Goal: Communication & Community: Answer question/provide support

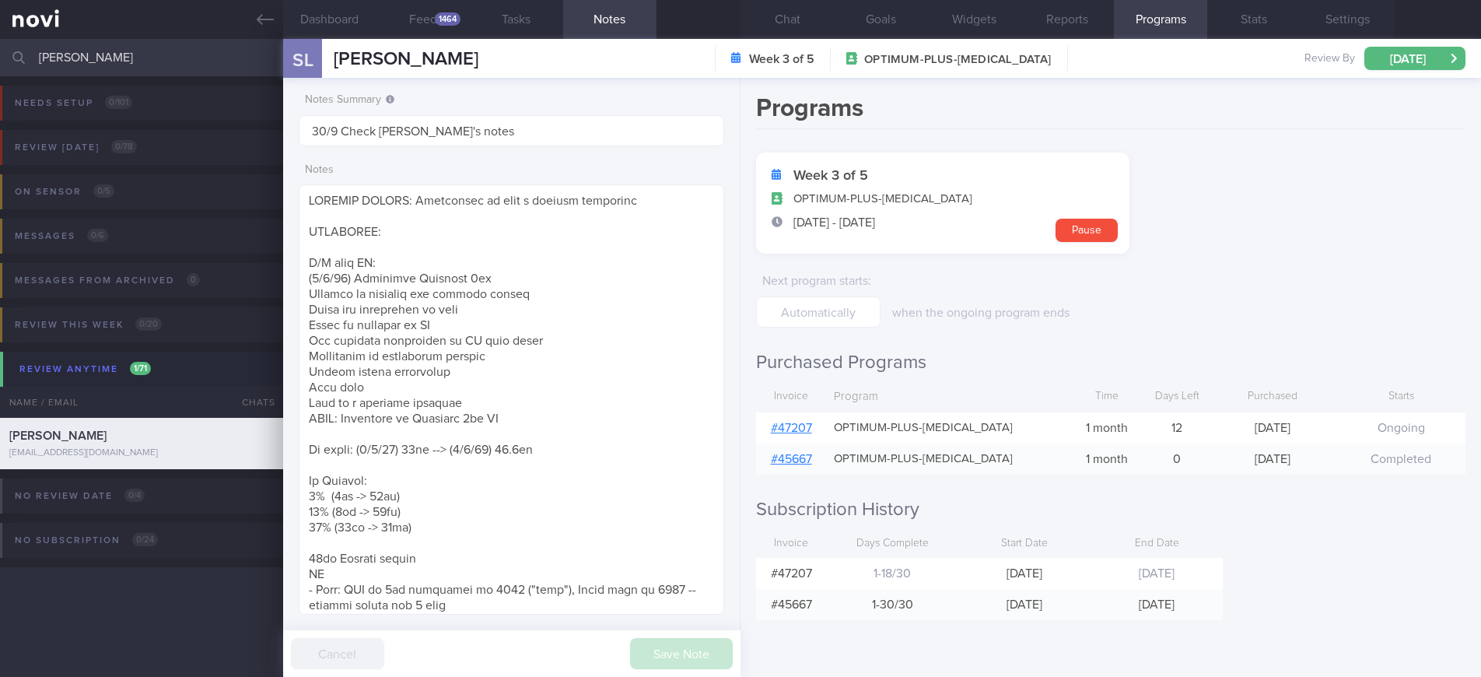
select select "8"
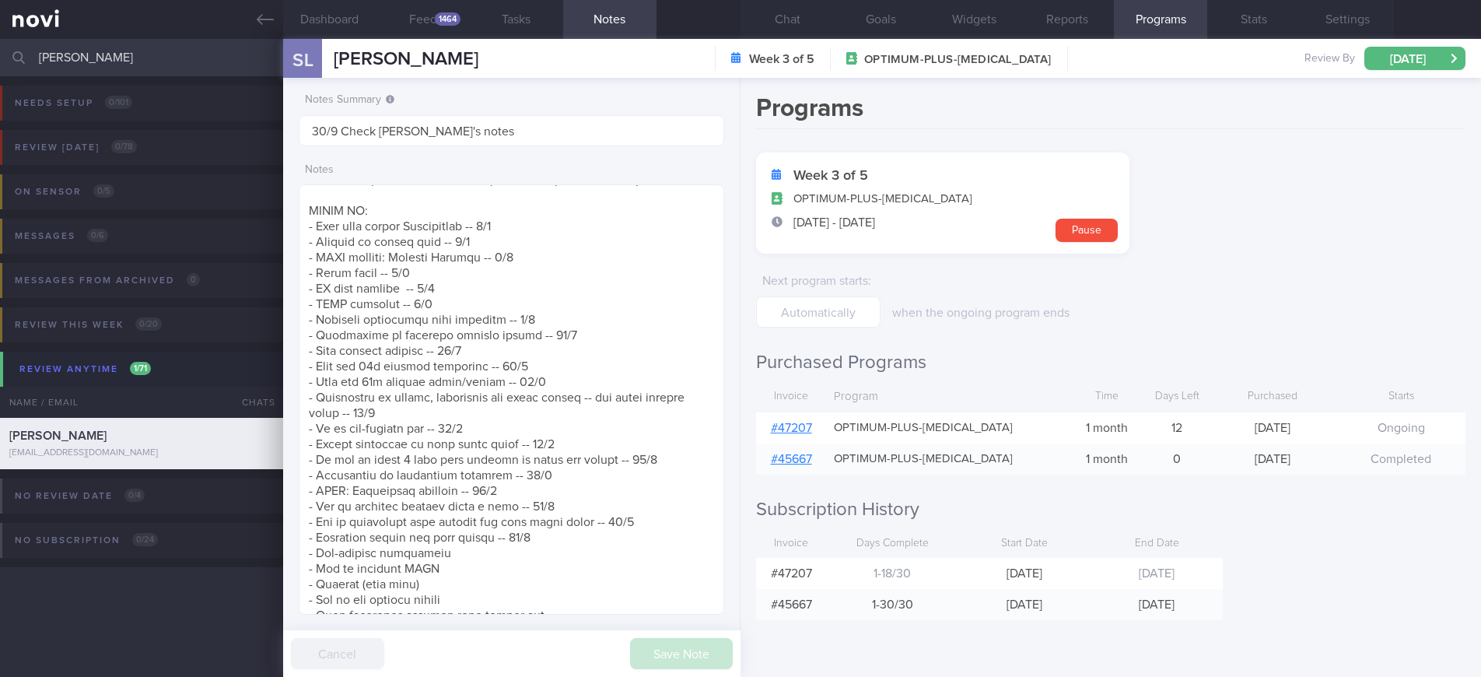
click at [117, 59] on input "[PERSON_NAME]" at bounding box center [740, 57] width 1481 height 37
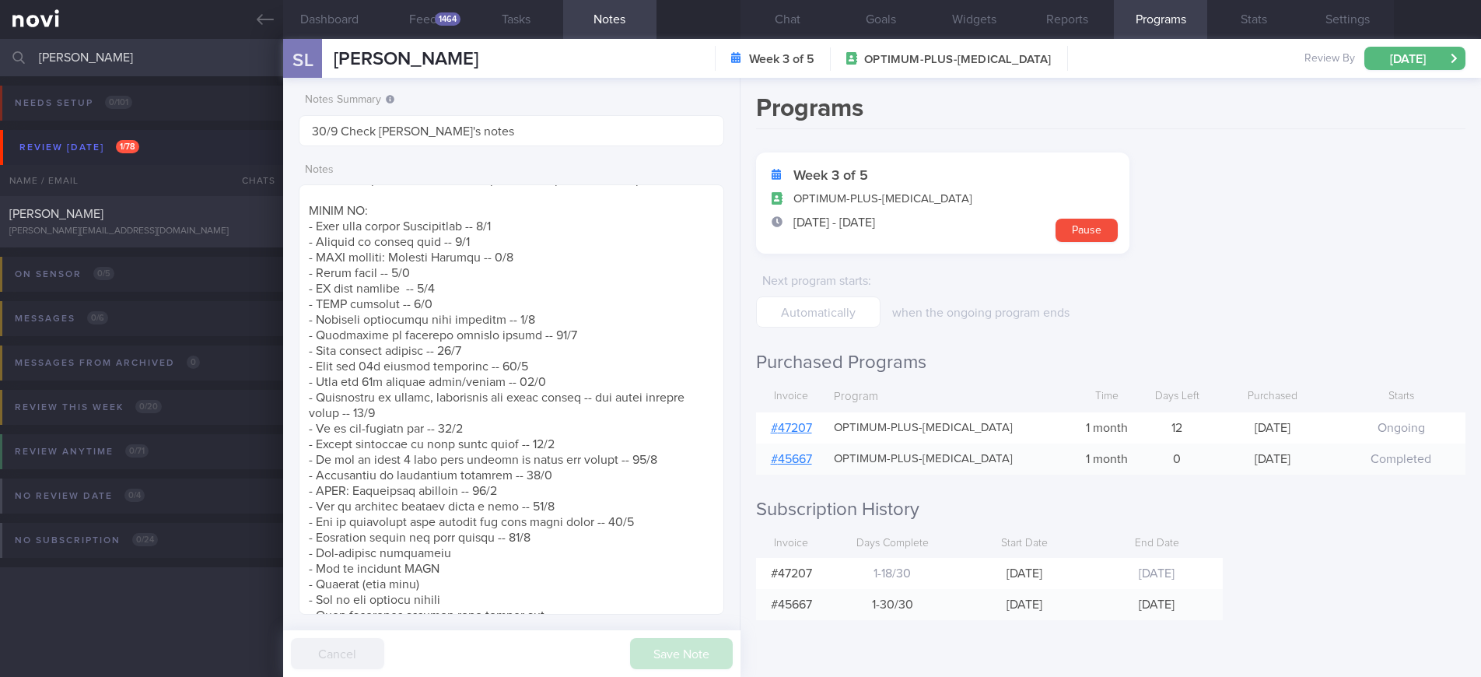
type input "[PERSON_NAME]"
click at [140, 223] on div "Lee Taylor [EMAIL_ADDRESS][DOMAIN_NAME]" at bounding box center [141, 221] width 283 height 31
type input "22/9 Check for logs and coach"
type textarea "SUPPORT NEEDED: CHALLENGE: R/V with JJ: ([DATE]) Tolerated [MEDICAL_DATA] 1mg w…"
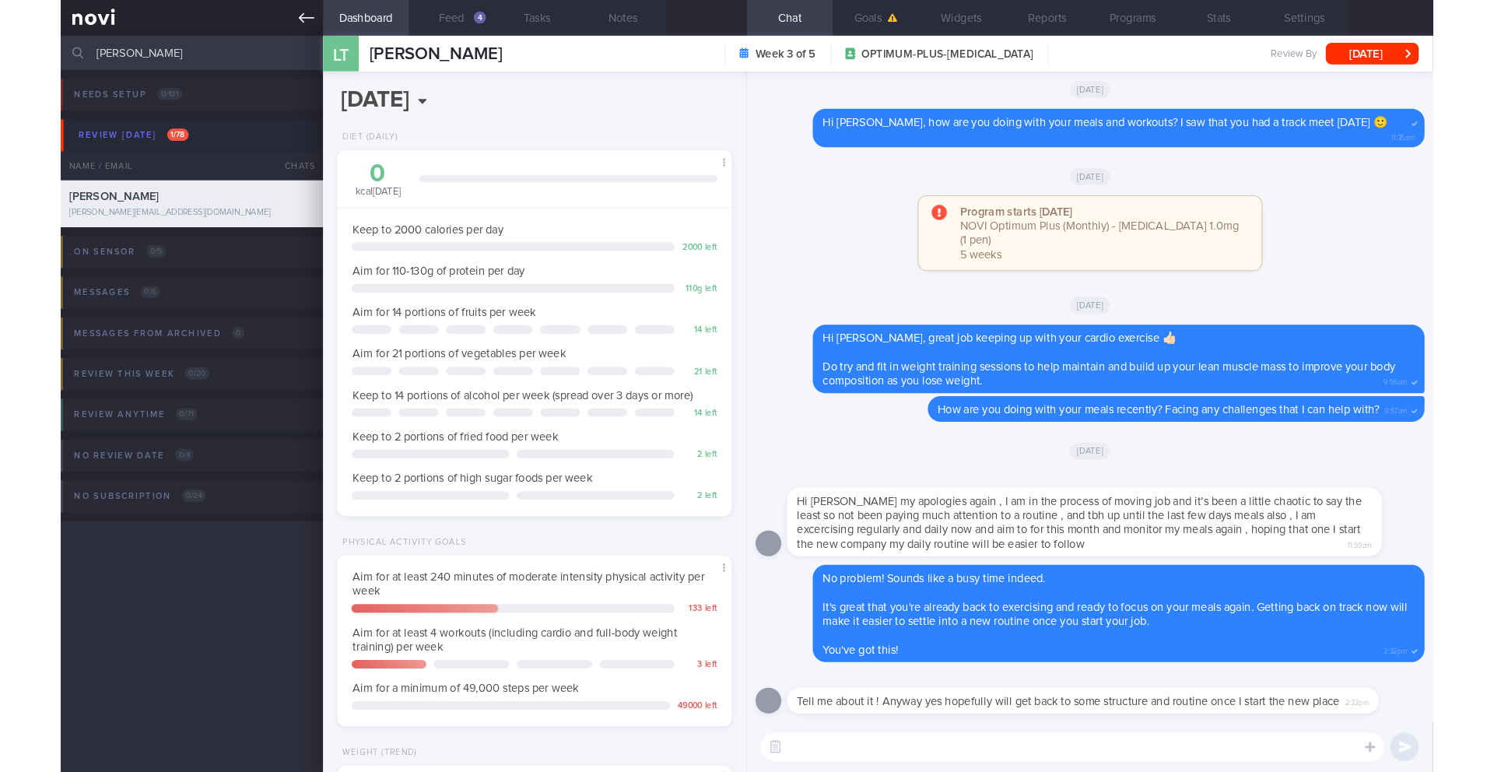
scroll to position [659, 0]
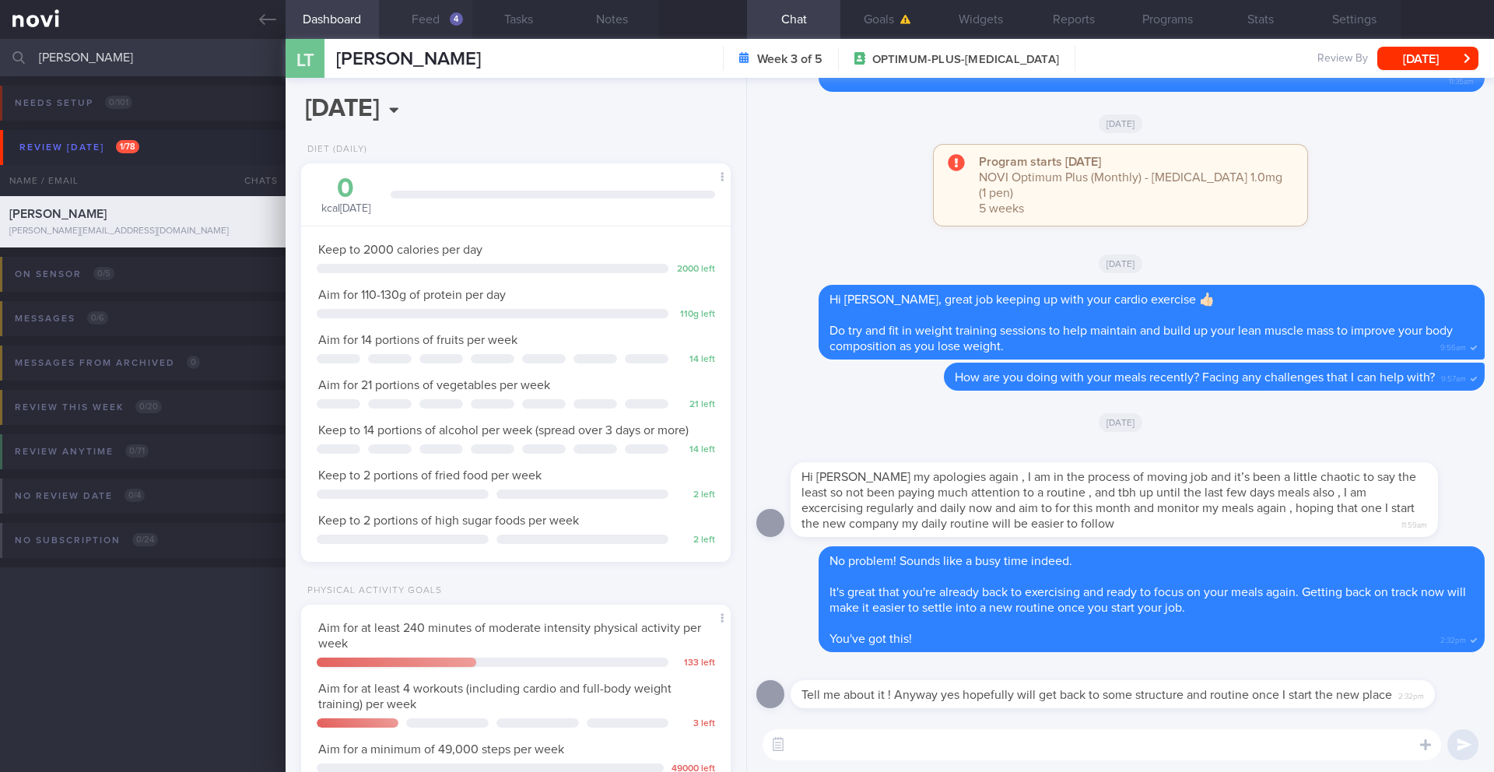
click at [439, 18] on button "Feed 4" at bounding box center [425, 19] width 93 height 39
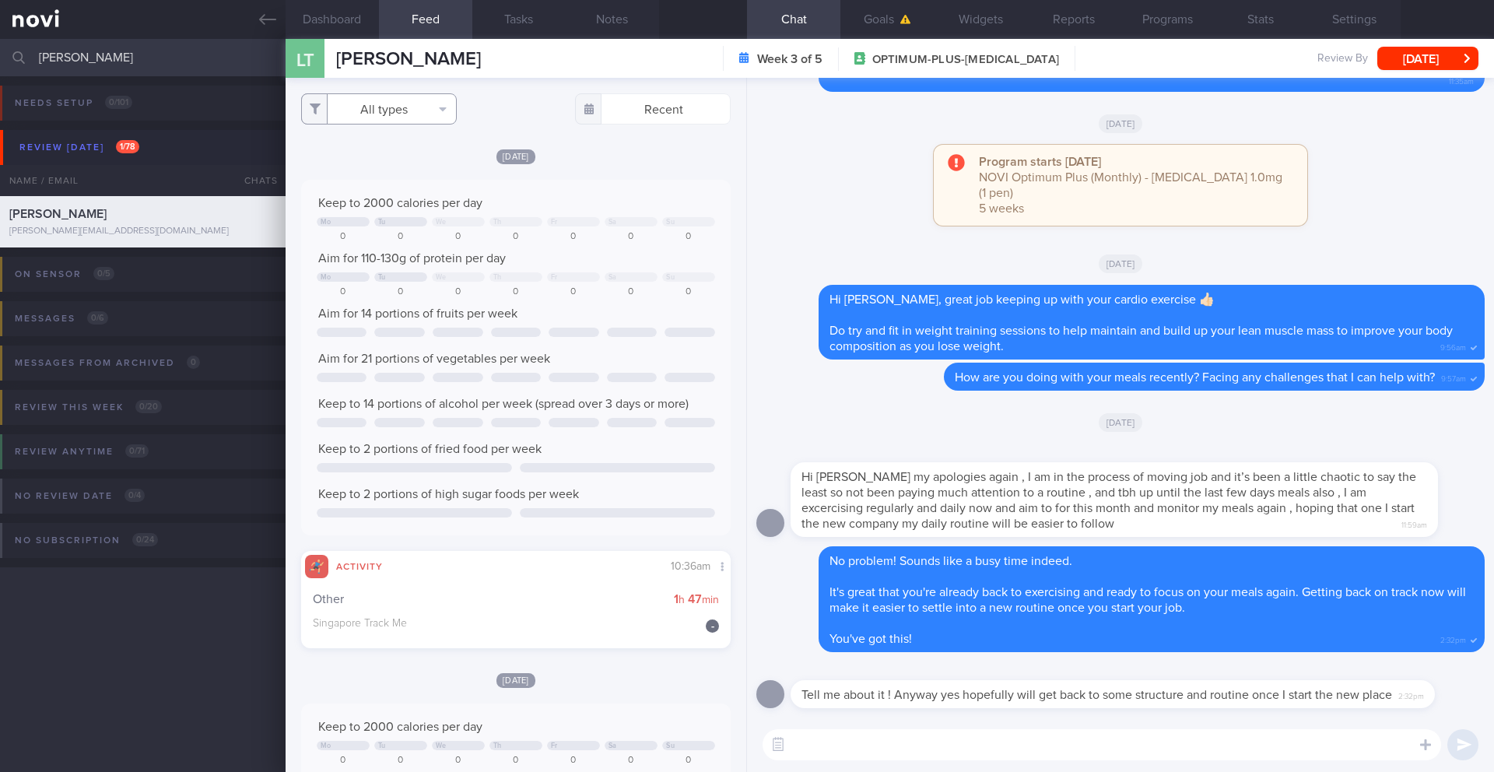
click at [426, 110] on button "All types" at bounding box center [379, 108] width 156 height 31
click at [514, 110] on div "All types Food Activity Glucose Weight Medicine Blood Pressure [MEDICAL_DATA] I…" at bounding box center [515, 108] width 429 height 31
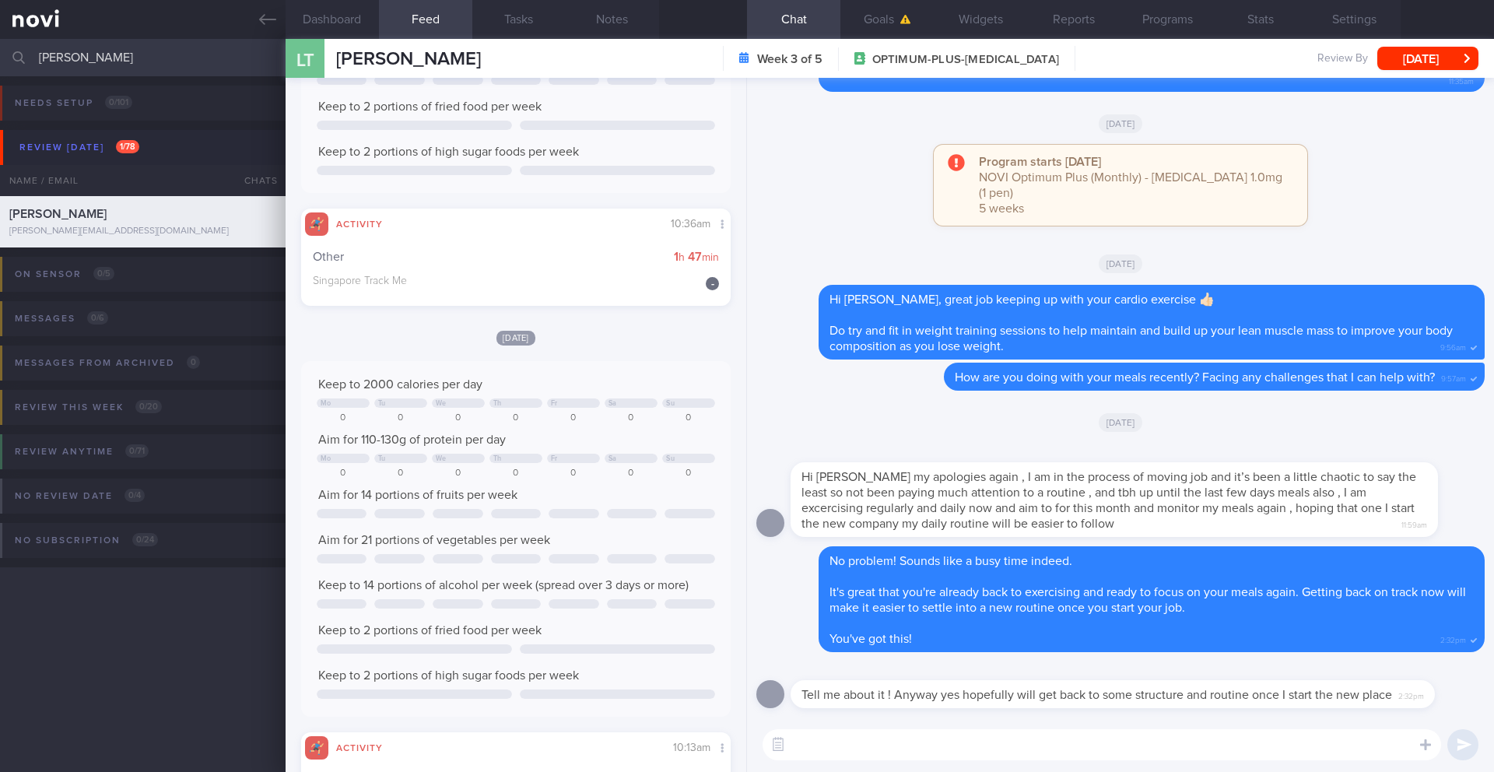
scroll to position [1090, 0]
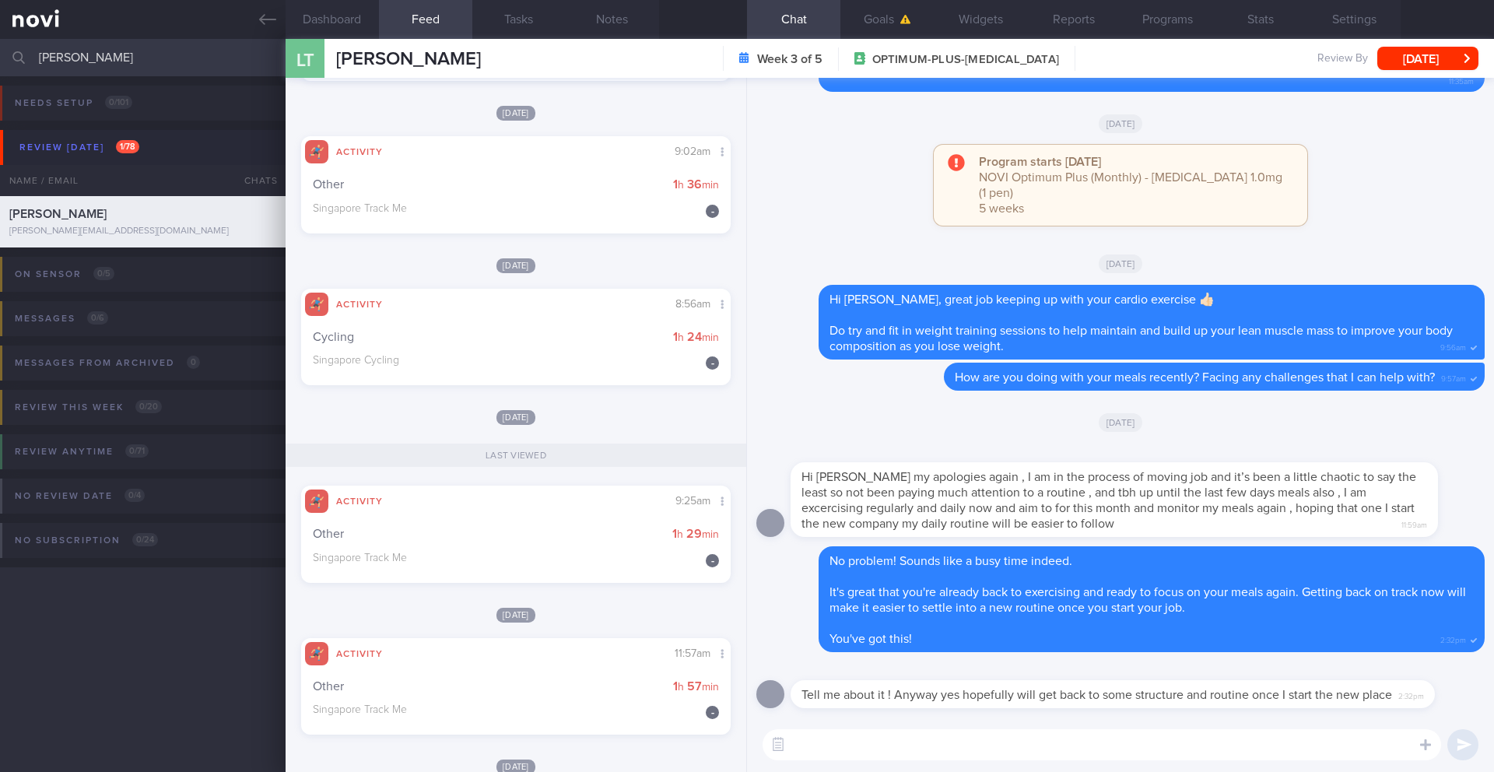
click at [843, 676] on textarea at bounding box center [1102, 744] width 678 height 31
type textarea "HI [PERSON_NAME]"
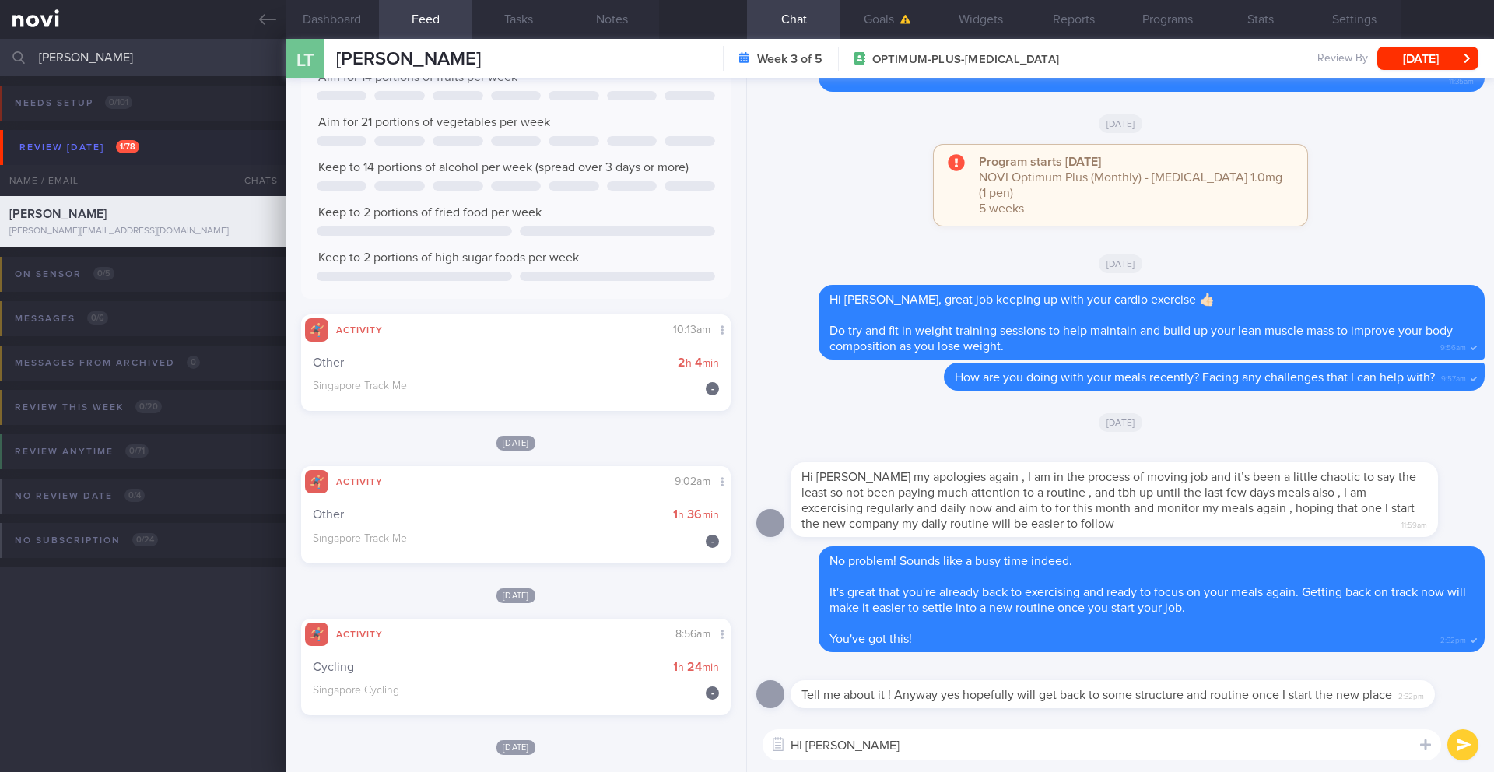
drag, startPoint x: 928, startPoint y: 748, endPoint x: 755, endPoint y: 744, distance: 173.6
click at [755, 676] on div "HI [PERSON_NAME] HI [PERSON_NAME] ​ HI [PERSON_NAME] ​" at bounding box center [1120, 744] width 747 height 54
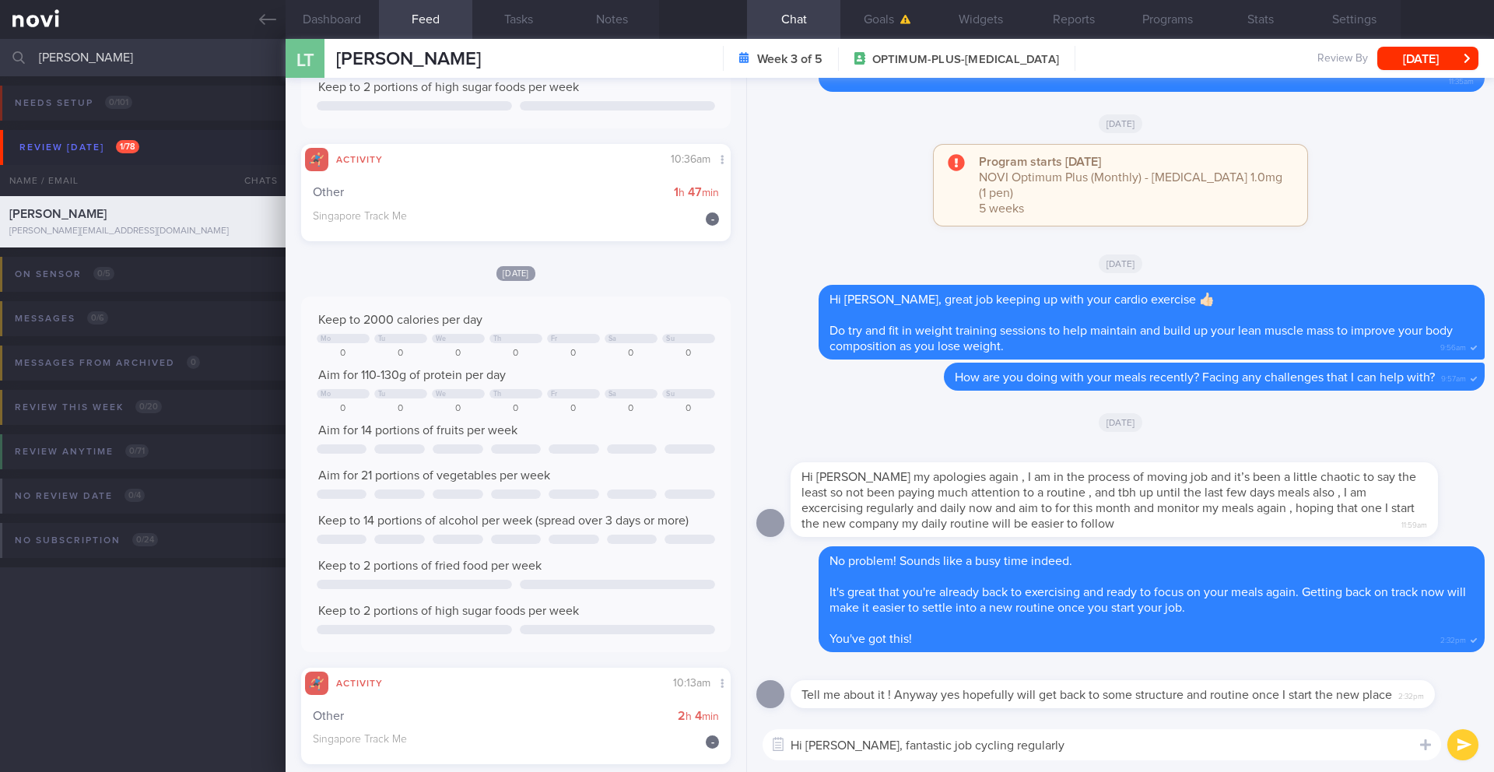
scroll to position [414, 0]
drag, startPoint x: 1049, startPoint y: 749, endPoint x: 731, endPoint y: 738, distance: 317.6
click at [731, 676] on div "Dashboard Feed 4 Tasks Notes Chat Goals Widgets Reports Programs Stats Settings…" at bounding box center [890, 405] width 1208 height 733
paste textarea ""It's great to see you cycling so consistently, [PERSON_NAME]! Fantastic job"
click at [797, 676] on textarea ""It's great to see you cycling so consistently, [PERSON_NAME]! Fantastic job" at bounding box center [1102, 744] width 678 height 31
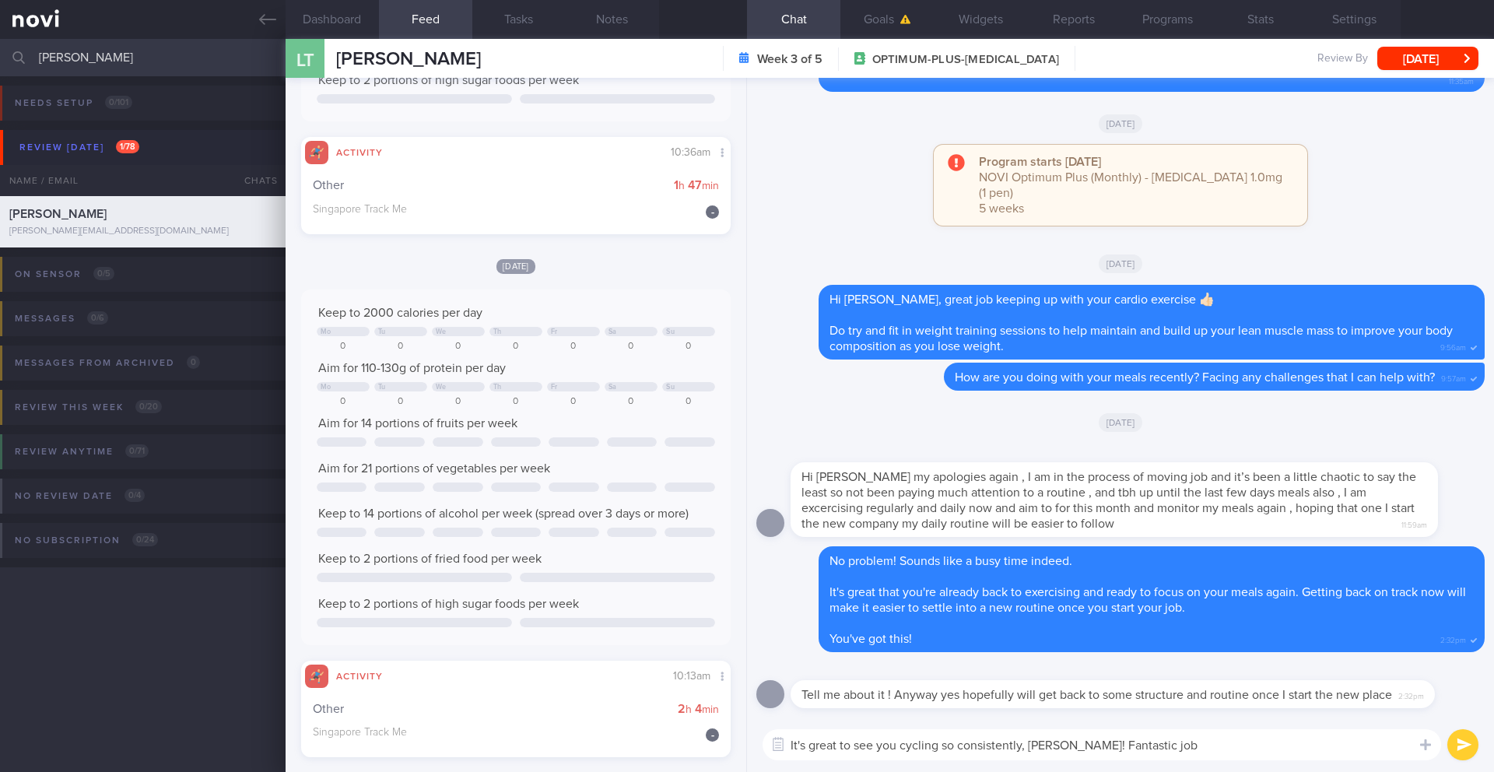
drag, startPoint x: 1128, startPoint y: 739, endPoint x: 1056, endPoint y: 741, distance: 72.4
click at [1056, 676] on textarea "It's great to see you cycling so consistently, [PERSON_NAME]! Fantastic job" at bounding box center [1102, 744] width 678 height 31
paste textarea "Keep up the great work"
type textarea "It's great to see you cycling so consistently, [PERSON_NAME]! Keep up the great…"
click at [1464, 676] on button "submit" at bounding box center [1462, 744] width 31 height 31
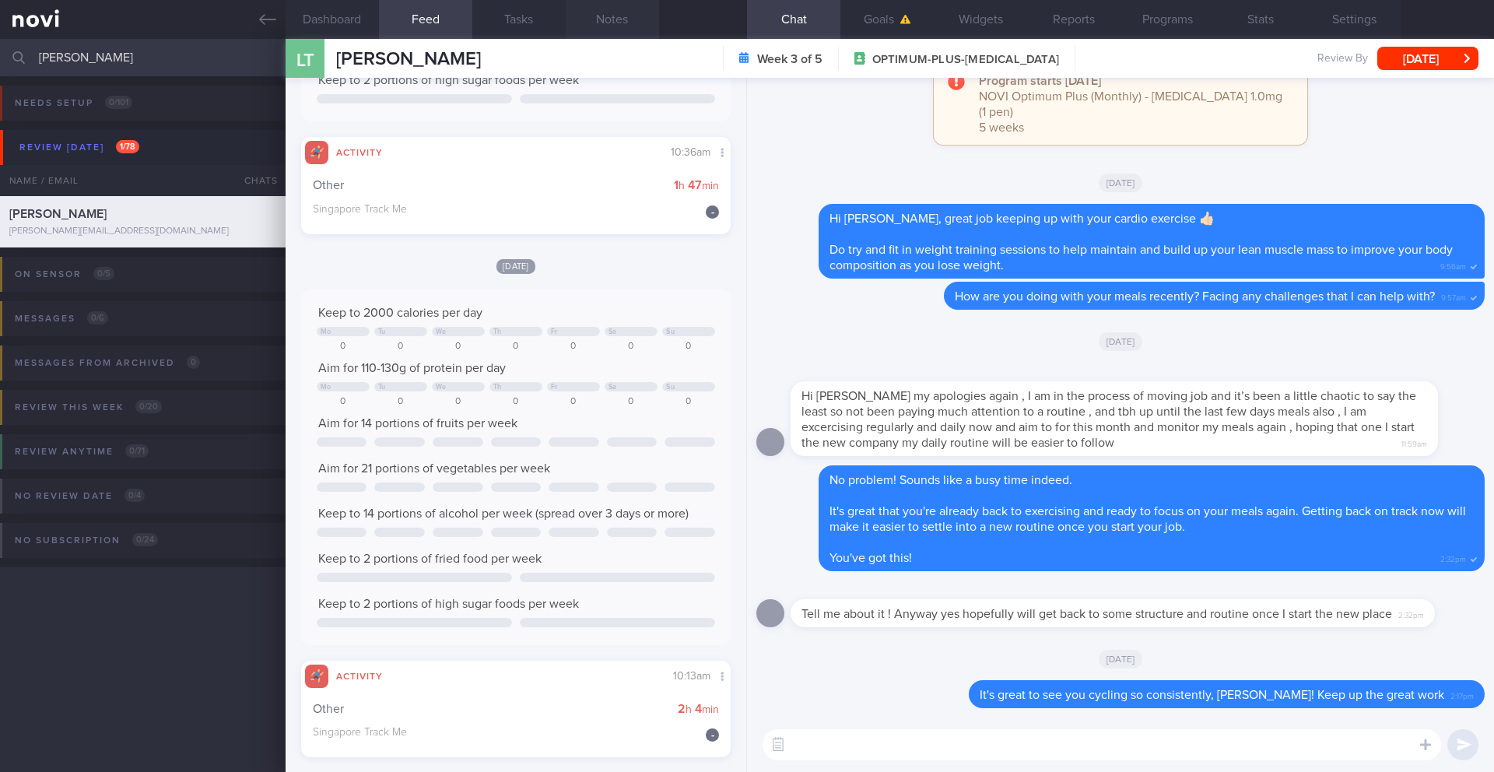
click at [622, 16] on button "Notes" at bounding box center [612, 19] width 93 height 39
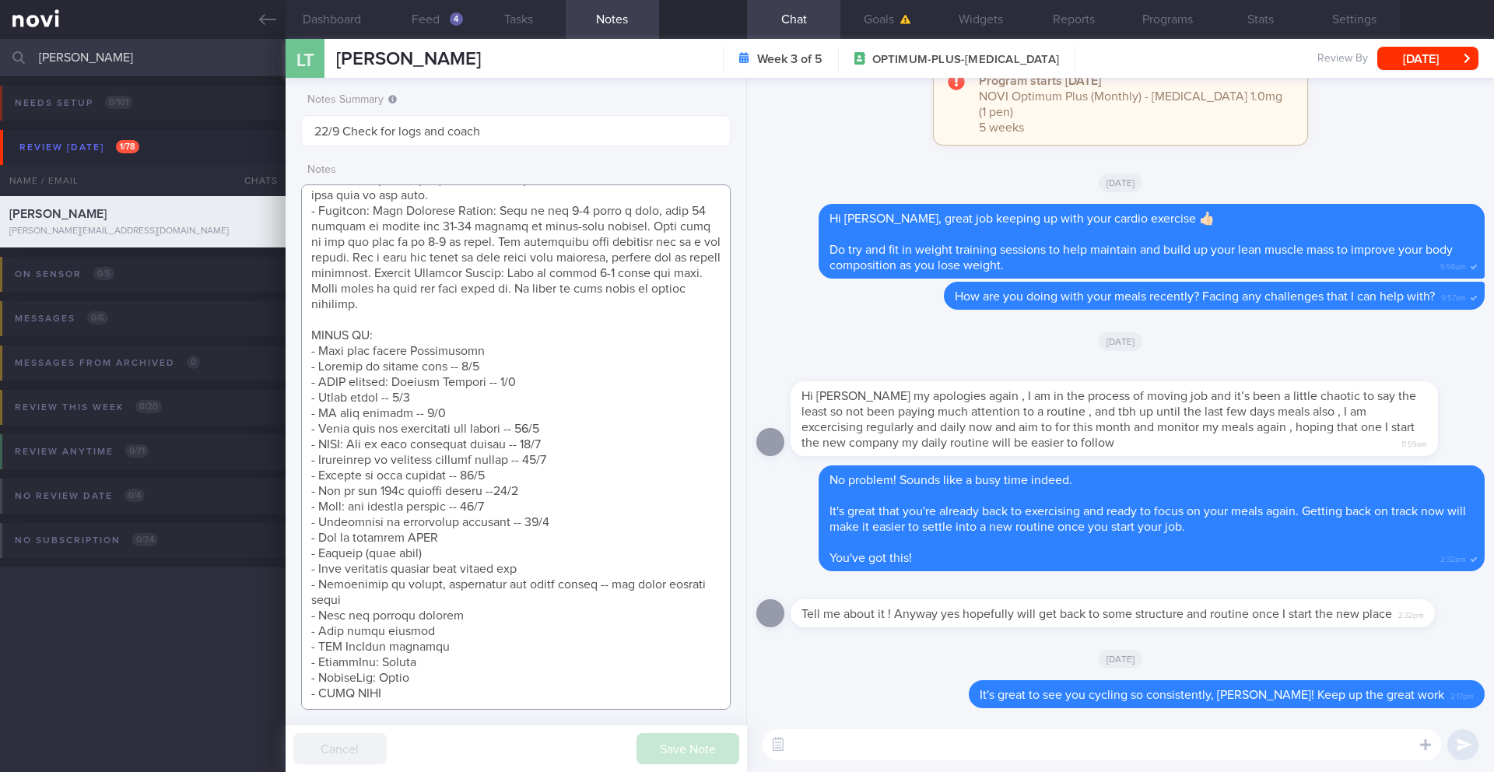
click at [525, 534] on textarea at bounding box center [515, 446] width 429 height 525
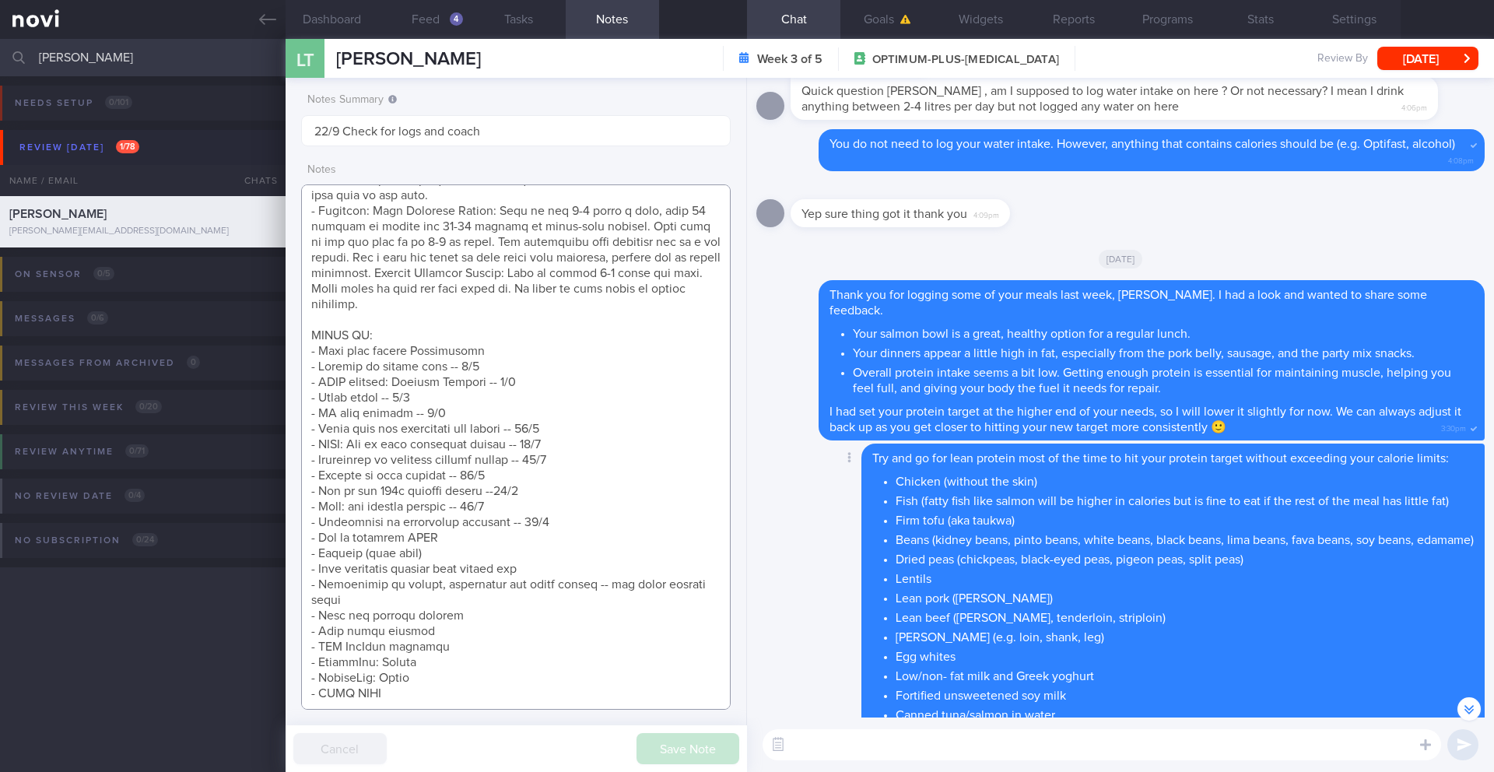
scroll to position [-1881, 0]
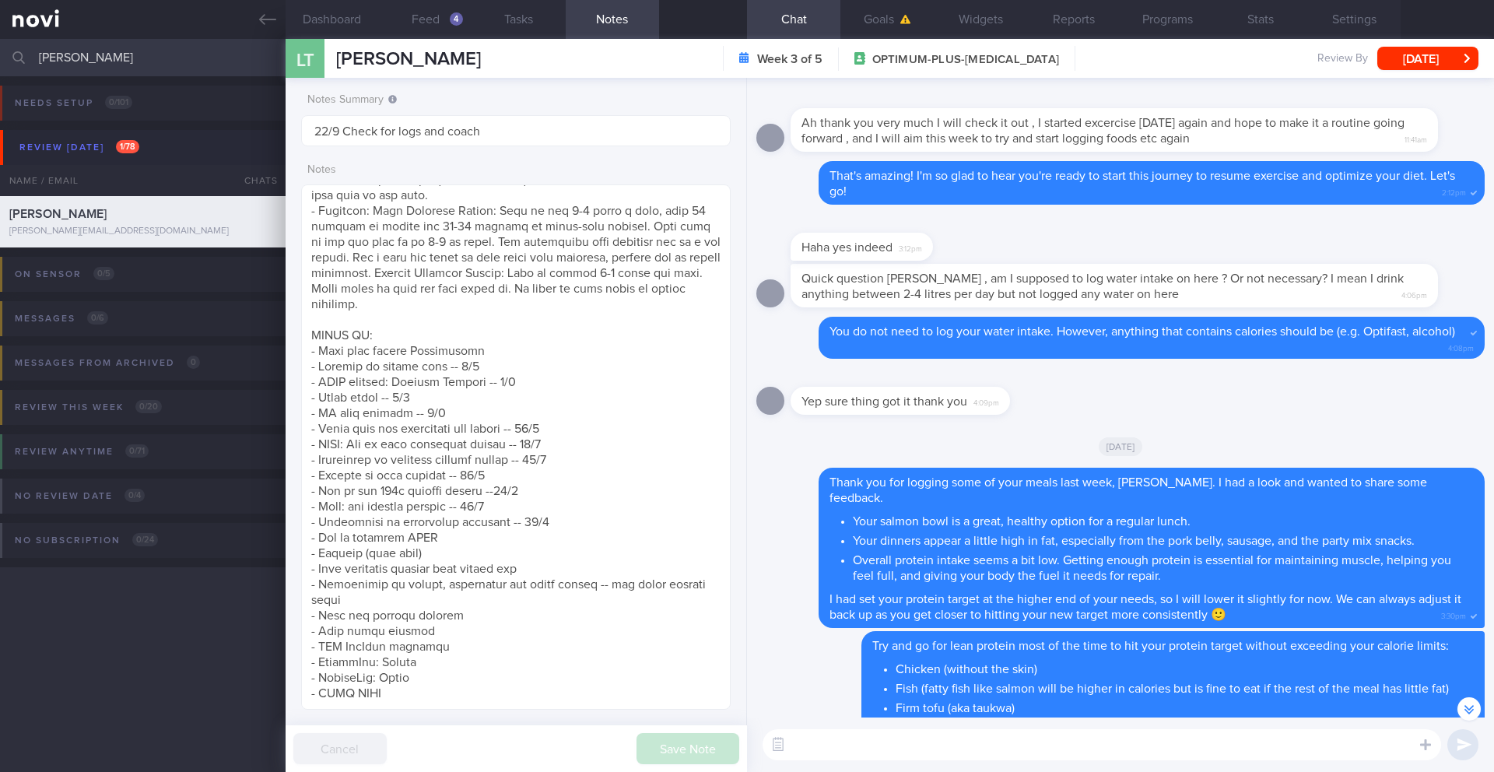
click at [882, 676] on div "​ ​" at bounding box center [1120, 744] width 747 height 54
paste textarea "To help you make better choices when eating out, I want to share with you ways …"
type textarea "To help you make better choices when eating out, I want to share with you ways …"
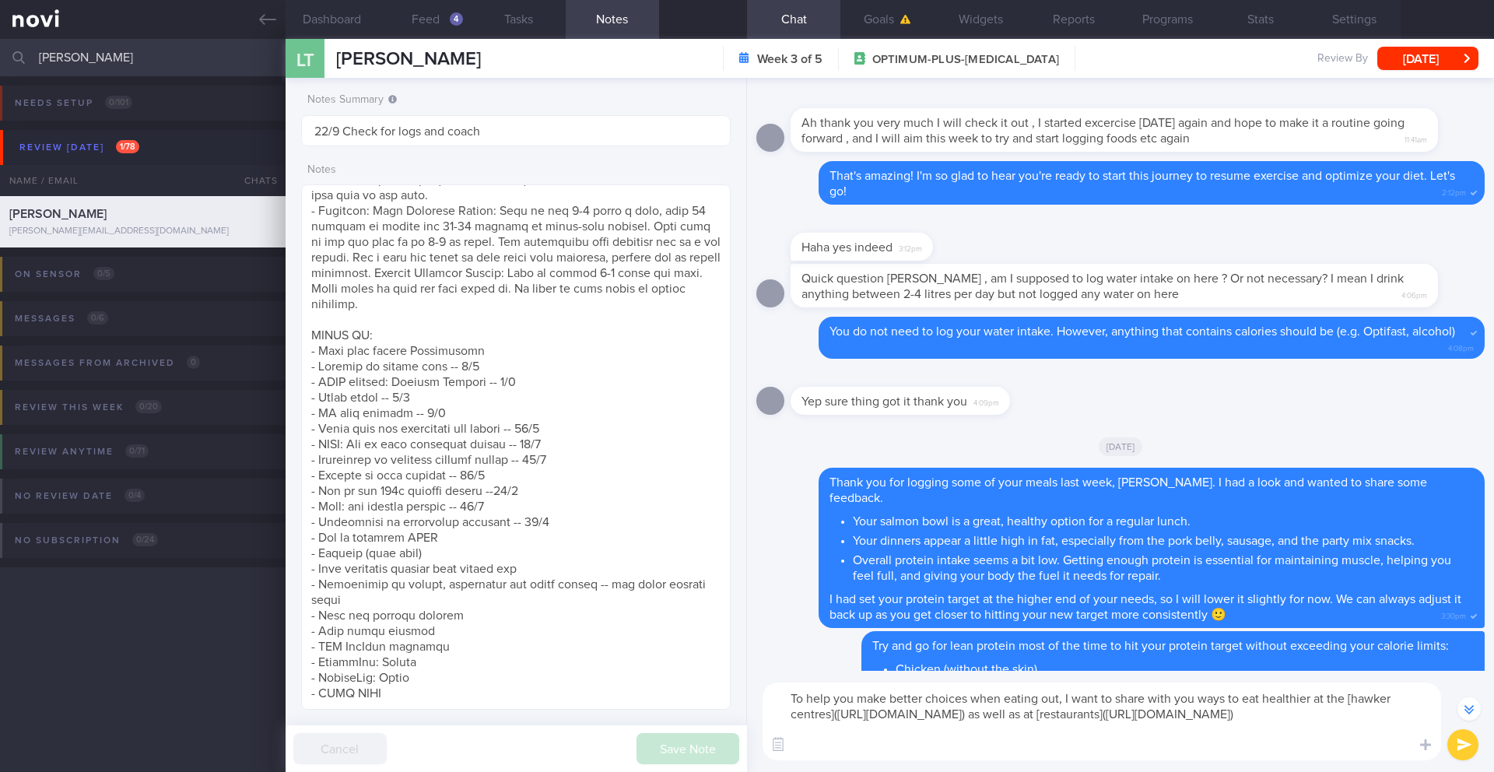
drag, startPoint x: 790, startPoint y: 699, endPoint x: 1295, endPoint y: 758, distance: 509.1
click at [1295, 676] on textarea "To help you make better choices when eating out, I want to share with you ways …" at bounding box center [1102, 721] width 678 height 78
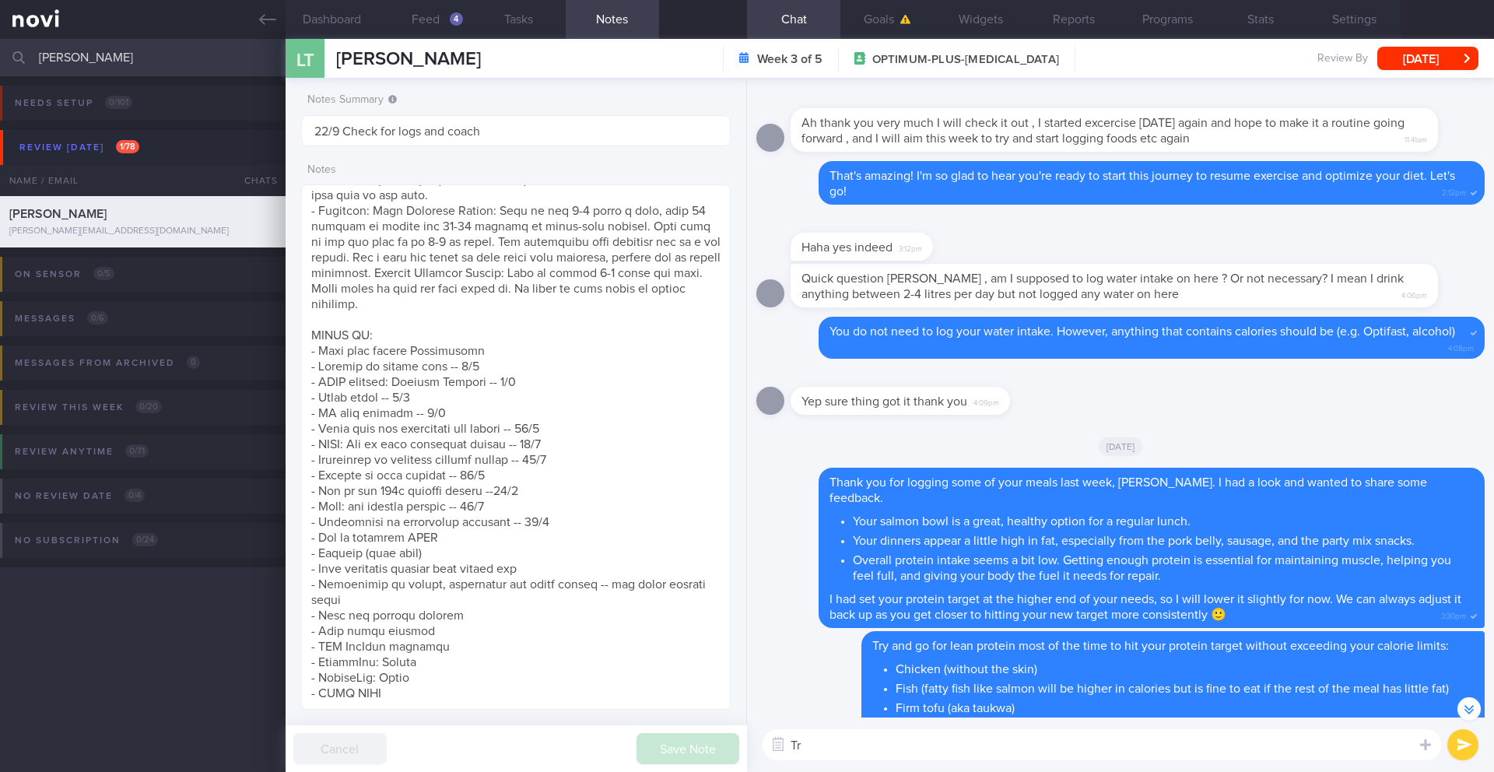
type textarea "T"
drag, startPoint x: 850, startPoint y: 748, endPoint x: 787, endPoint y: 747, distance: 63.0
click at [780, 676] on div "Attach media Chat Templates Admin [MEDICAL_DATA] Weight Nutrition Physical Acti…" at bounding box center [1120, 744] width 747 height 54
paste textarea "If you don't have a meal within 2 hours after your workout, consider having a p…"
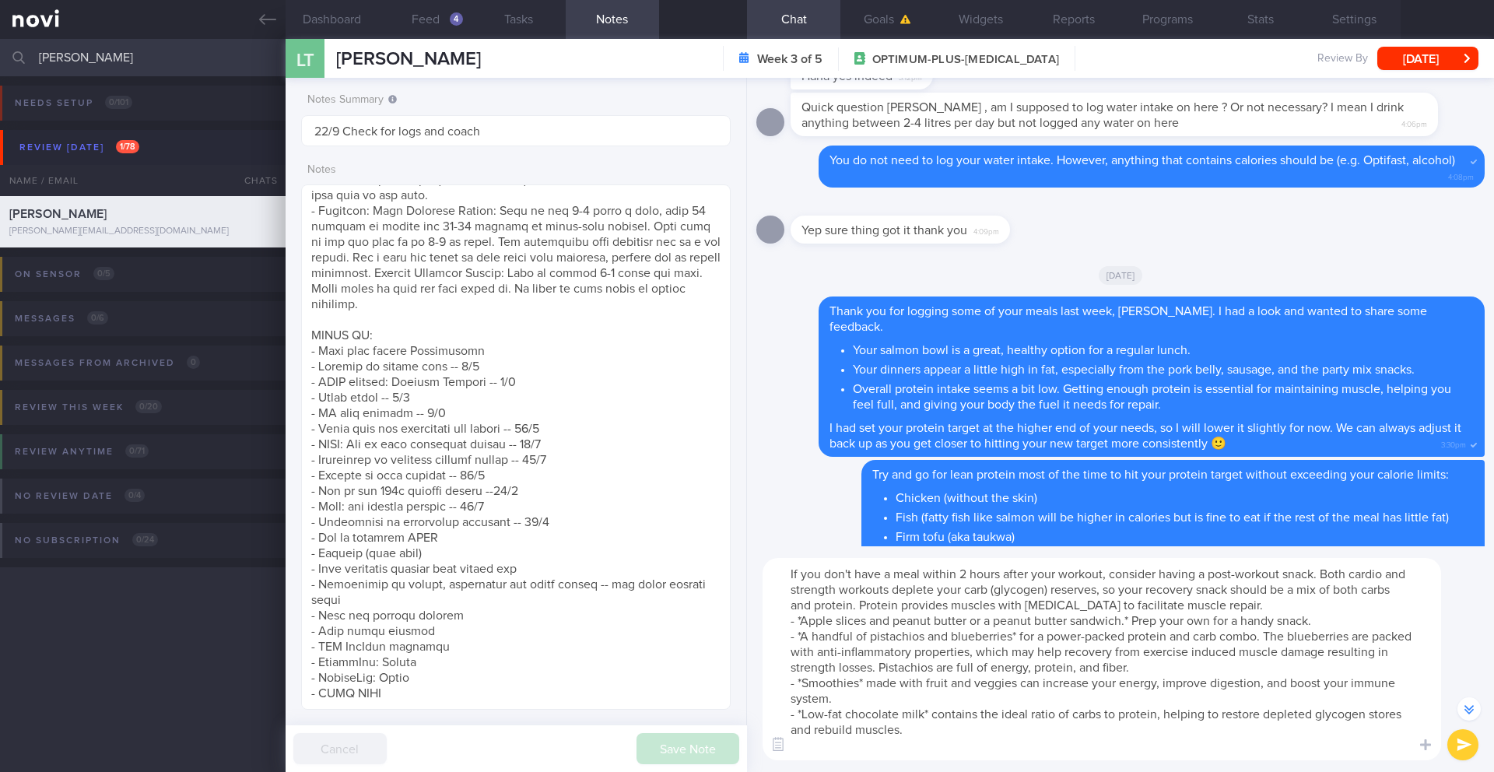
scroll to position [-2053, 0]
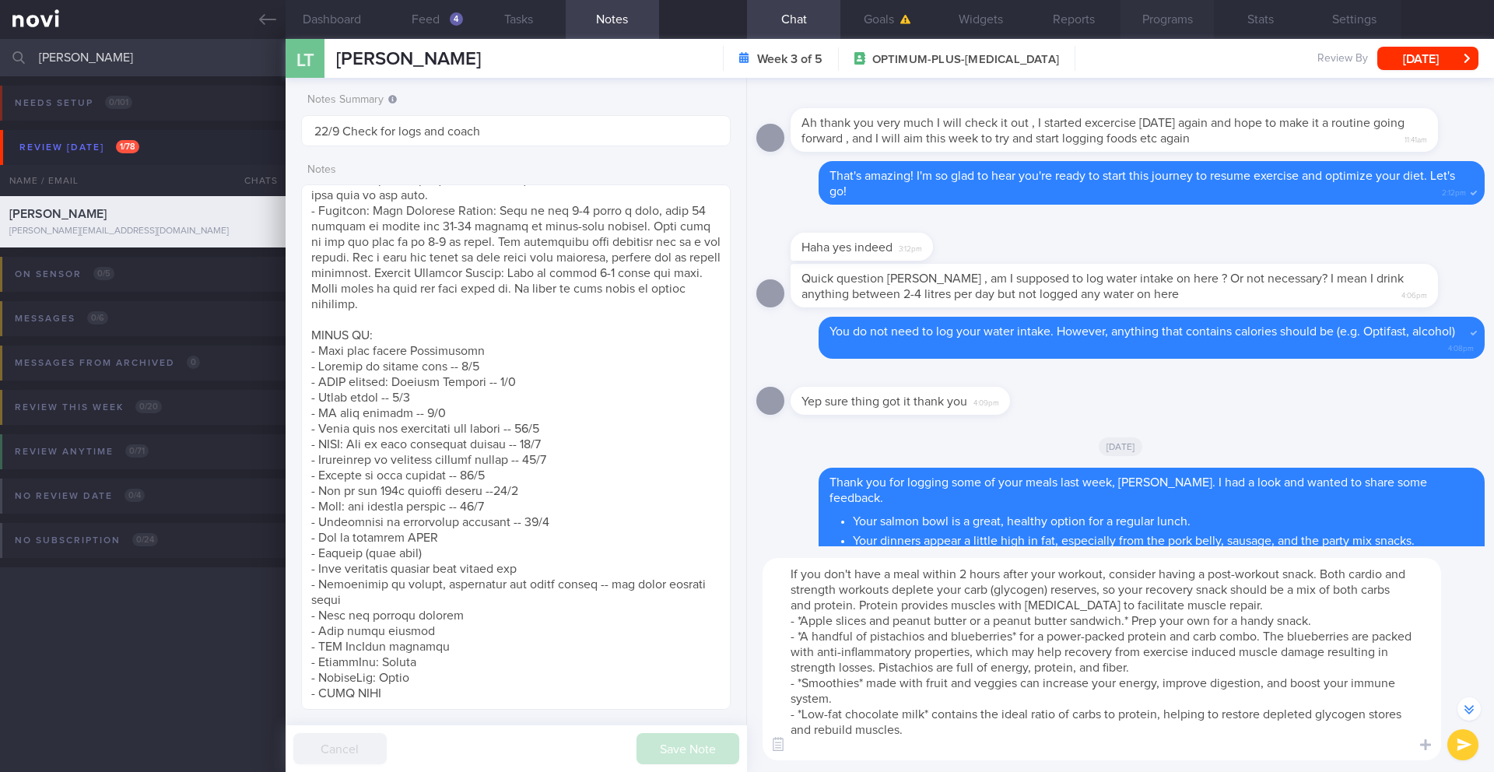
type textarea "If you don't have a meal within 2 hours after your workout, consider having a p…"
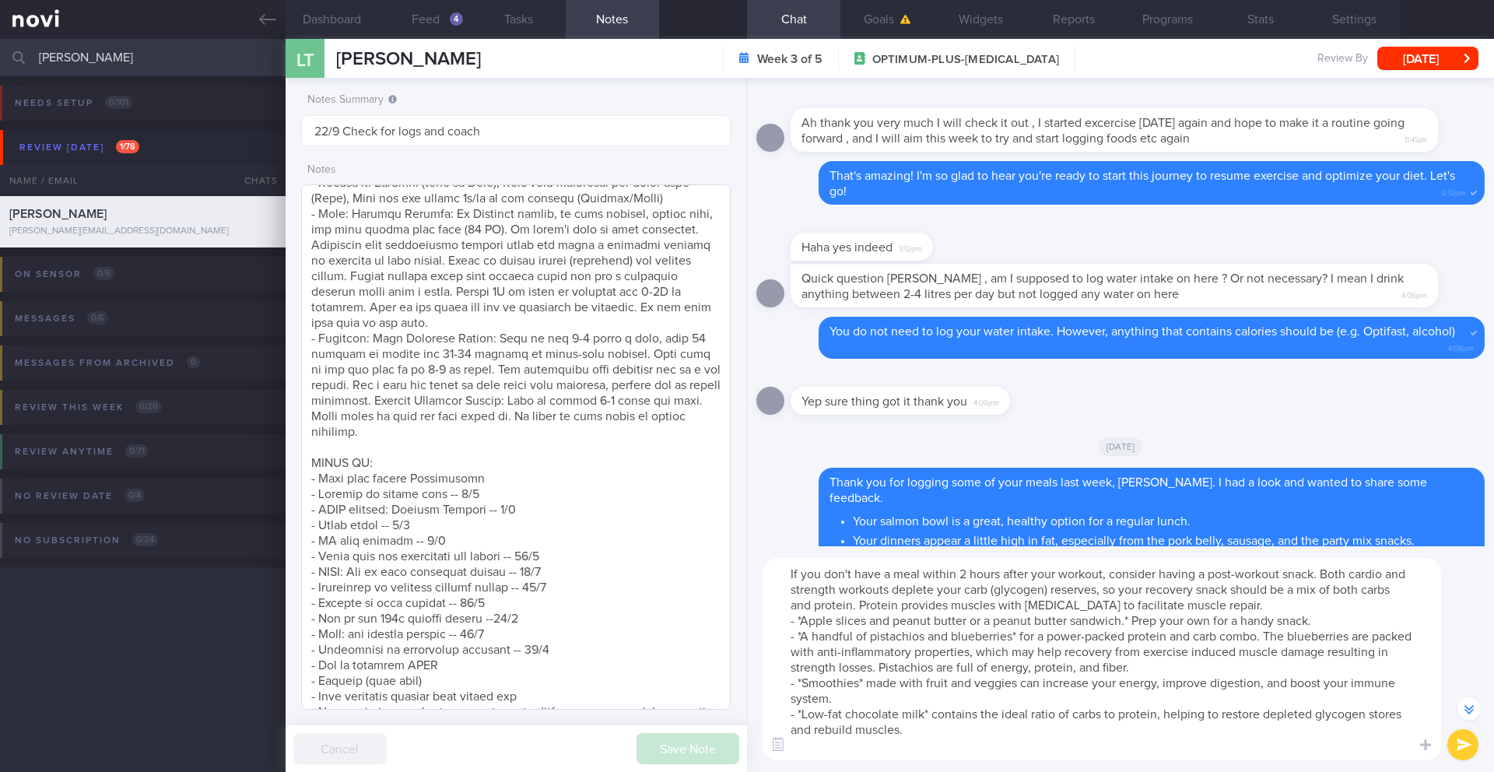
scroll to position [512, 0]
click at [1465, 676] on button "submit" at bounding box center [1462, 744] width 31 height 31
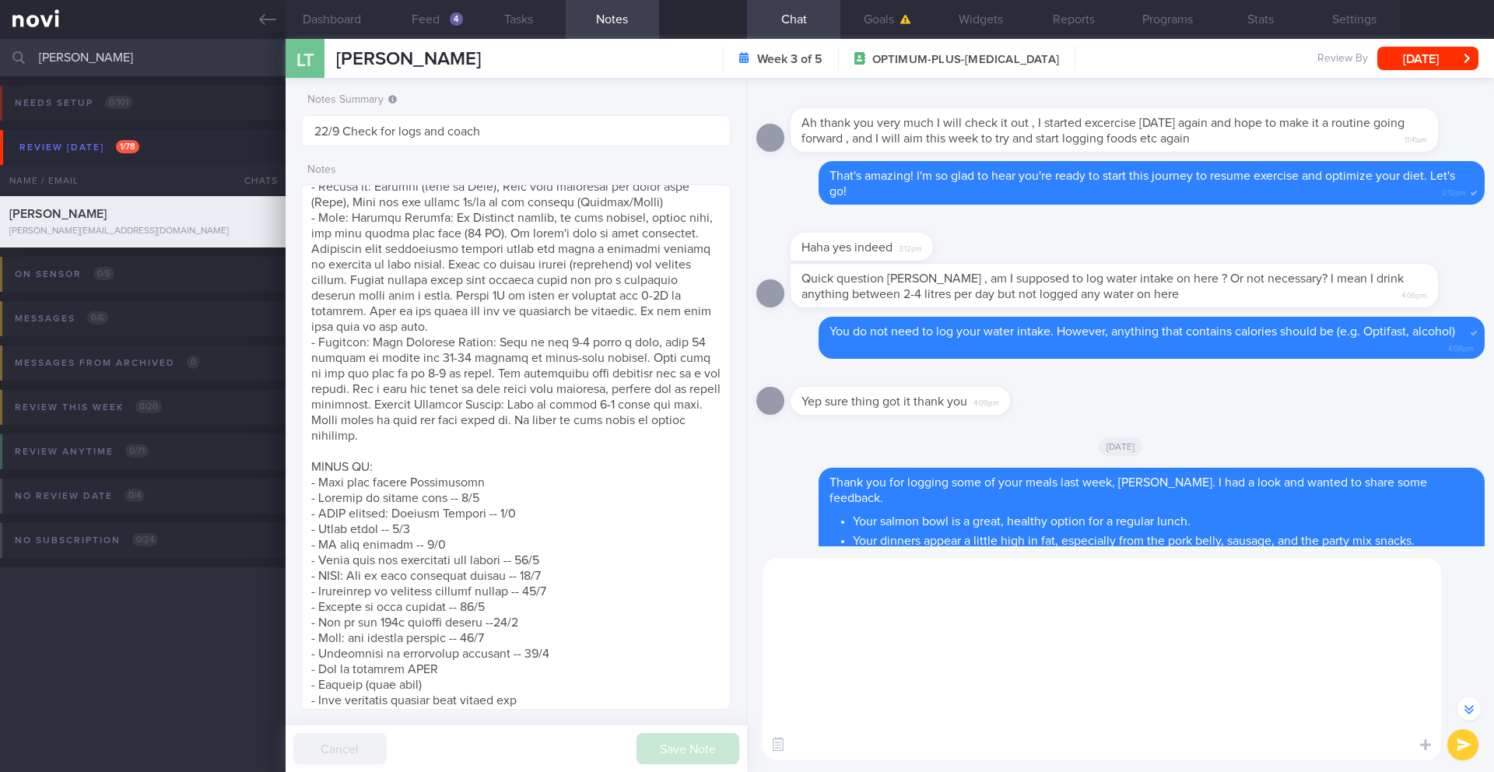
scroll to position [0, 0]
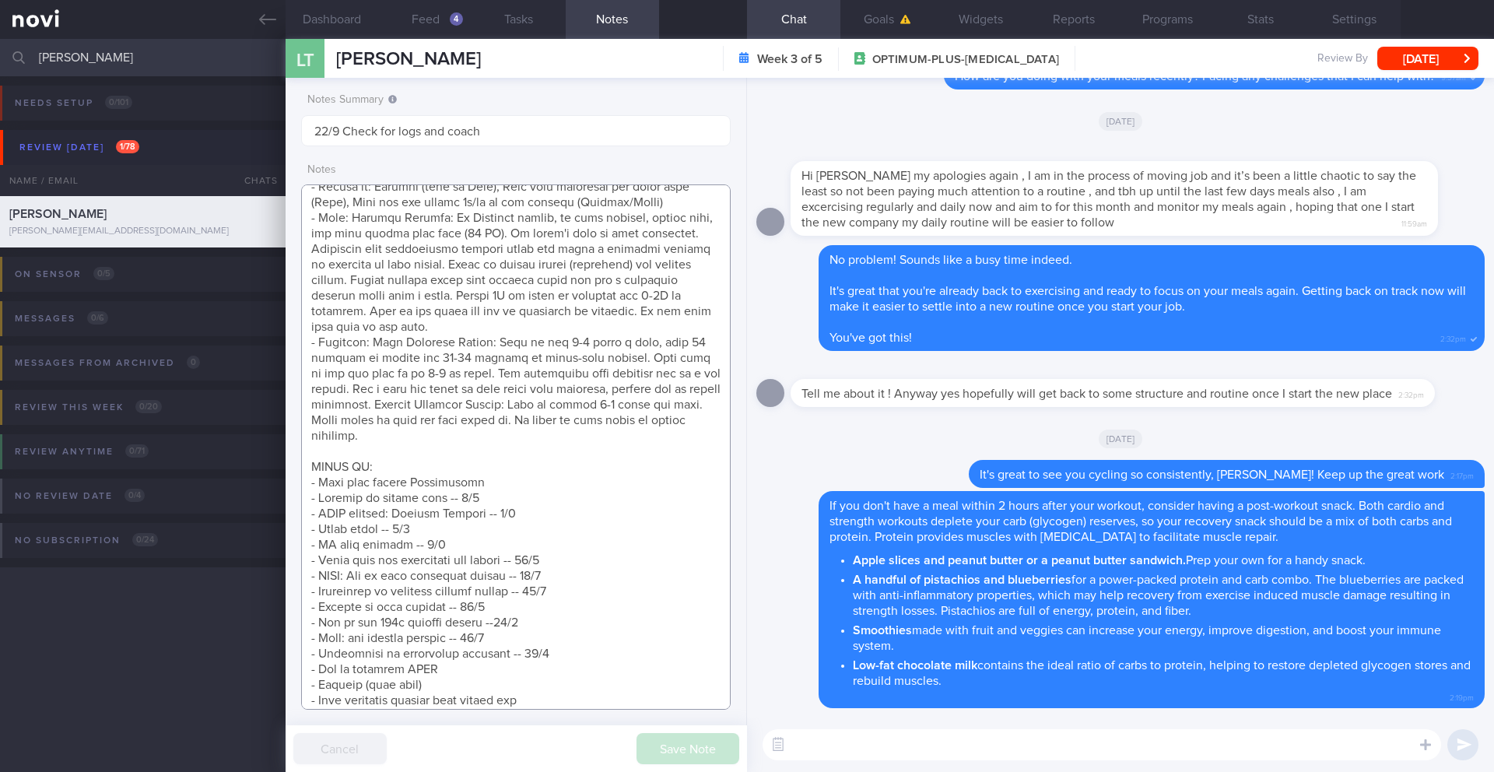
click at [551, 659] on textarea at bounding box center [515, 446] width 429 height 525
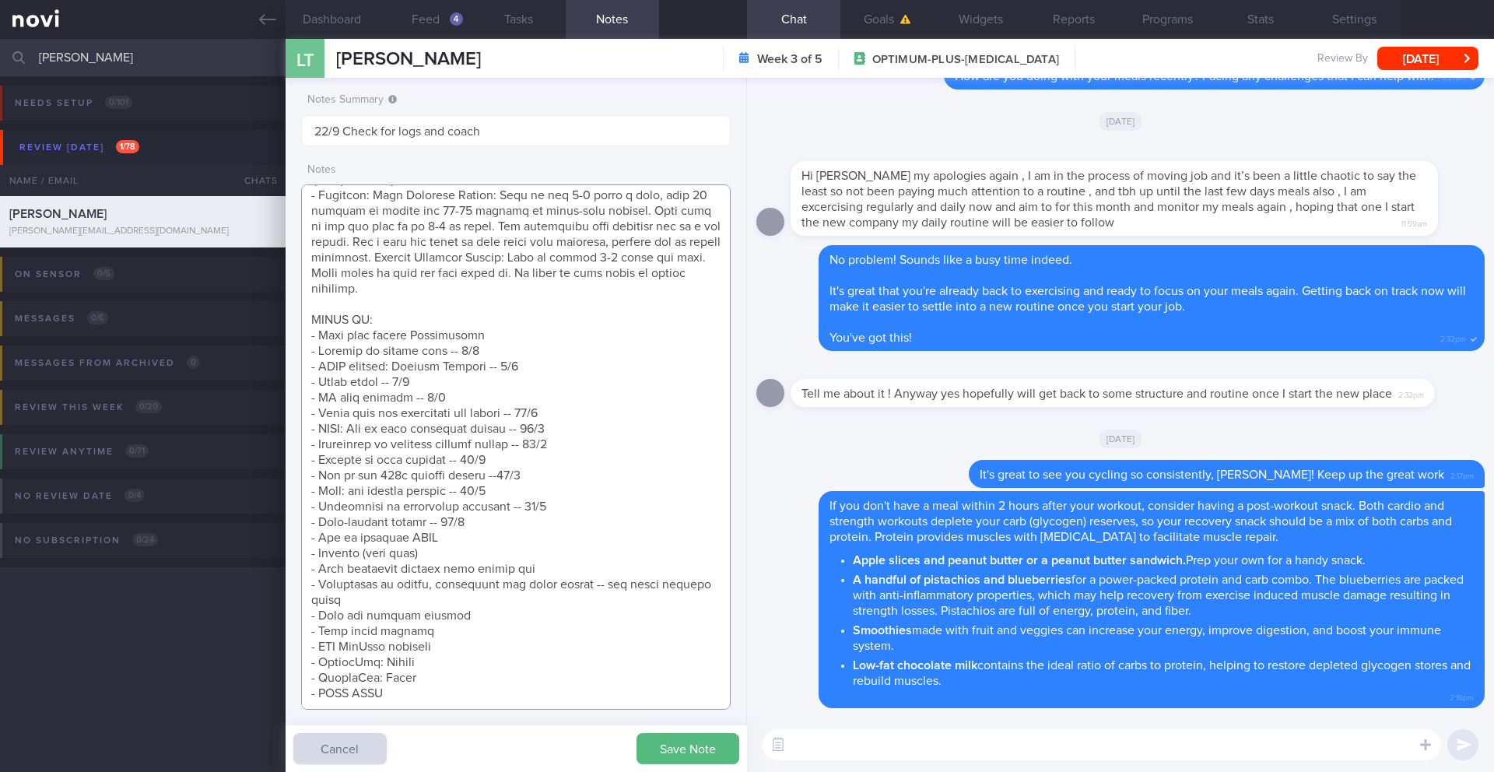
type textarea "SUPPORT NEEDED: CHALLENGE: R/V with JJ: ([DATE]) Tolerated [MEDICAL_DATA] 1mg w…"
click at [653, 676] on div "Save Note Cancel" at bounding box center [516, 748] width 461 height 47
click at [661, 676] on button "Save Note" at bounding box center [687, 748] width 103 height 31
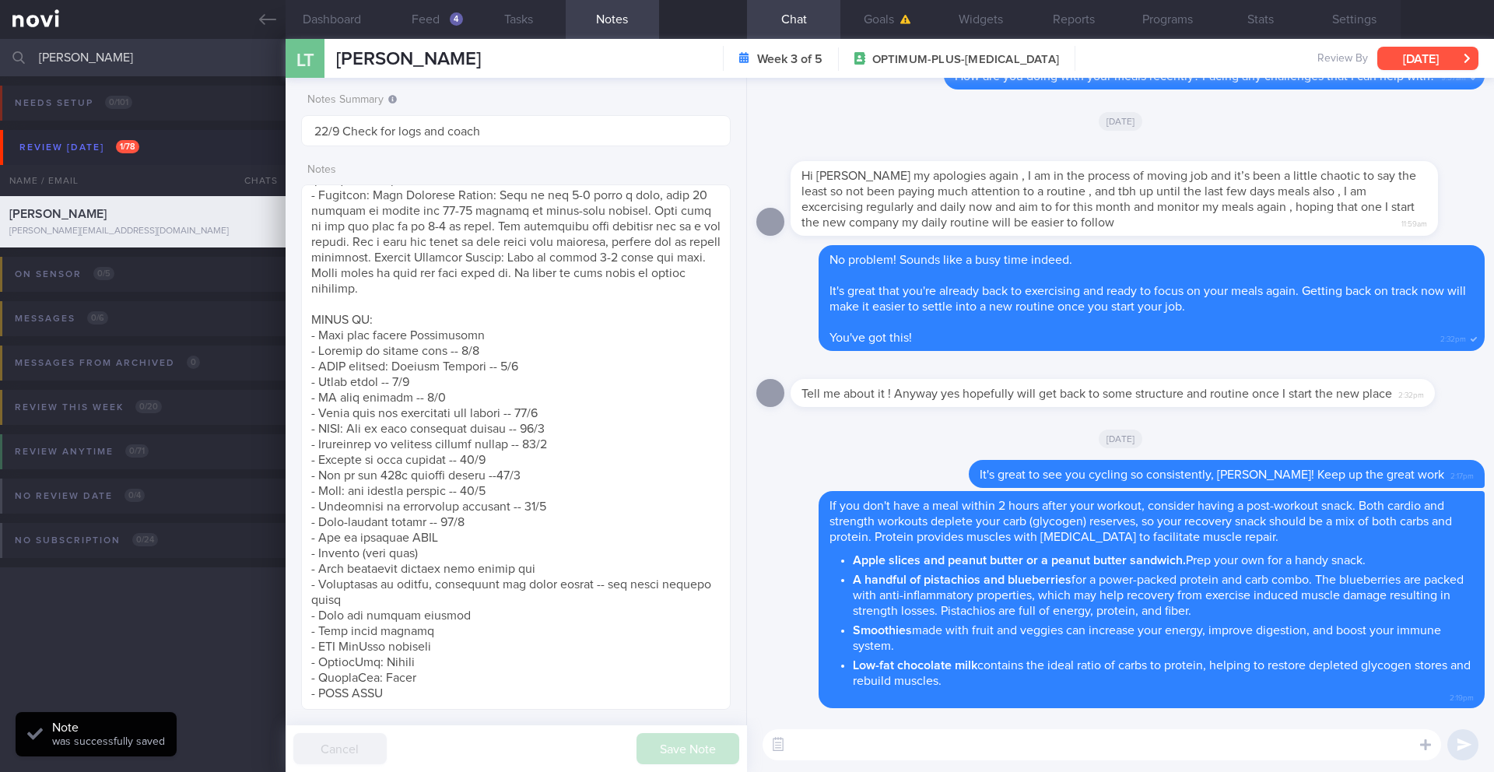
click at [1436, 56] on button "[DATE]" at bounding box center [1427, 58] width 101 height 23
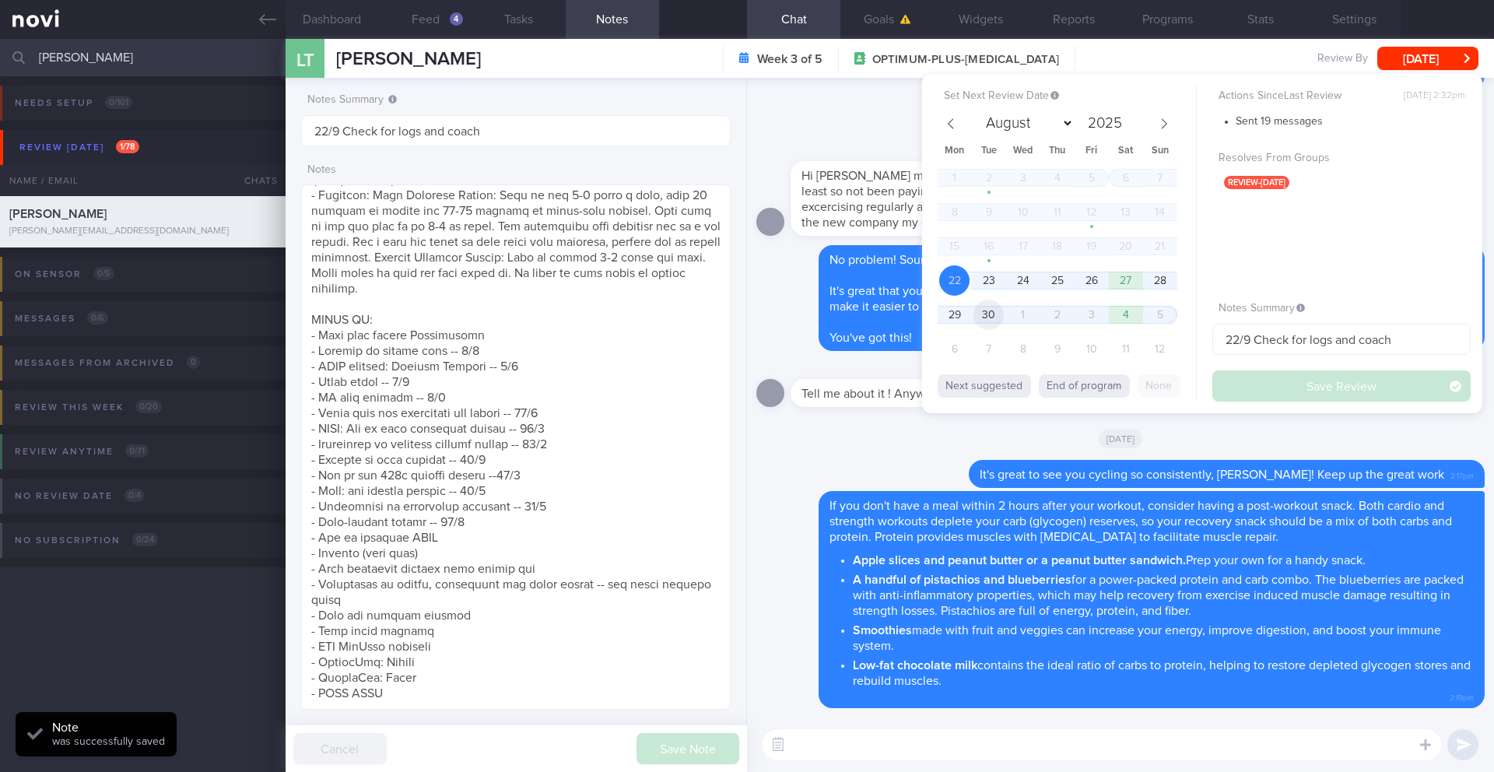
click at [994, 320] on span "30" at bounding box center [988, 315] width 30 height 30
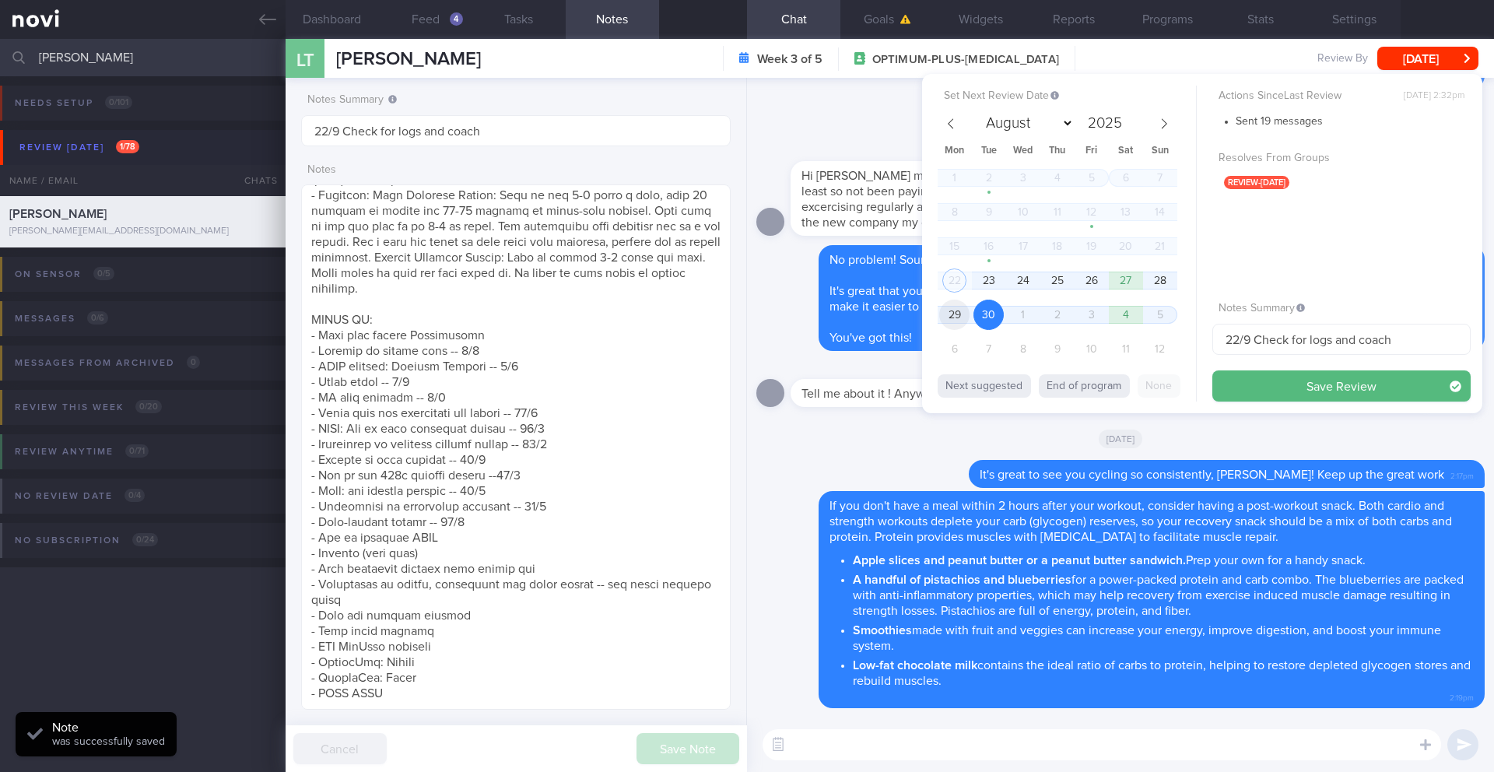
click at [948, 324] on span "29" at bounding box center [954, 315] width 30 height 30
drag, startPoint x: 1239, startPoint y: 339, endPoint x: 1216, endPoint y: 340, distance: 22.6
click at [1216, 340] on input "22/9 Check for logs and coach" at bounding box center [1341, 339] width 258 height 31
click at [965, 317] on span "29" at bounding box center [954, 315] width 30 height 30
drag, startPoint x: 1238, startPoint y: 341, endPoint x: 1221, endPoint y: 341, distance: 17.1
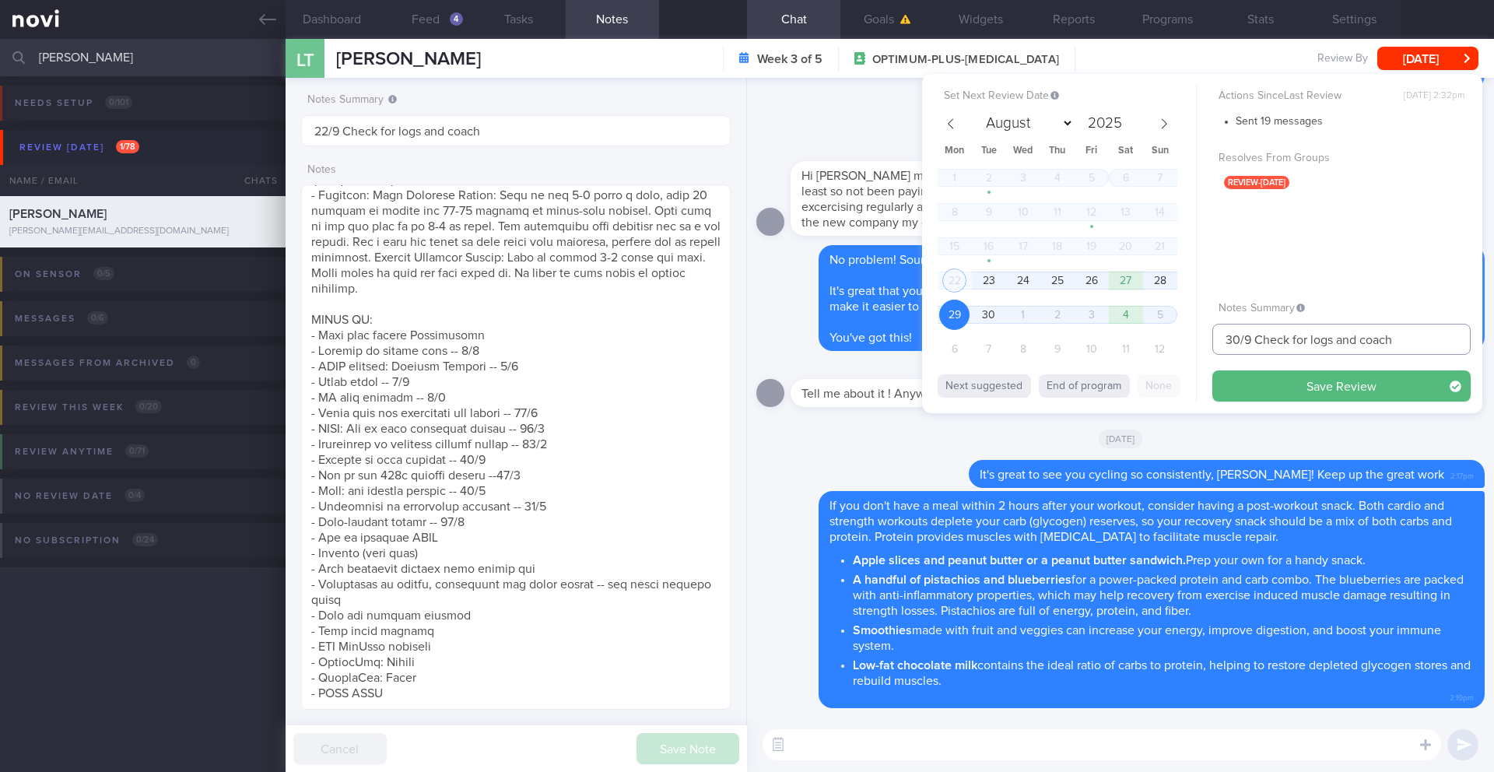
click at [1221, 341] on input "30/9 Check for logs and coach" at bounding box center [1341, 339] width 258 height 31
type input "29/9 Check for logs and coach"
click at [1292, 373] on button "Save Review" at bounding box center [1341, 385] width 258 height 31
type input "29/9 Check for logs and coach"
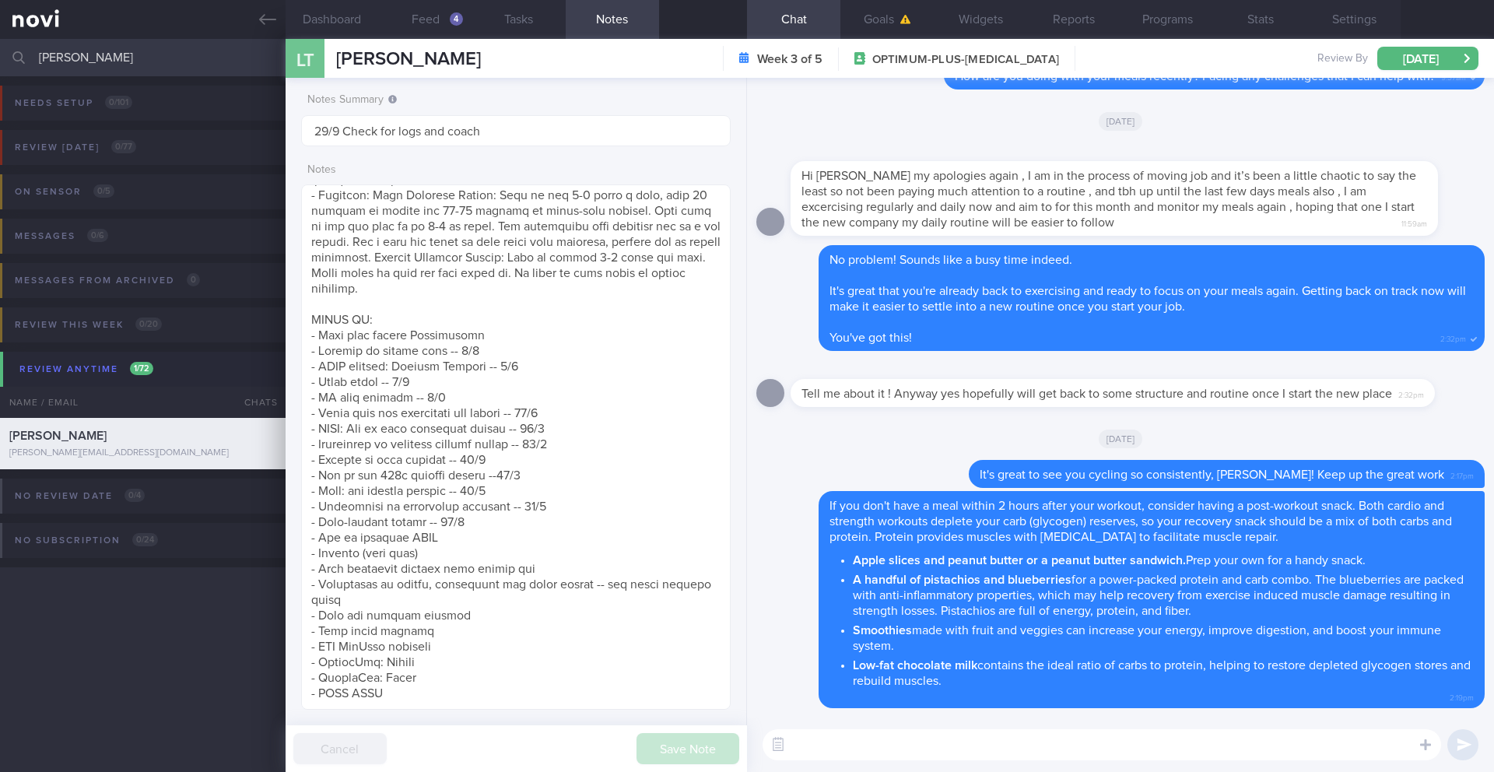
click at [114, 61] on input "[PERSON_NAME]" at bounding box center [747, 57] width 1494 height 37
click at [90, 60] on input "[PERSON_NAME]" at bounding box center [747, 57] width 1494 height 37
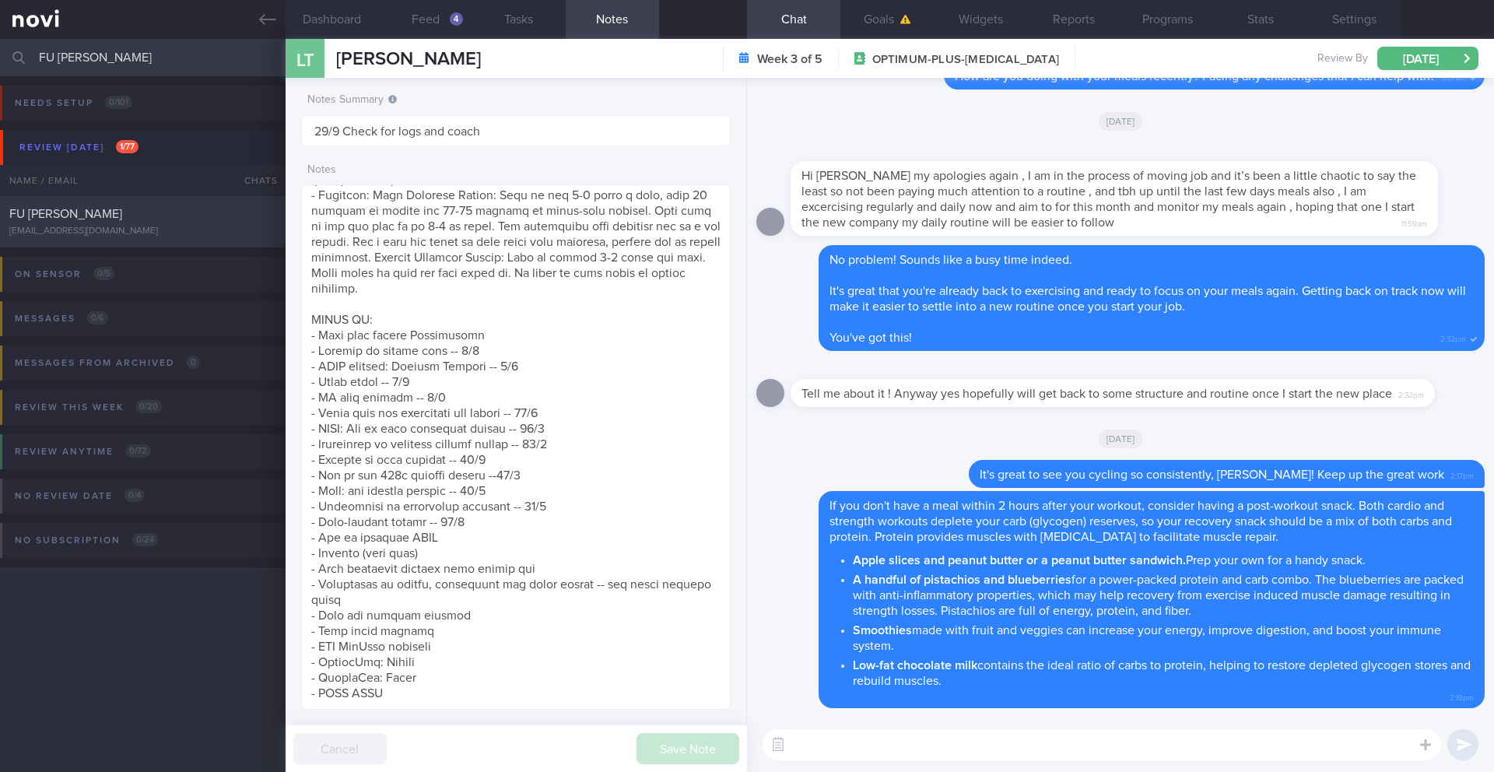
type input "FU [PERSON_NAME]"
click at [136, 226] on div "[EMAIL_ADDRESS][DOMAIN_NAME]" at bounding box center [142, 232] width 267 height 12
type input "19-22/9 Check if inc f, v, plant pro"
type textarea "SUPPORT NEEDED: CHALLENGE: R/V with [PERSON_NAME]: ([DATE]) No side effects No …"
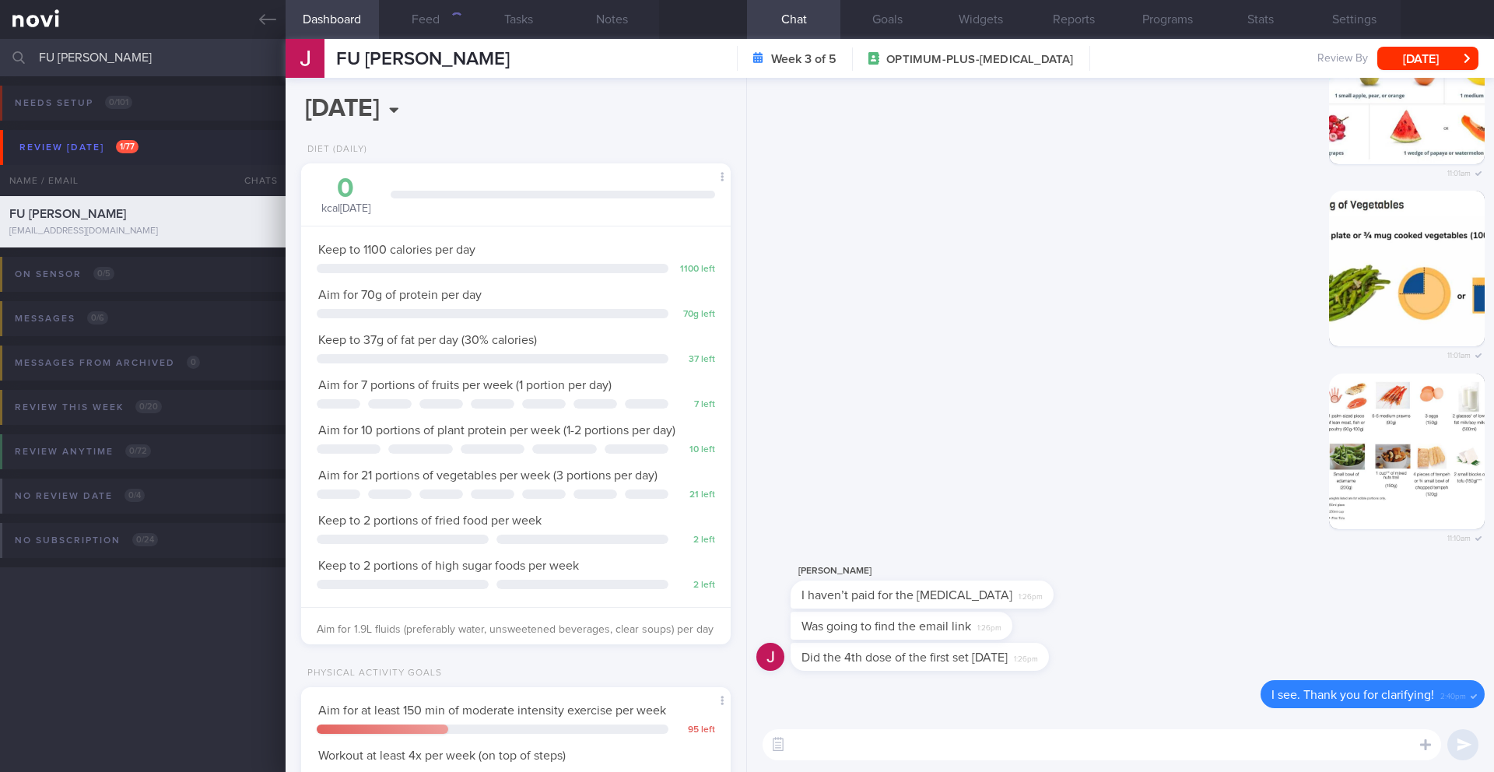
scroll to position [217, 391]
click at [76, 58] on input "FU [PERSON_NAME]" at bounding box center [747, 57] width 1494 height 37
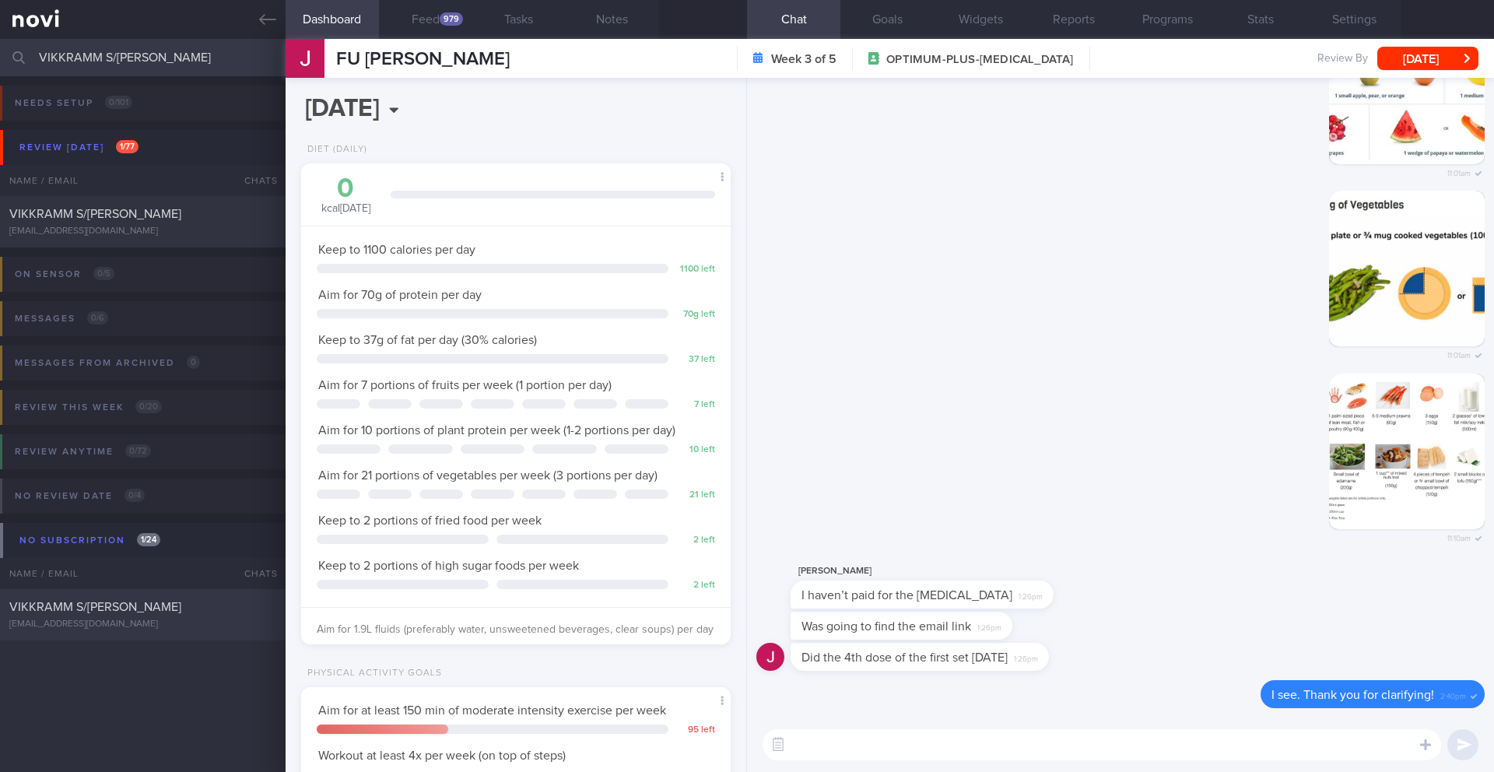
type input "VIKKRAMM S/[PERSON_NAME]"
click at [89, 626] on div "[EMAIL_ADDRESS][DOMAIN_NAME]" at bounding box center [142, 625] width 267 height 12
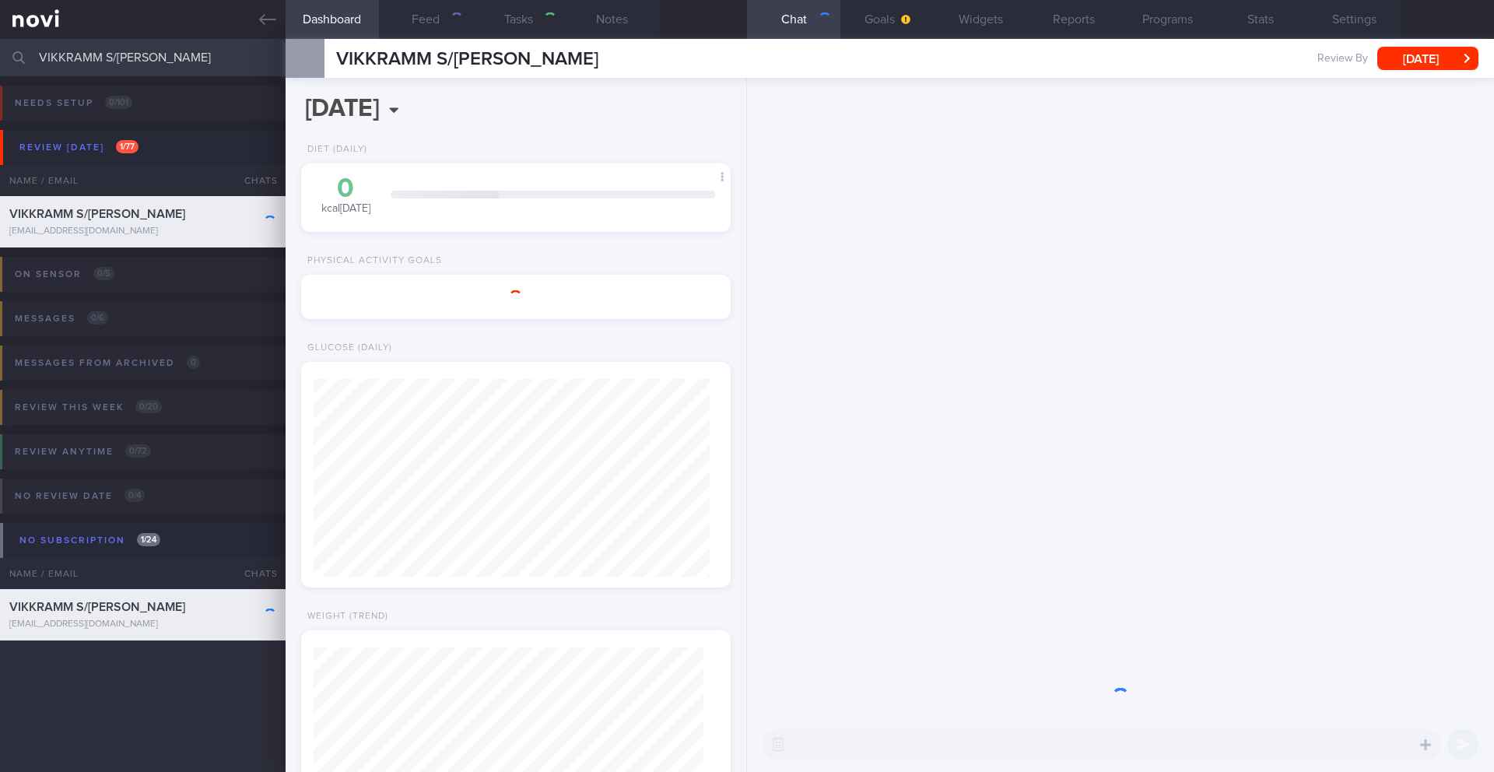
select select "7"
type input "15/8 SAF LIP final r/v"
type textarea "** Needs a SYSTEM to exercise consistently Pre-workout snacks Importance of car…"
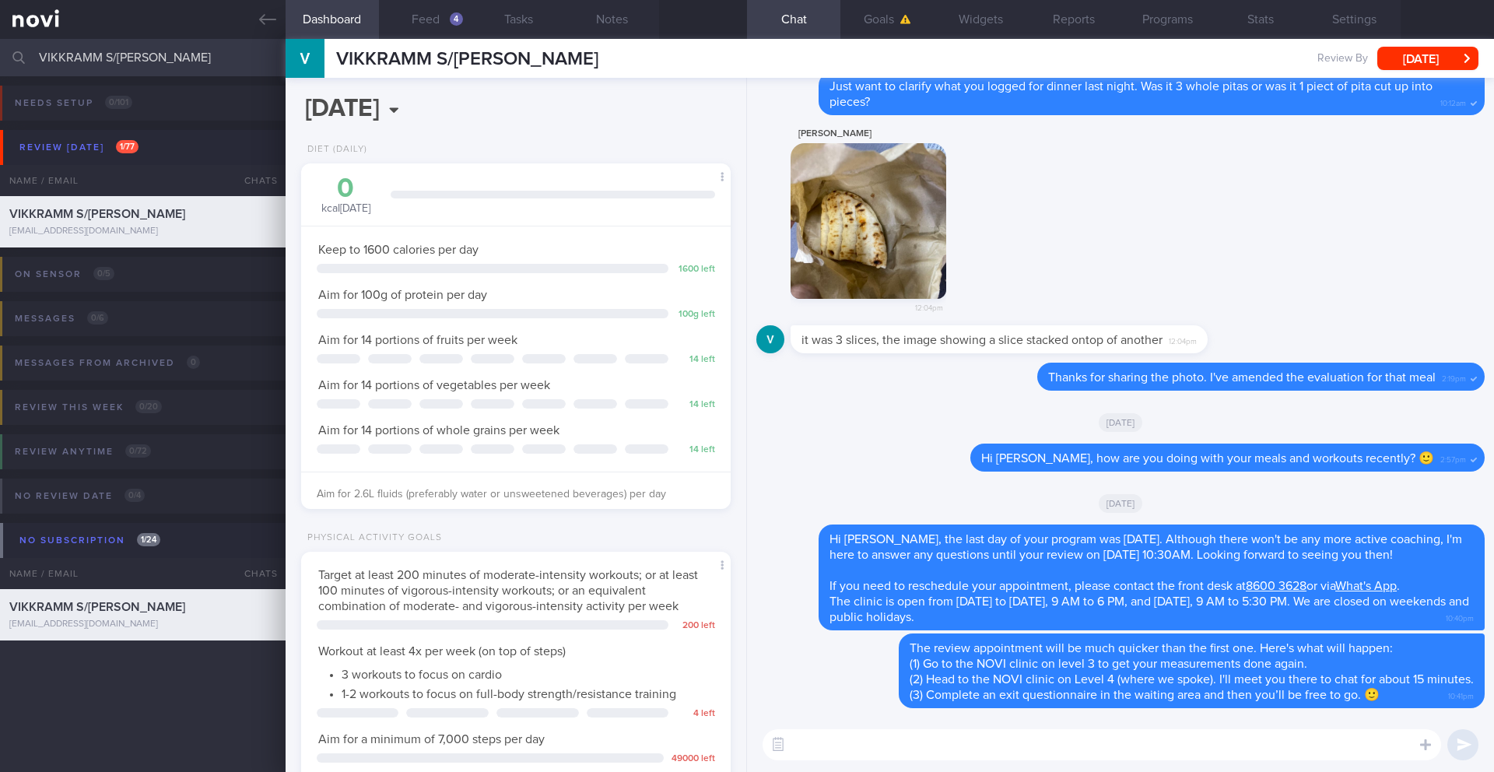
scroll to position [217, 391]
click at [1169, 20] on button "Programs" at bounding box center [1166, 19] width 93 height 39
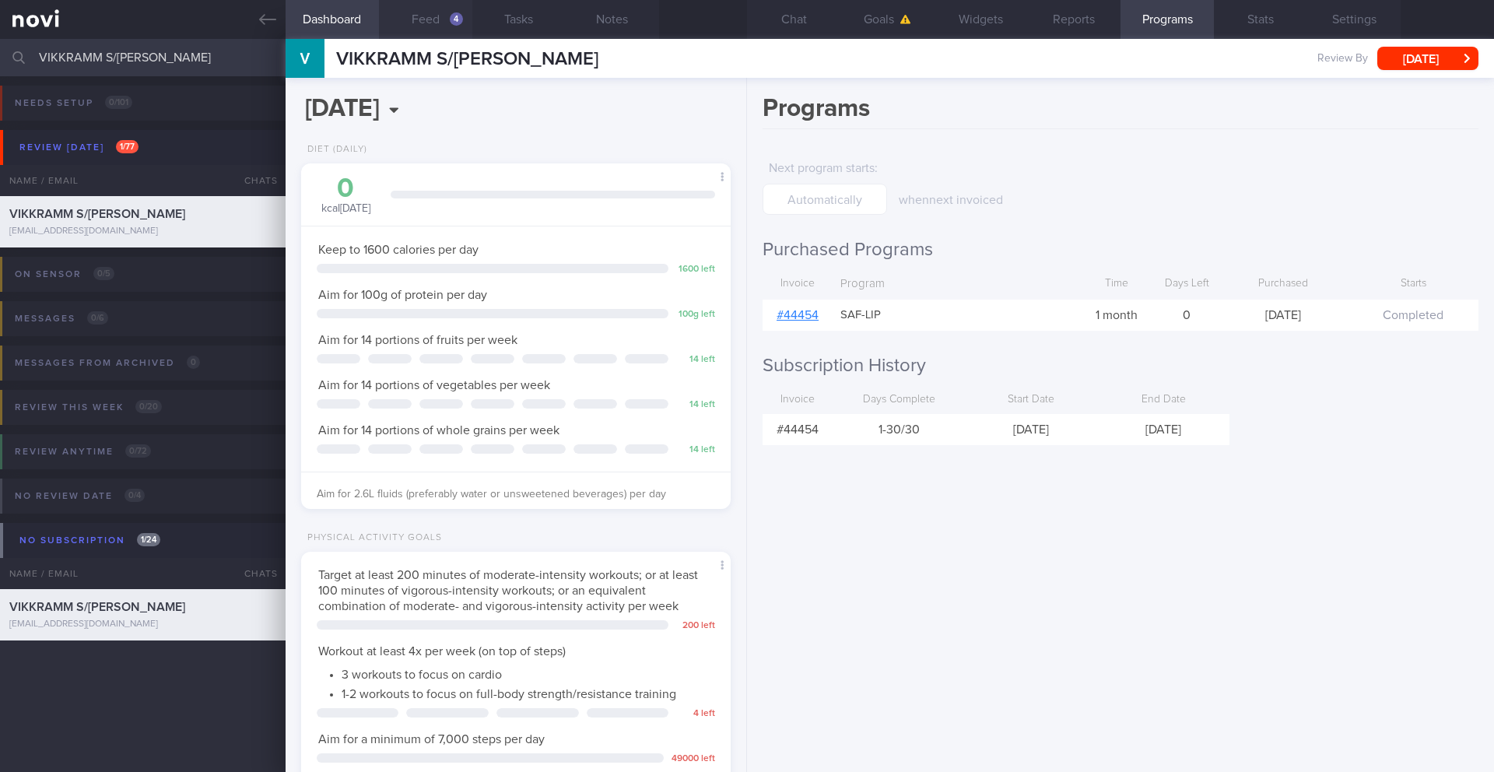
scroll to position [777860, 777687]
click at [175, 55] on input "VIKKRAMM S/[PERSON_NAME]" at bounding box center [747, 57] width 1494 height 37
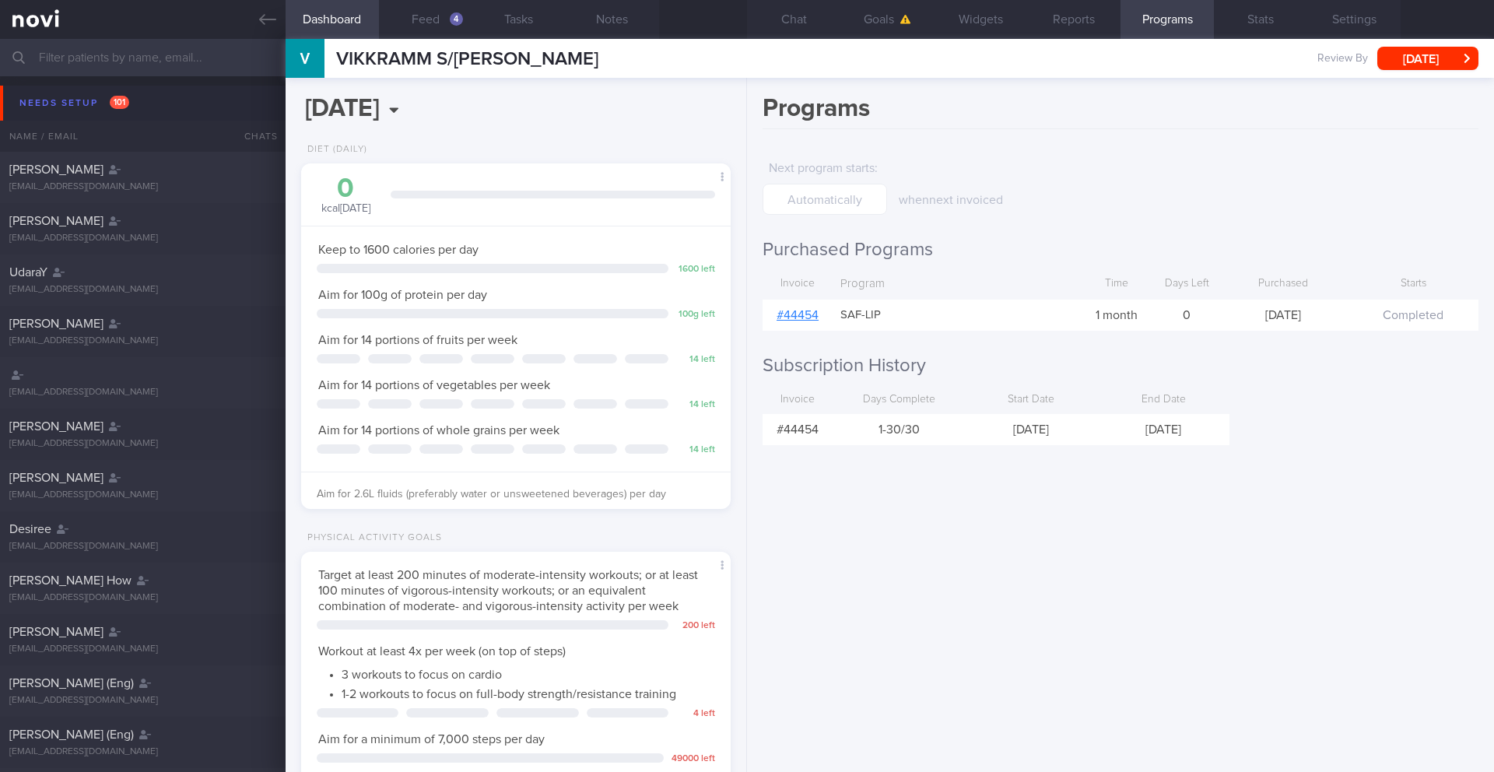
click at [106, 68] on input "text" at bounding box center [747, 57] width 1494 height 37
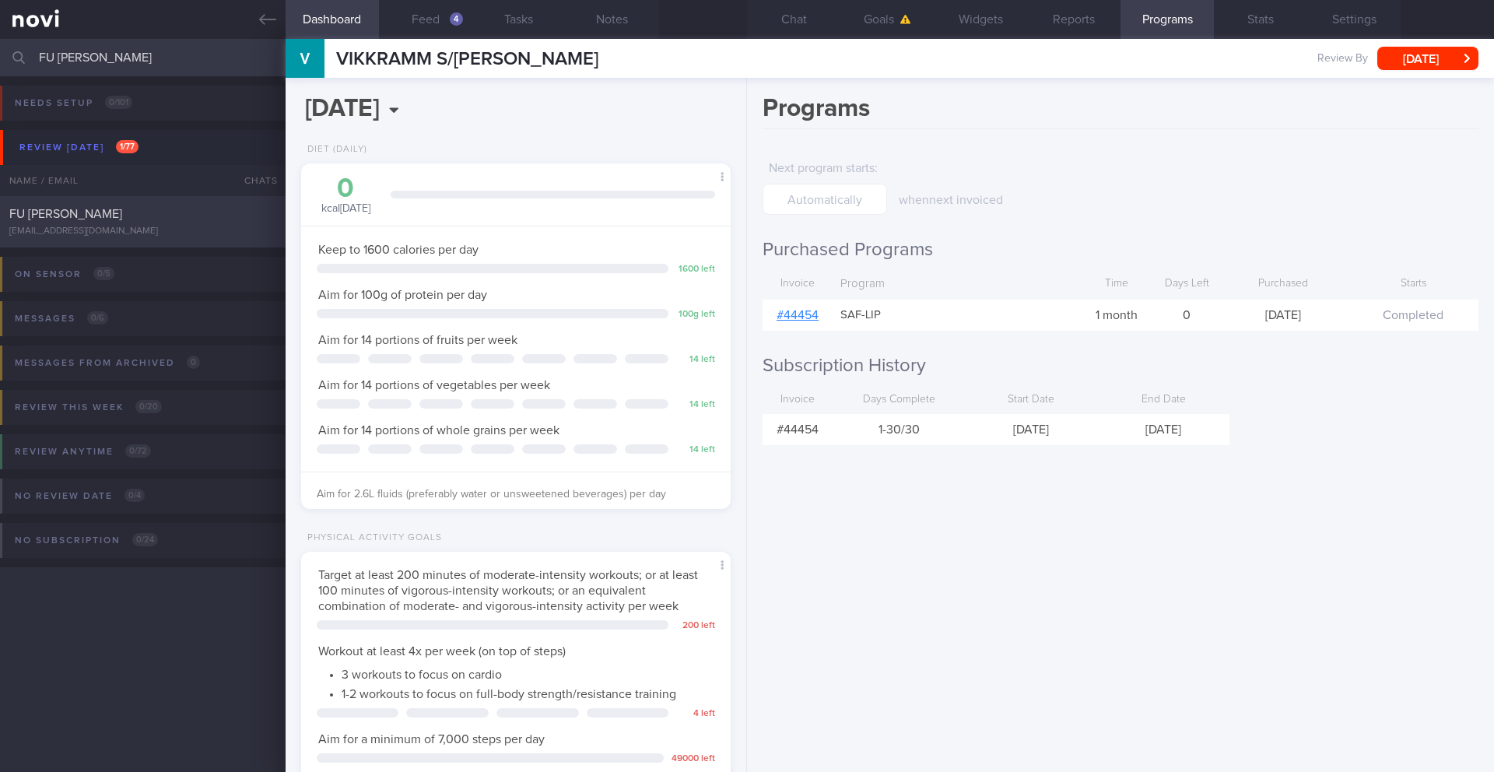
type input "FU [PERSON_NAME]"
click at [158, 209] on div "FU [PERSON_NAME]" at bounding box center [140, 214] width 263 height 16
type input "19-22/9 Check if inc f, v, plant pro"
type textarea "SUPPORT NEEDED: CHALLENGE: R/V with [PERSON_NAME]: ([DATE]) No side effects No …"
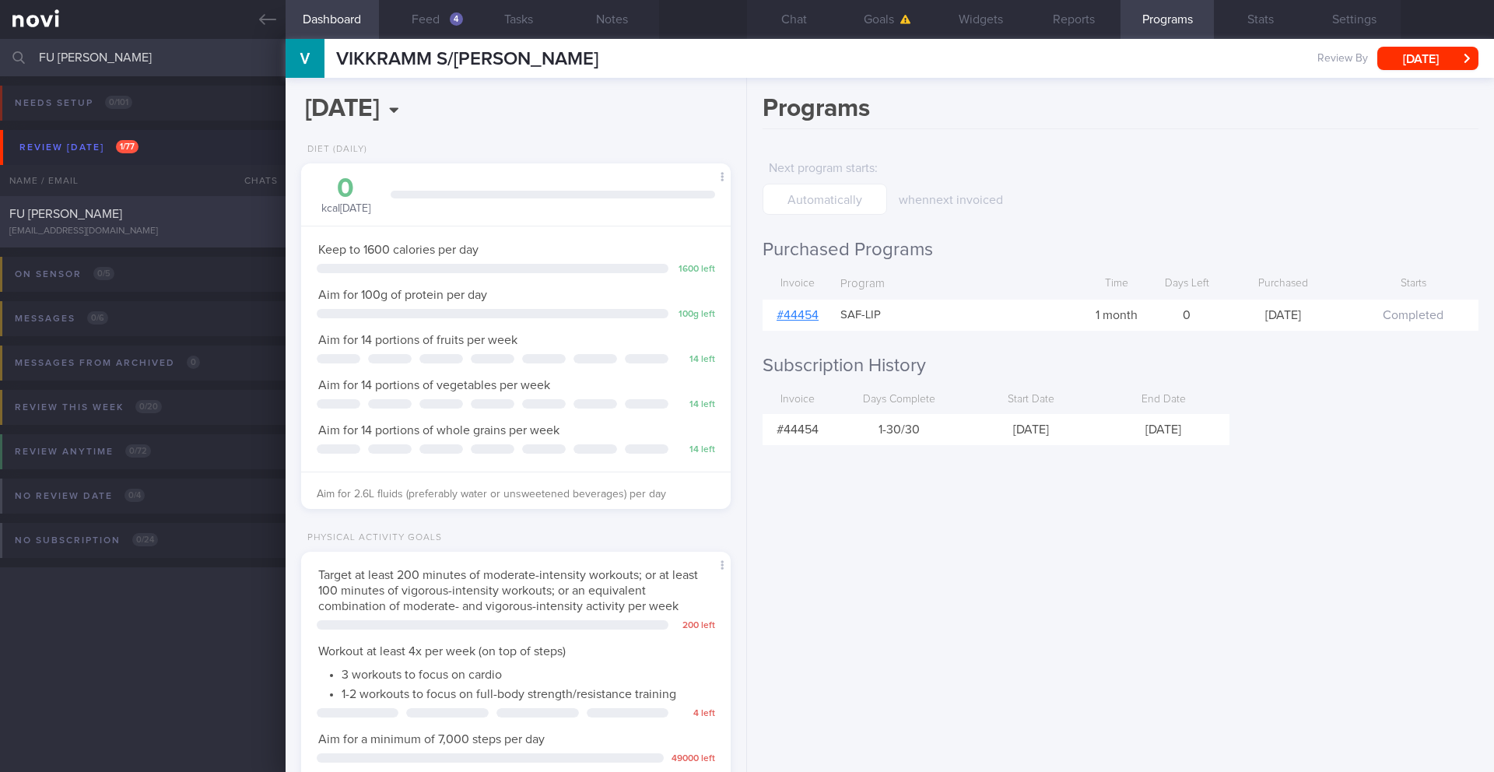
select select "8"
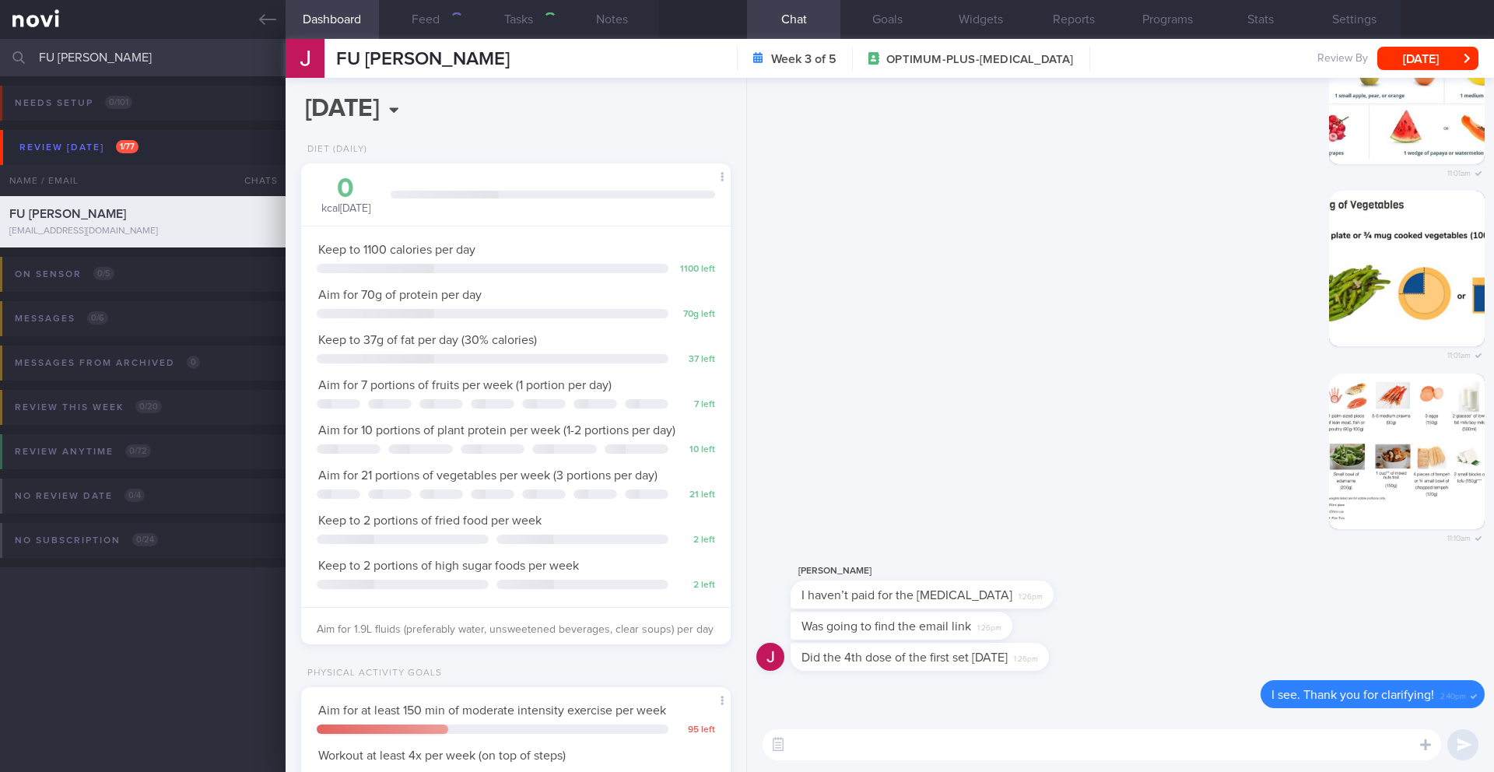
scroll to position [217, 391]
click at [899, 676] on textarea at bounding box center [1102, 744] width 678 height 31
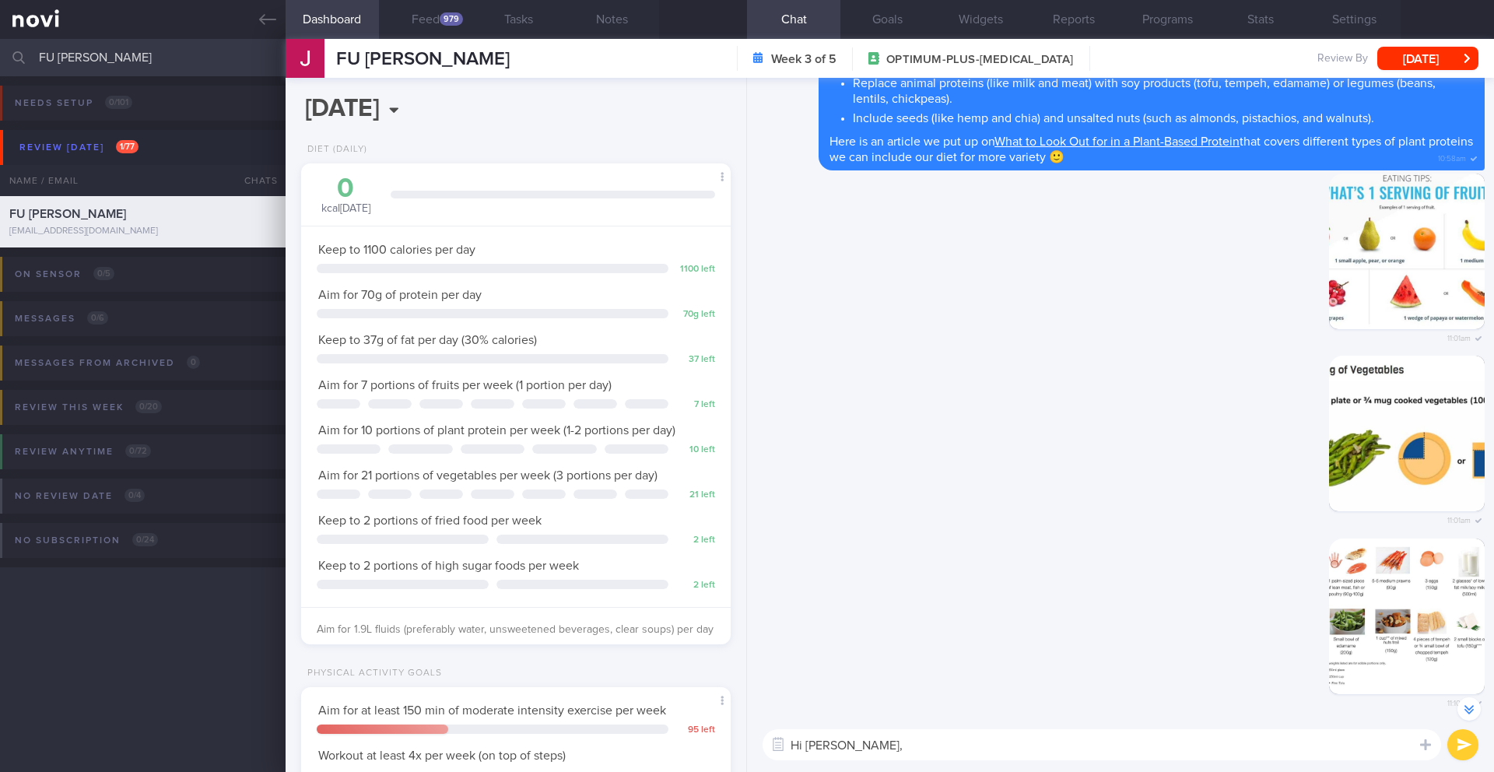
type textarea "Hi [PERSON_NAME],"
drag, startPoint x: 372, startPoint y: 58, endPoint x: 323, endPoint y: 58, distance: 49.0
click at [323, 58] on div "FU [PERSON_NAME] FU [PERSON_NAME] [EMAIL_ADDRESS][DOMAIN_NAME] Week 3 of 5 OPTI…" at bounding box center [890, 58] width 1208 height 39
copy div "FU [PERSON_NAME]"
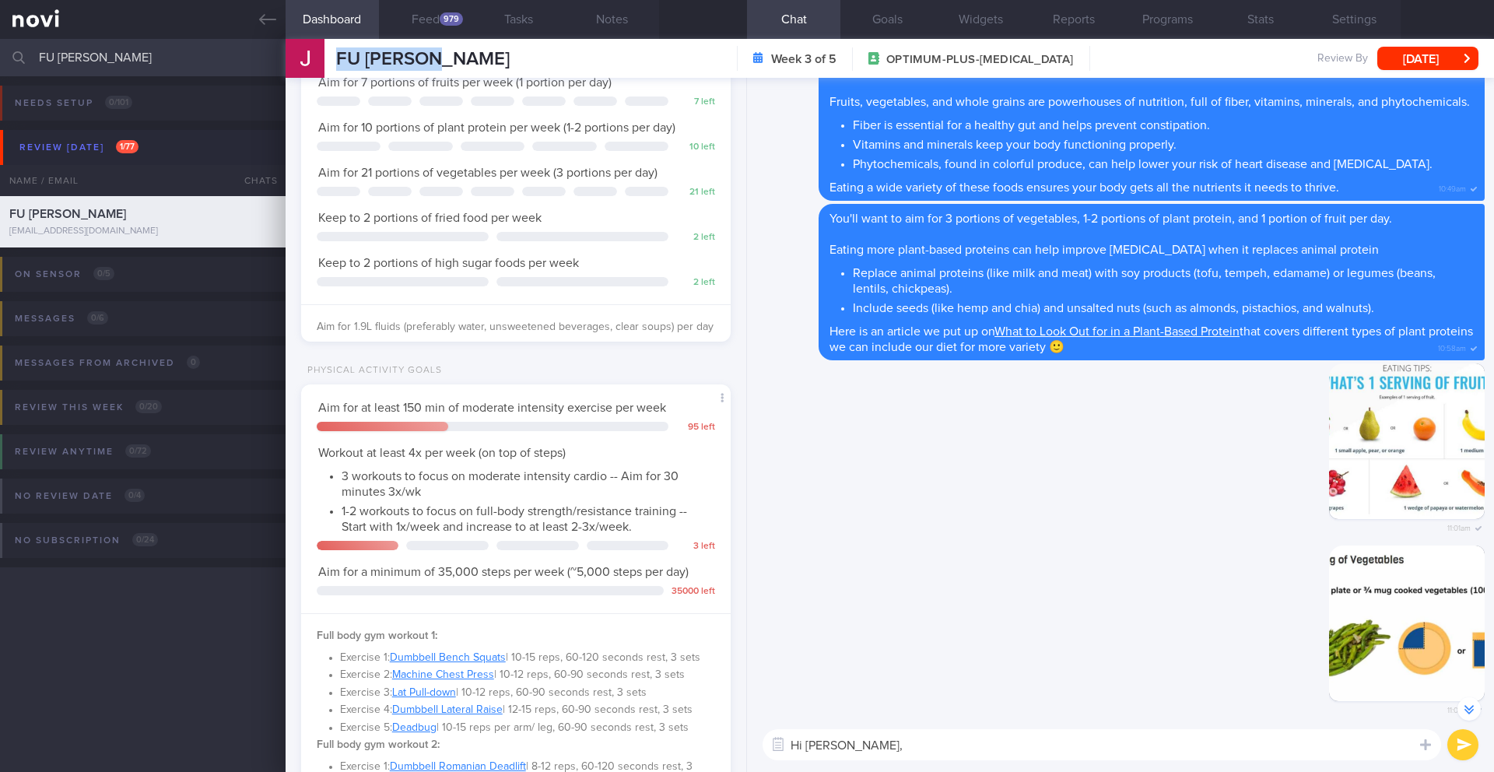
scroll to position [0, 0]
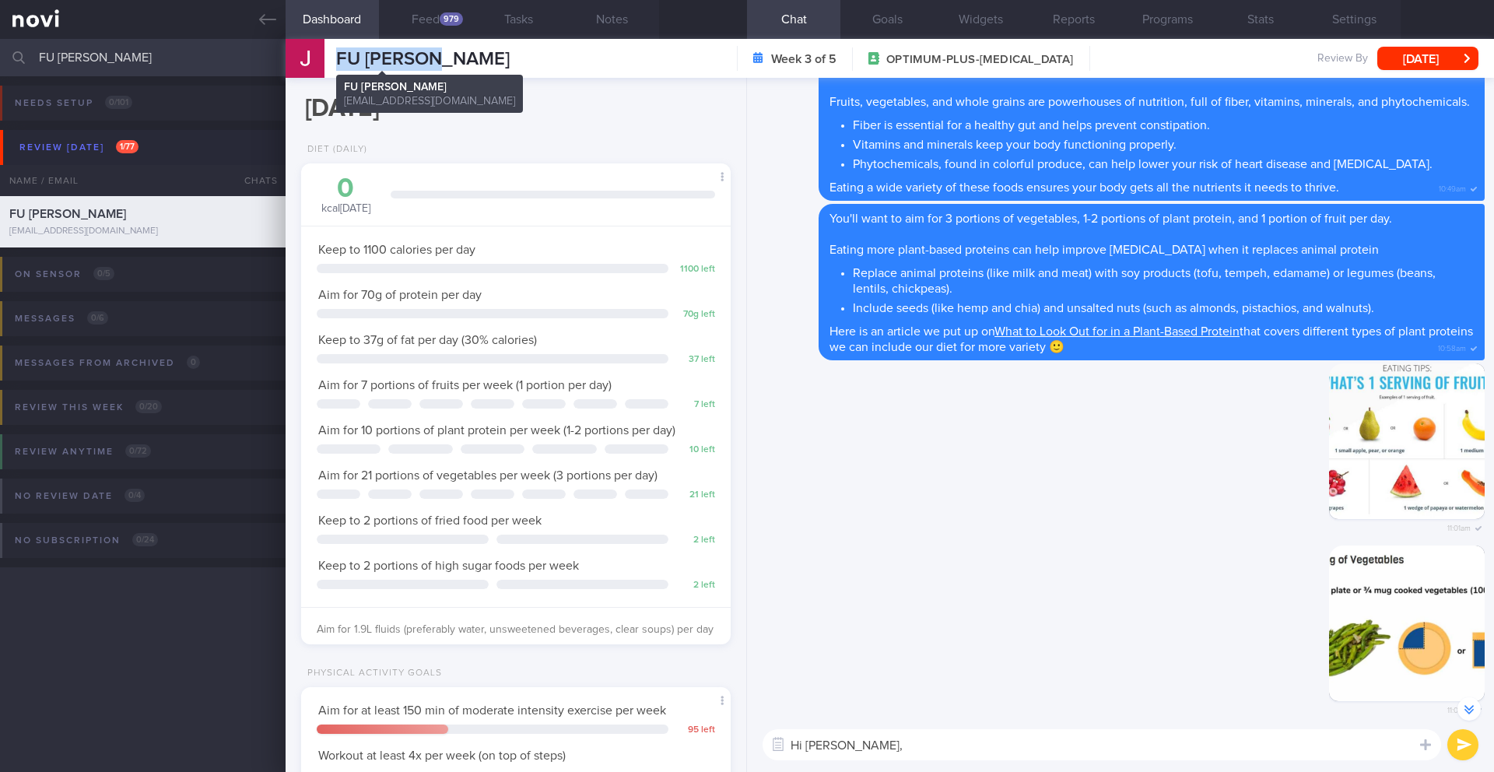
copy div "FU [PERSON_NAME]"
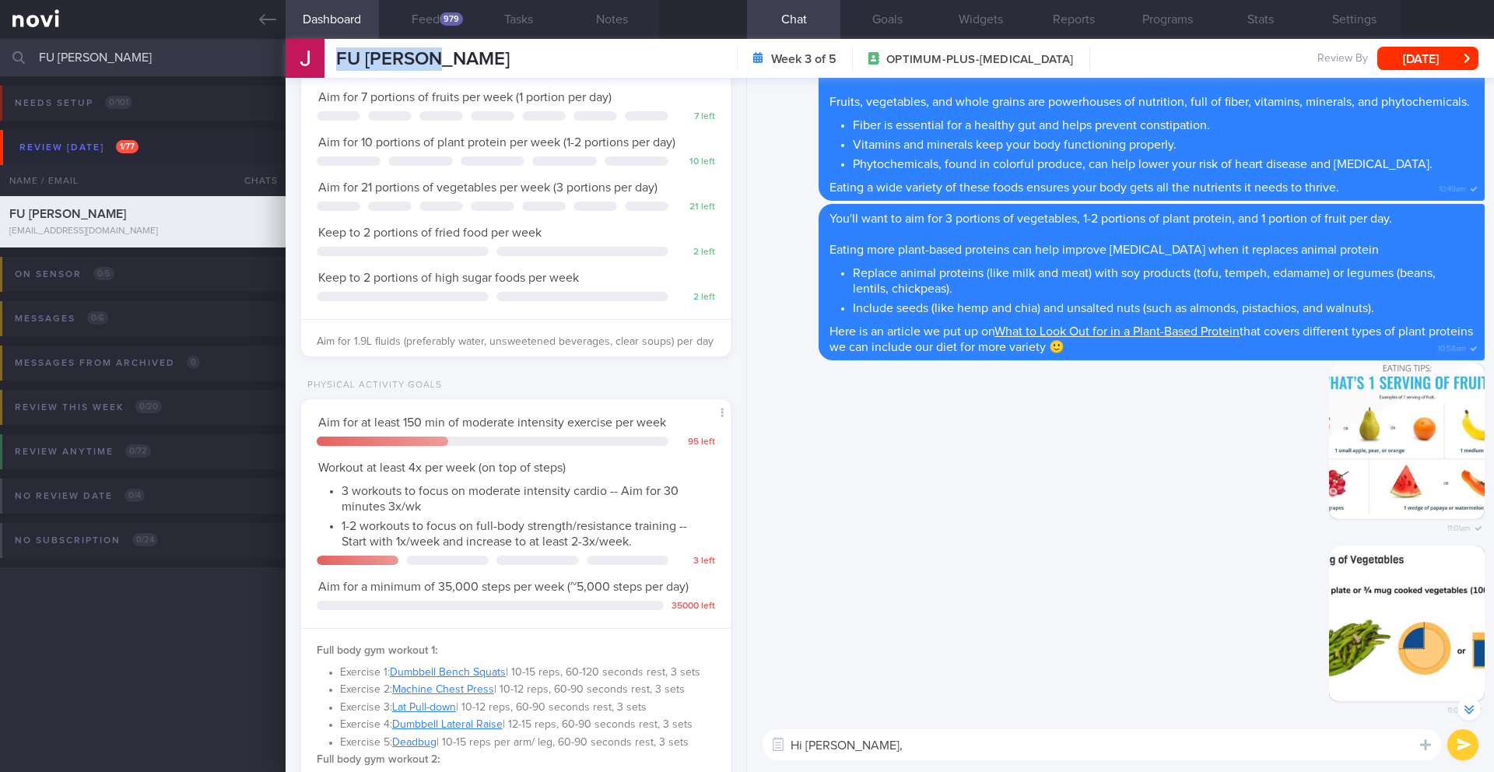
scroll to position [915, 0]
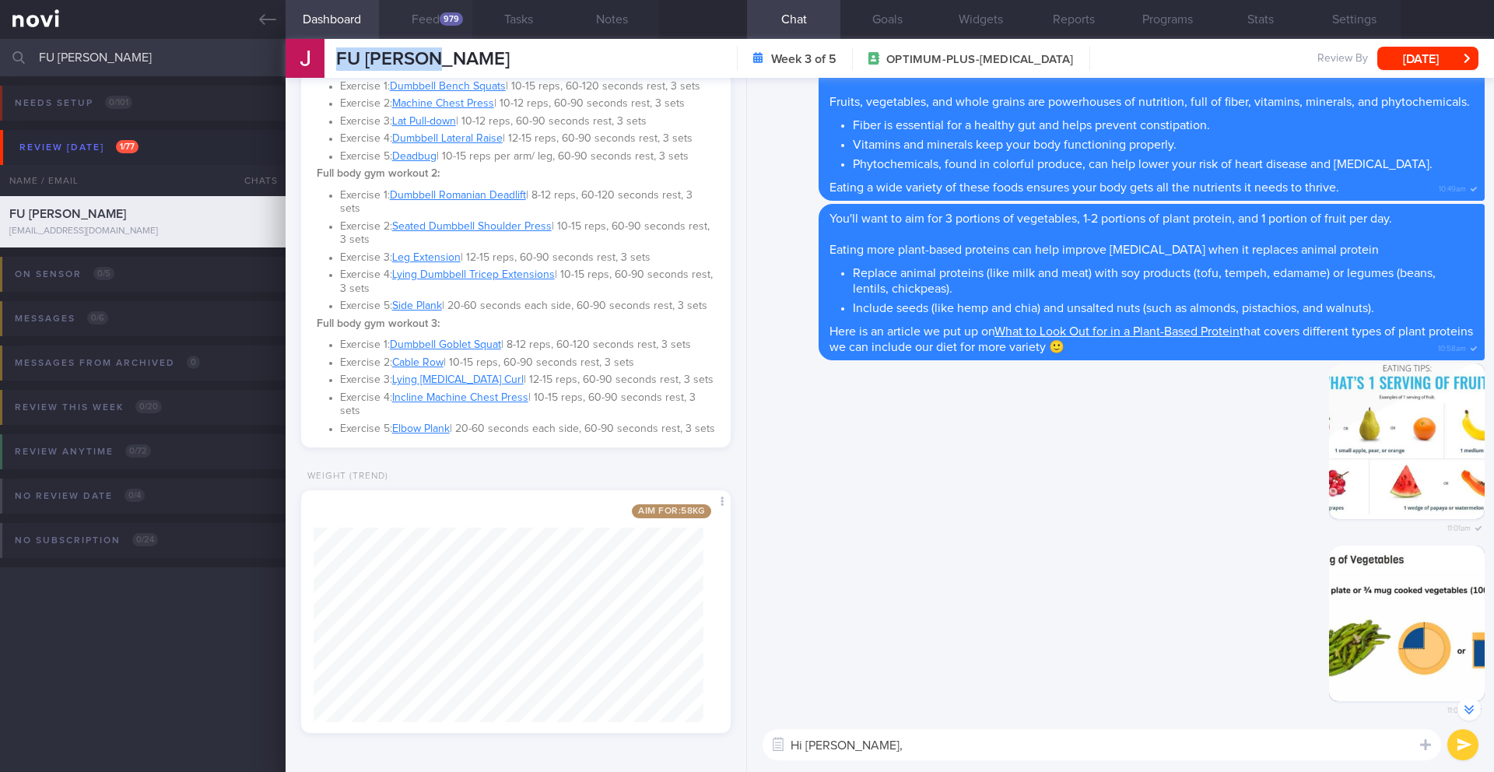
click at [428, 21] on button "Feed 979" at bounding box center [425, 19] width 93 height 39
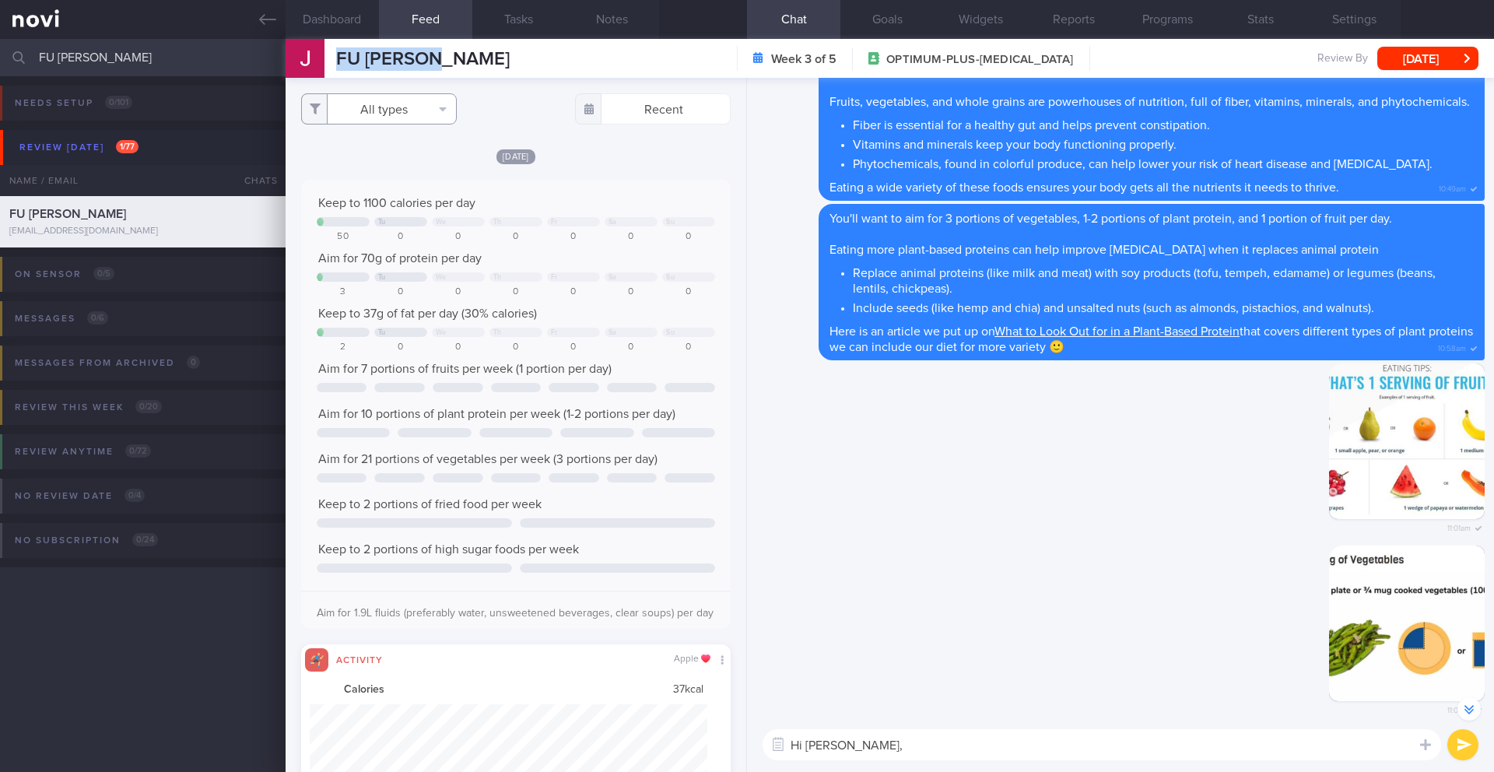
click at [416, 107] on button "All types" at bounding box center [379, 108] width 156 height 31
click at [381, 157] on button "Activity" at bounding box center [379, 162] width 154 height 23
checkbox input "false"
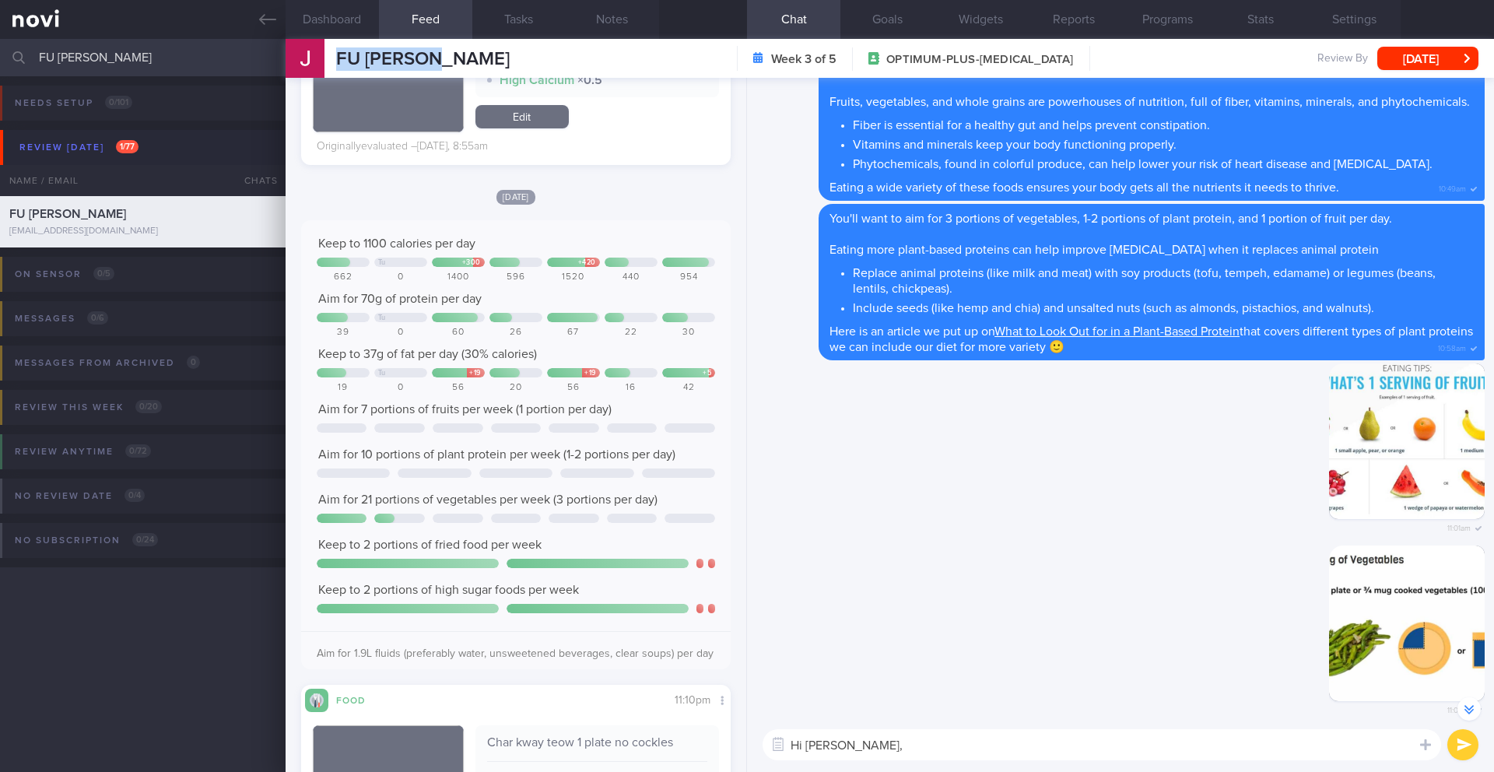
scroll to position [1083, 0]
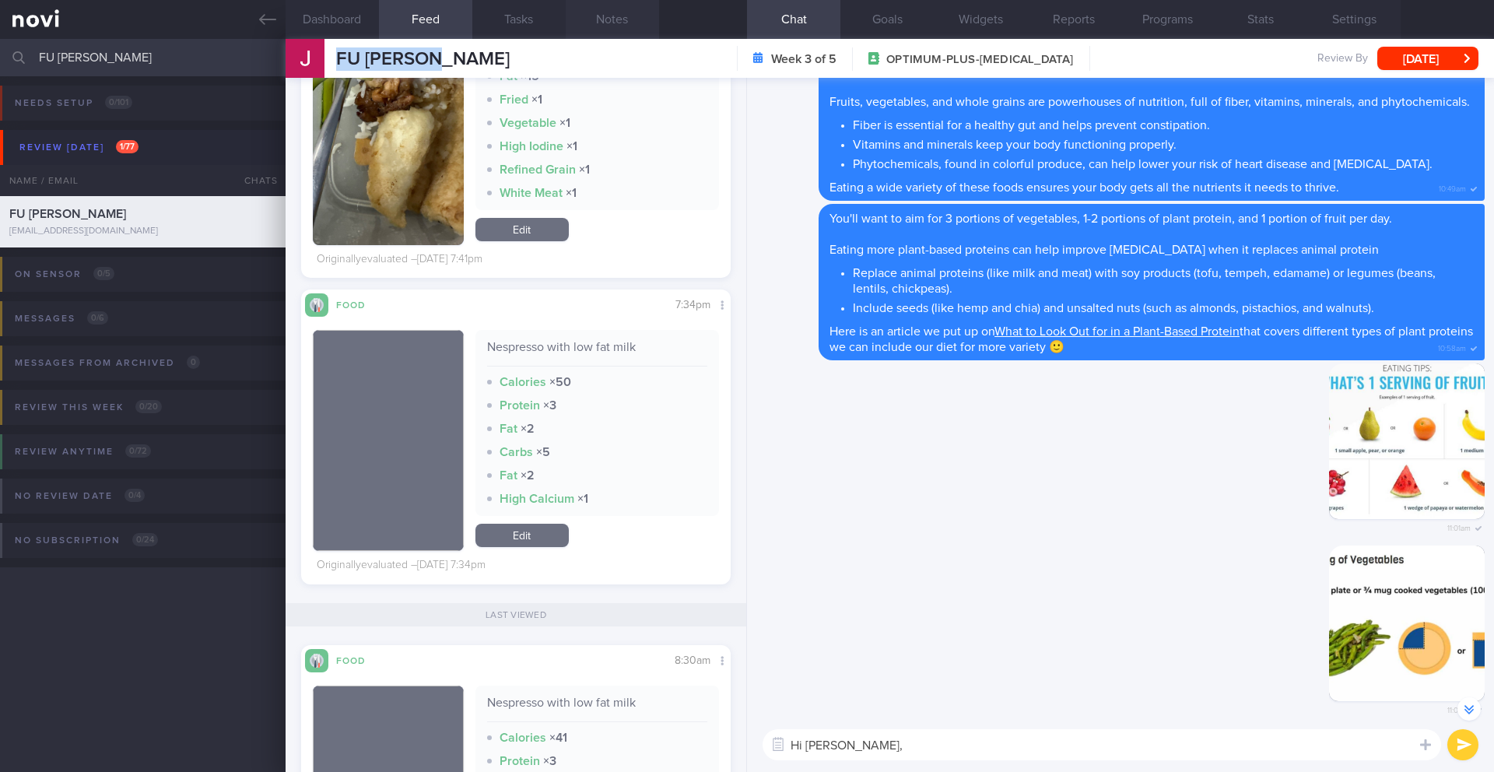
click at [619, 15] on button "Notes" at bounding box center [612, 19] width 93 height 39
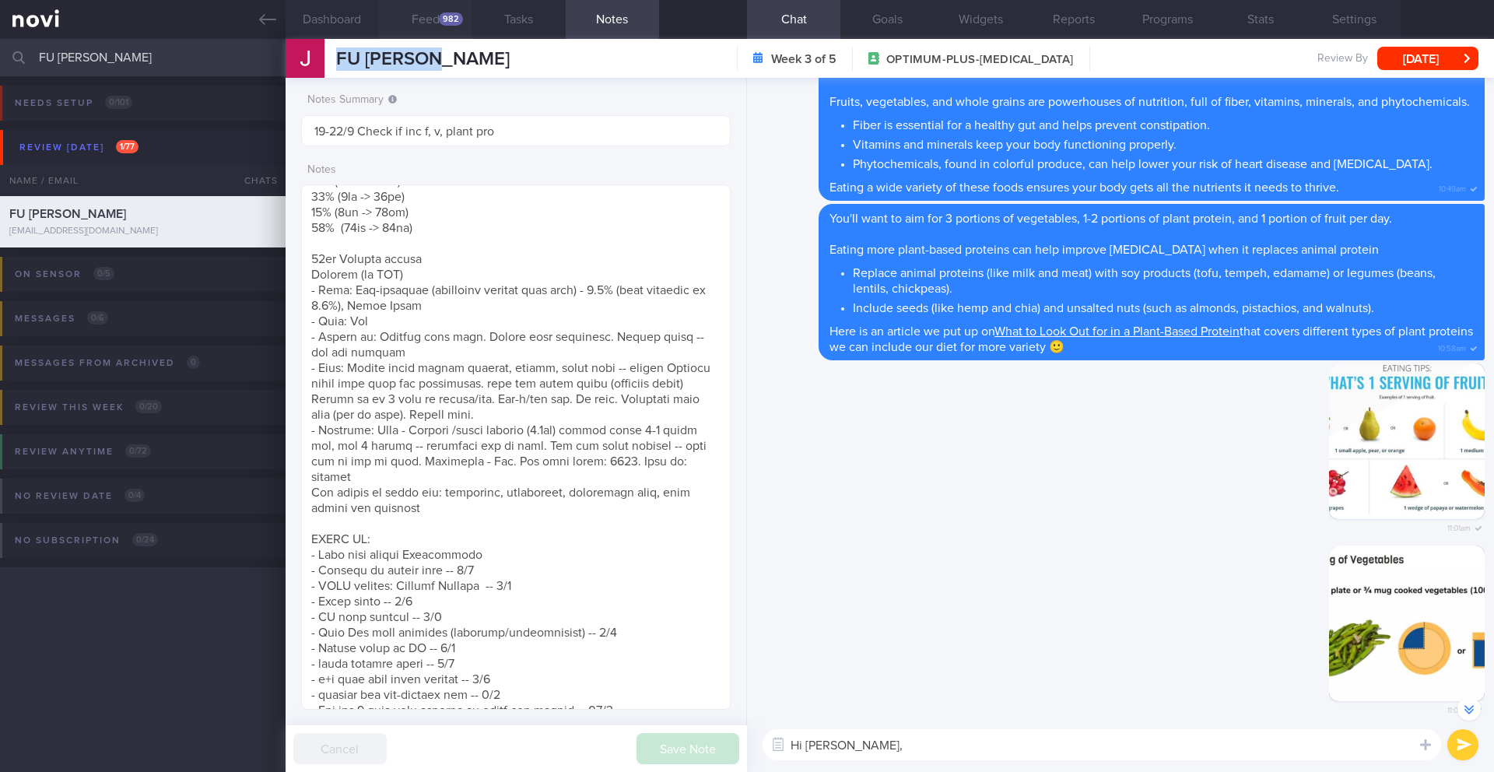
click at [457, 15] on div "982" at bounding box center [451, 18] width 24 height 13
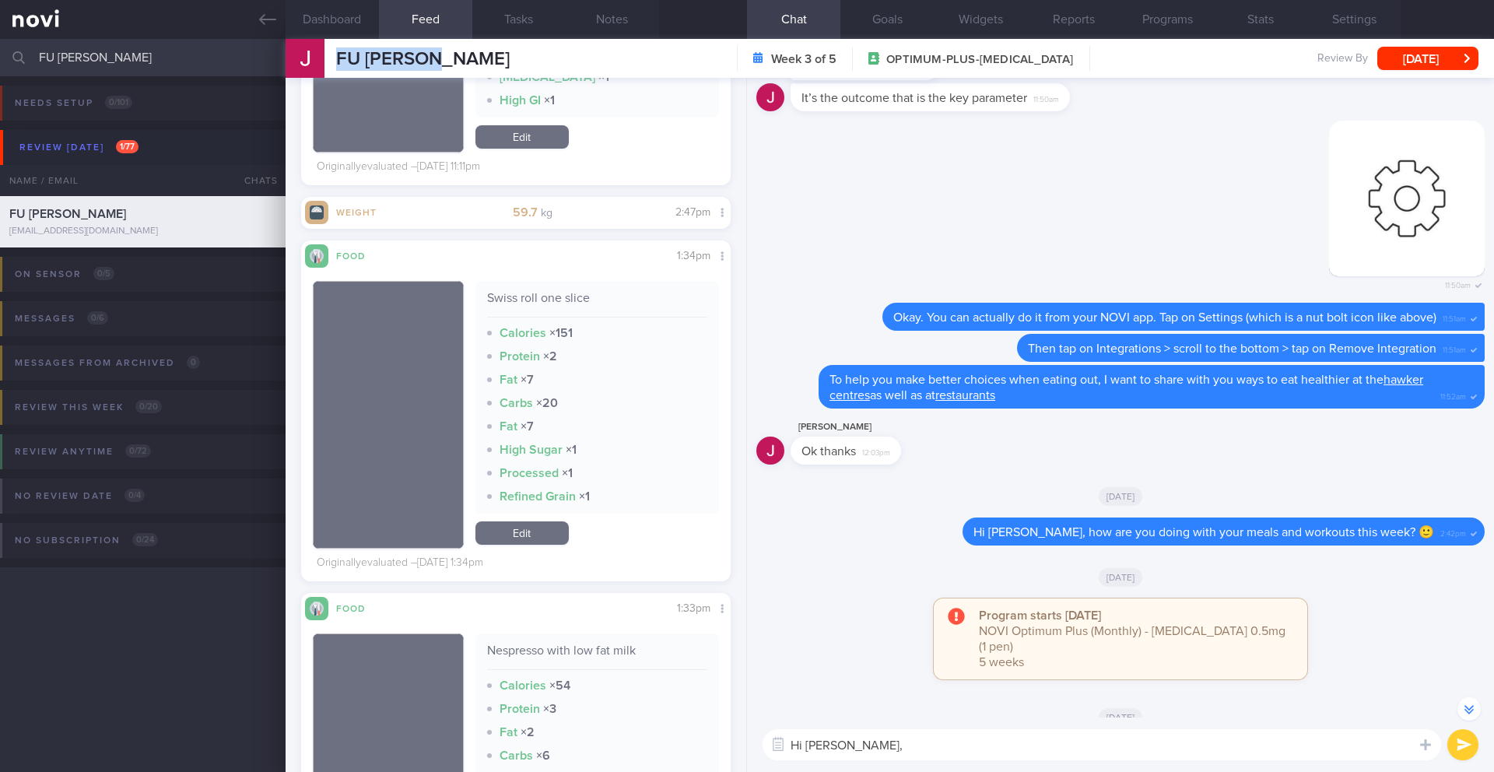
scroll to position [1087, 0]
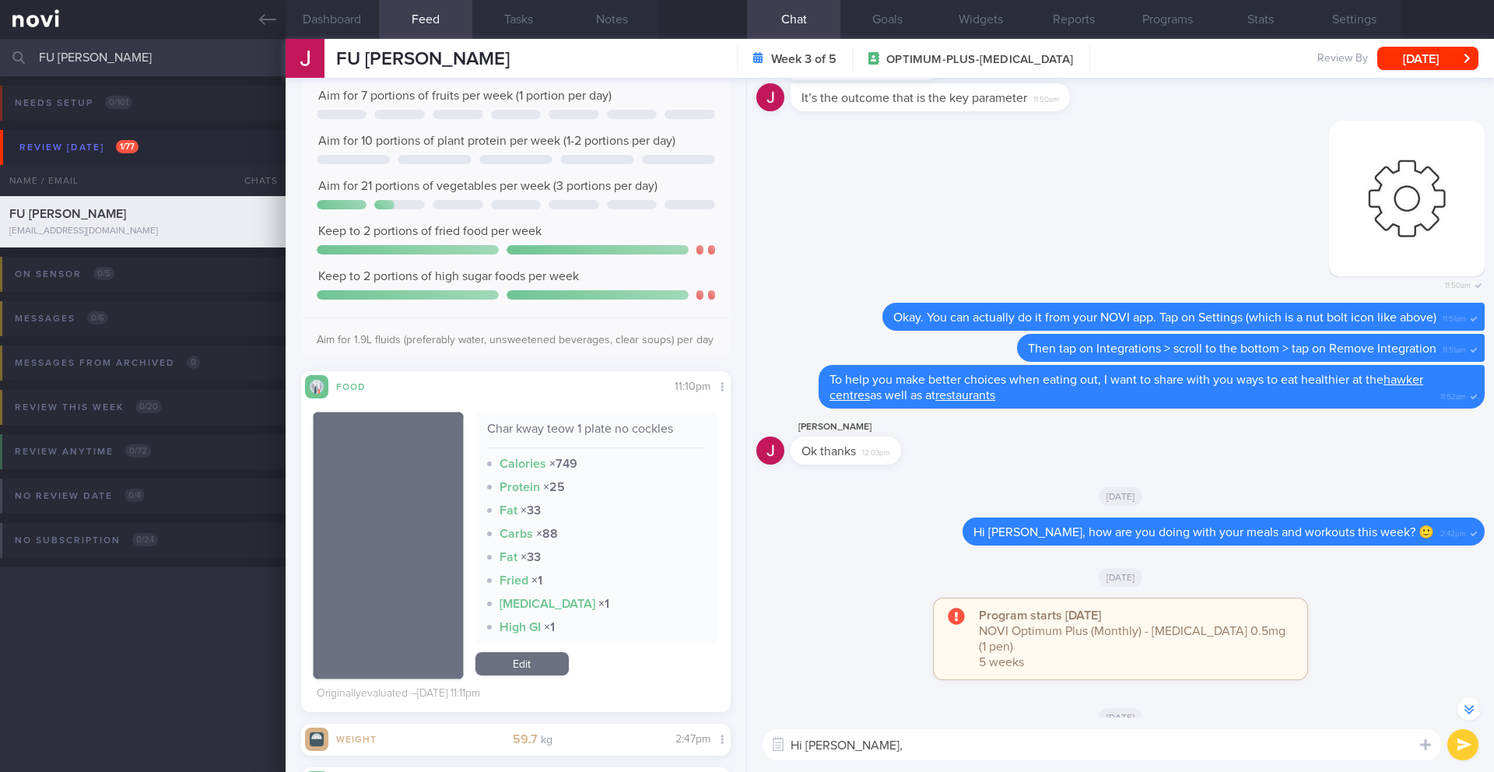
click at [978, 676] on textarea "Hi [PERSON_NAME]," at bounding box center [1102, 744] width 678 height 31
drag, startPoint x: 879, startPoint y: 735, endPoint x: 782, endPoint y: 747, distance: 98.1
click at [781, 676] on div "Attach media Chat Templates Admin [MEDICAL_DATA] Weight Nutrition Physical Acti…" at bounding box center [1120, 744] width 747 height 54
click at [888, 676] on textarea "Hi [PERSON_NAME], just" at bounding box center [1102, 744] width 678 height 31
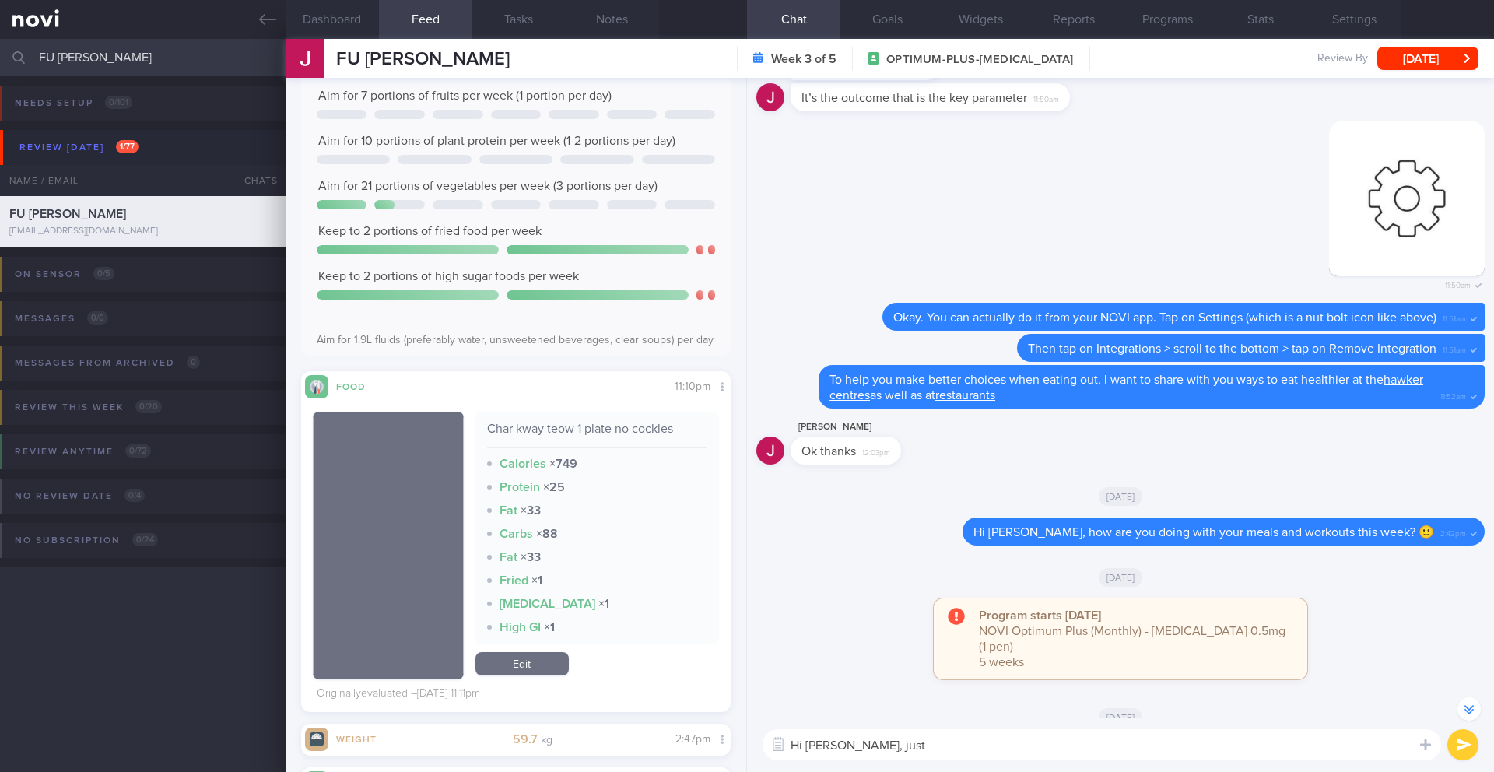
click at [889, 676] on textarea "Hi [PERSON_NAME], just" at bounding box center [1102, 744] width 678 height 31
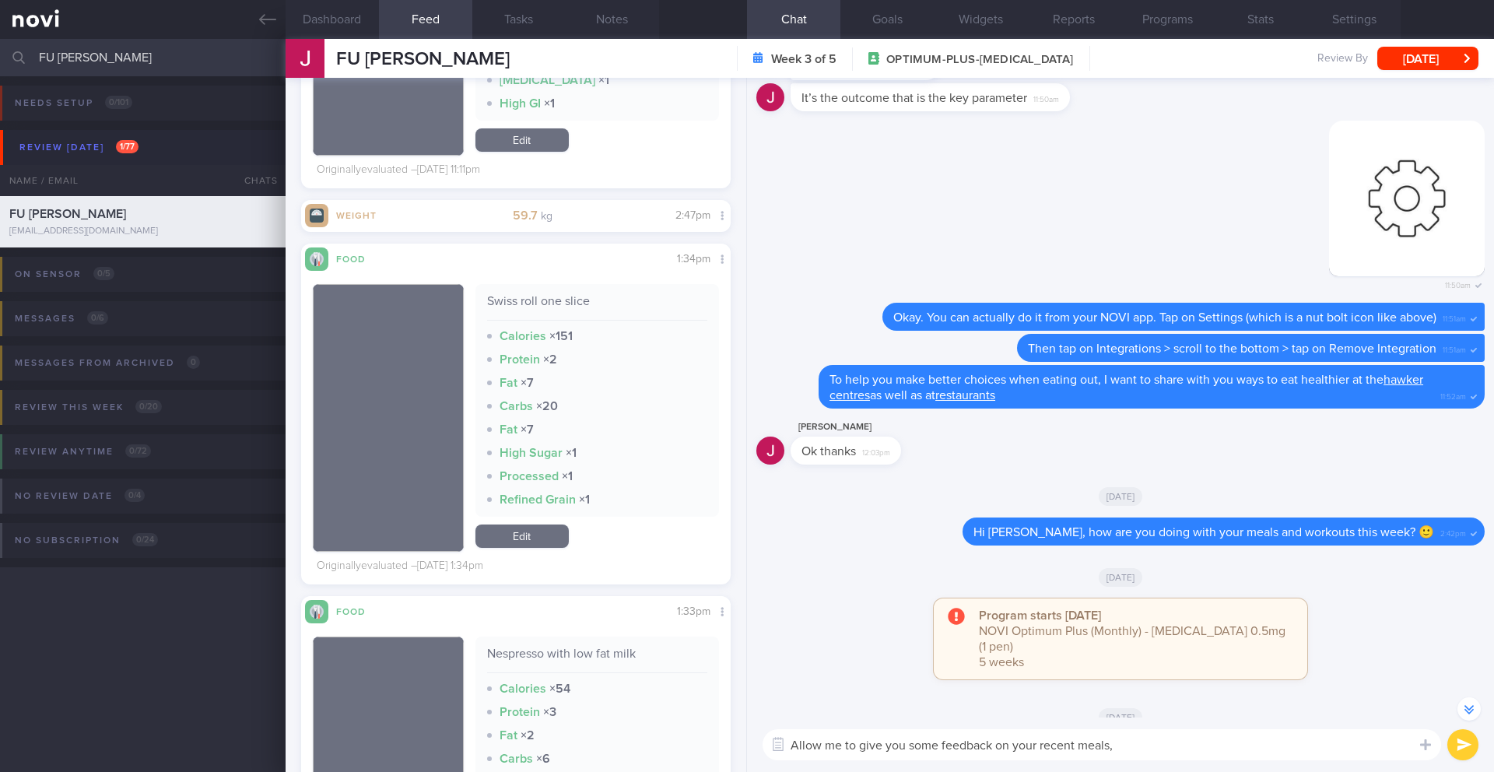
scroll to position [1620, 0]
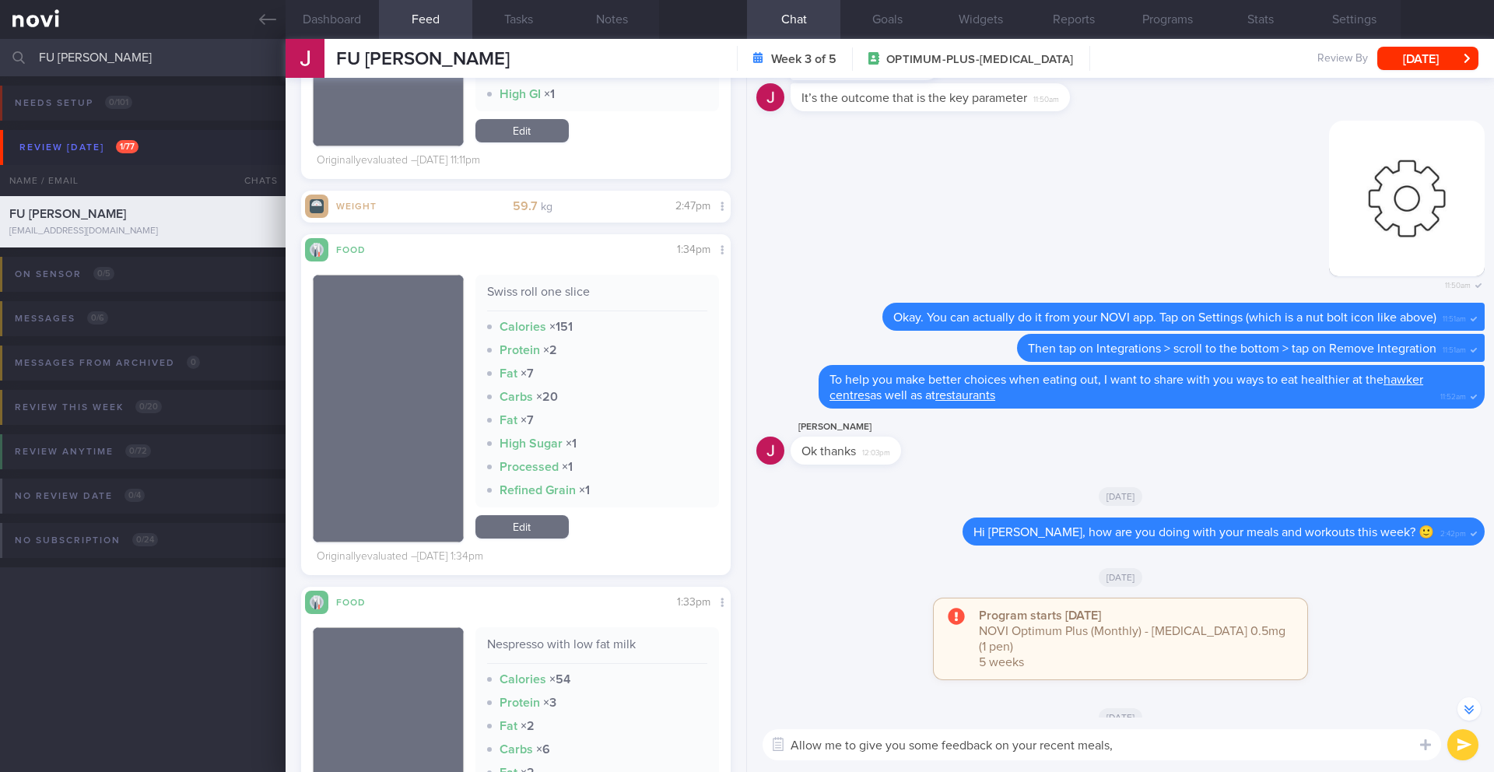
drag, startPoint x: 823, startPoint y: 747, endPoint x: 760, endPoint y: 747, distance: 63.0
click at [760, 676] on div "Allow me to give you some feedback on your recent meals, Allow me to give you s…" at bounding box center [1120, 744] width 747 height 54
click at [915, 676] on textarea "I see that you often exceed the calorie limit of 1100kcal per day. Allow me to …" at bounding box center [1102, 736] width 678 height 47
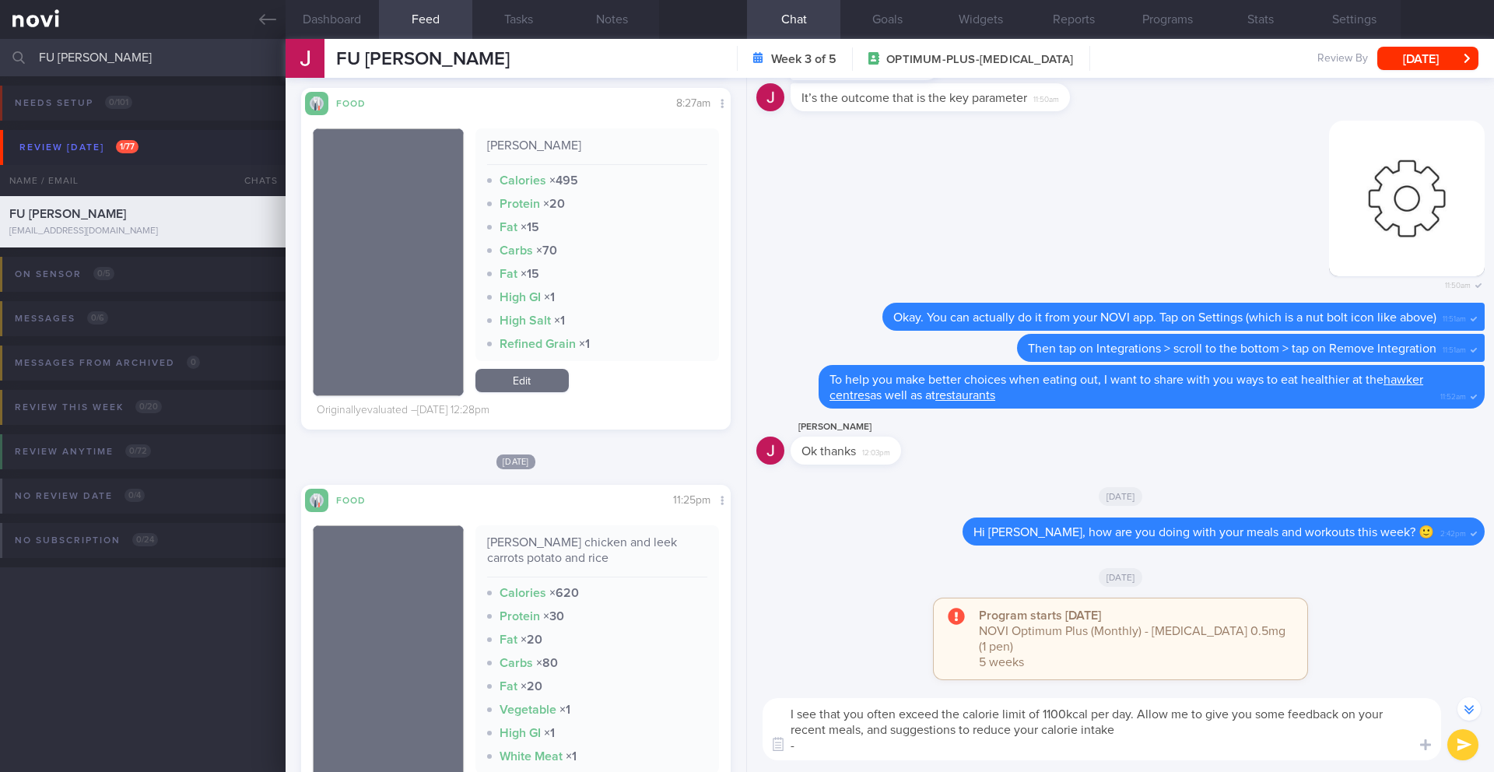
scroll to position [4914, 0]
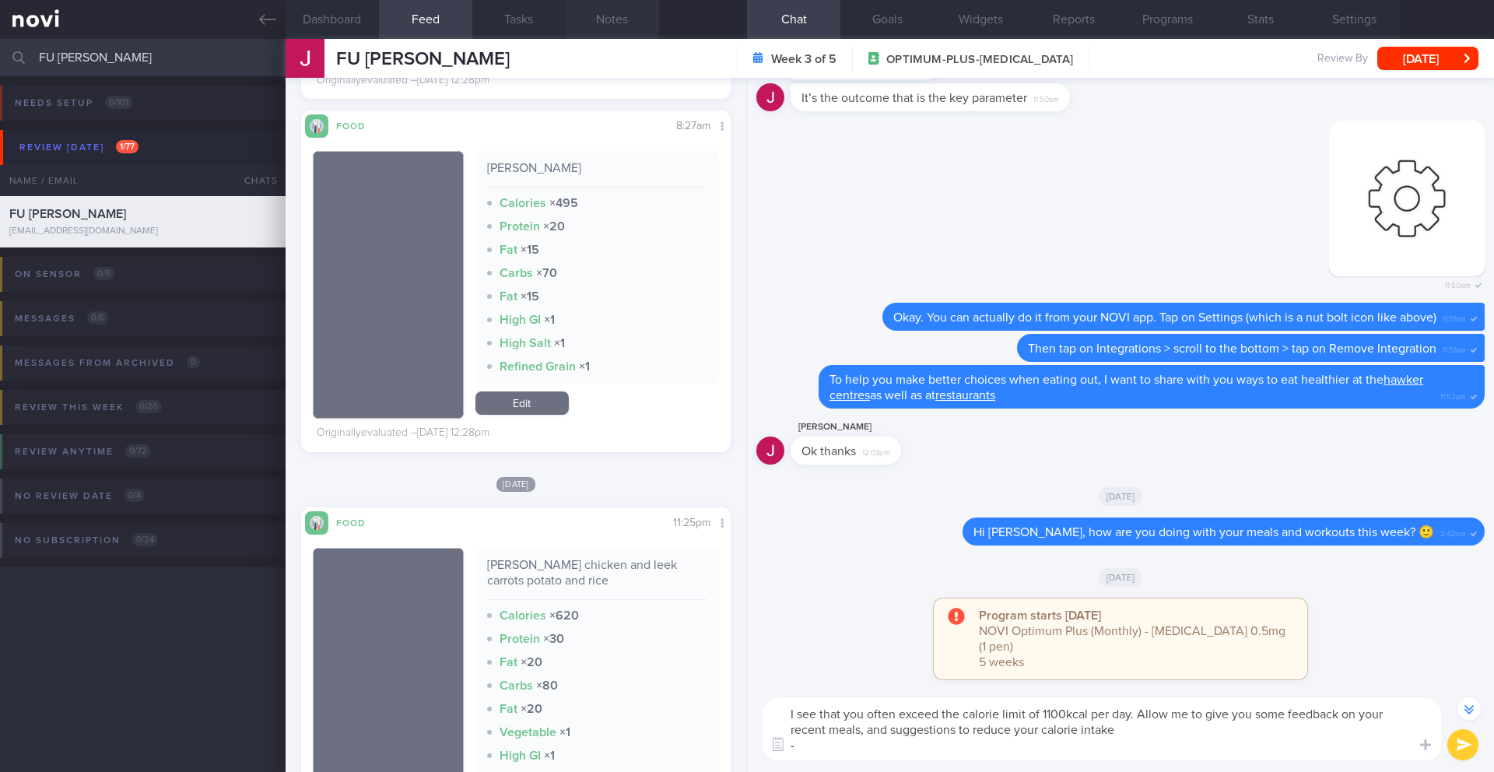
click at [621, 31] on button "Notes" at bounding box center [612, 19] width 93 height 39
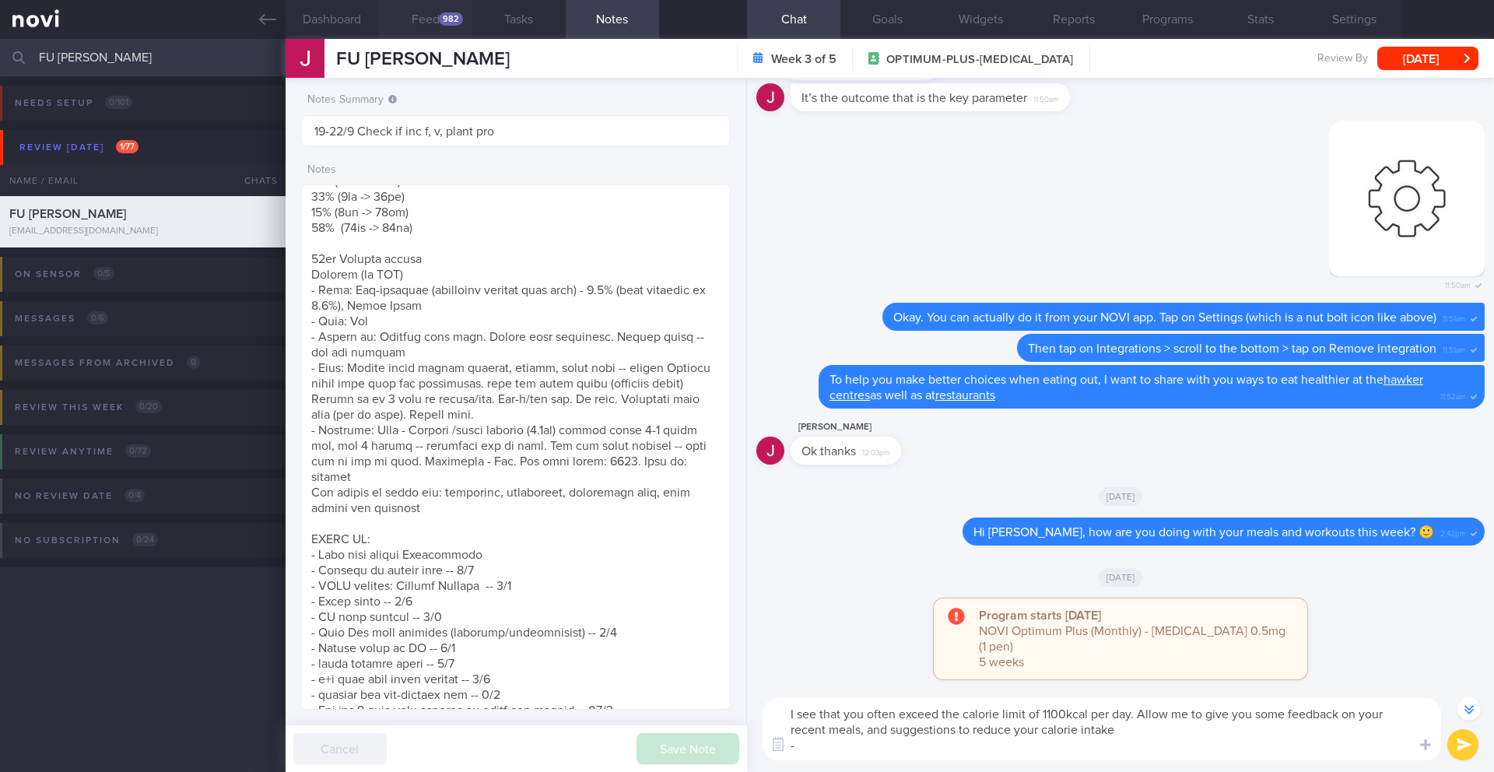
click at [408, 21] on button "Feed 982" at bounding box center [425, 19] width 93 height 39
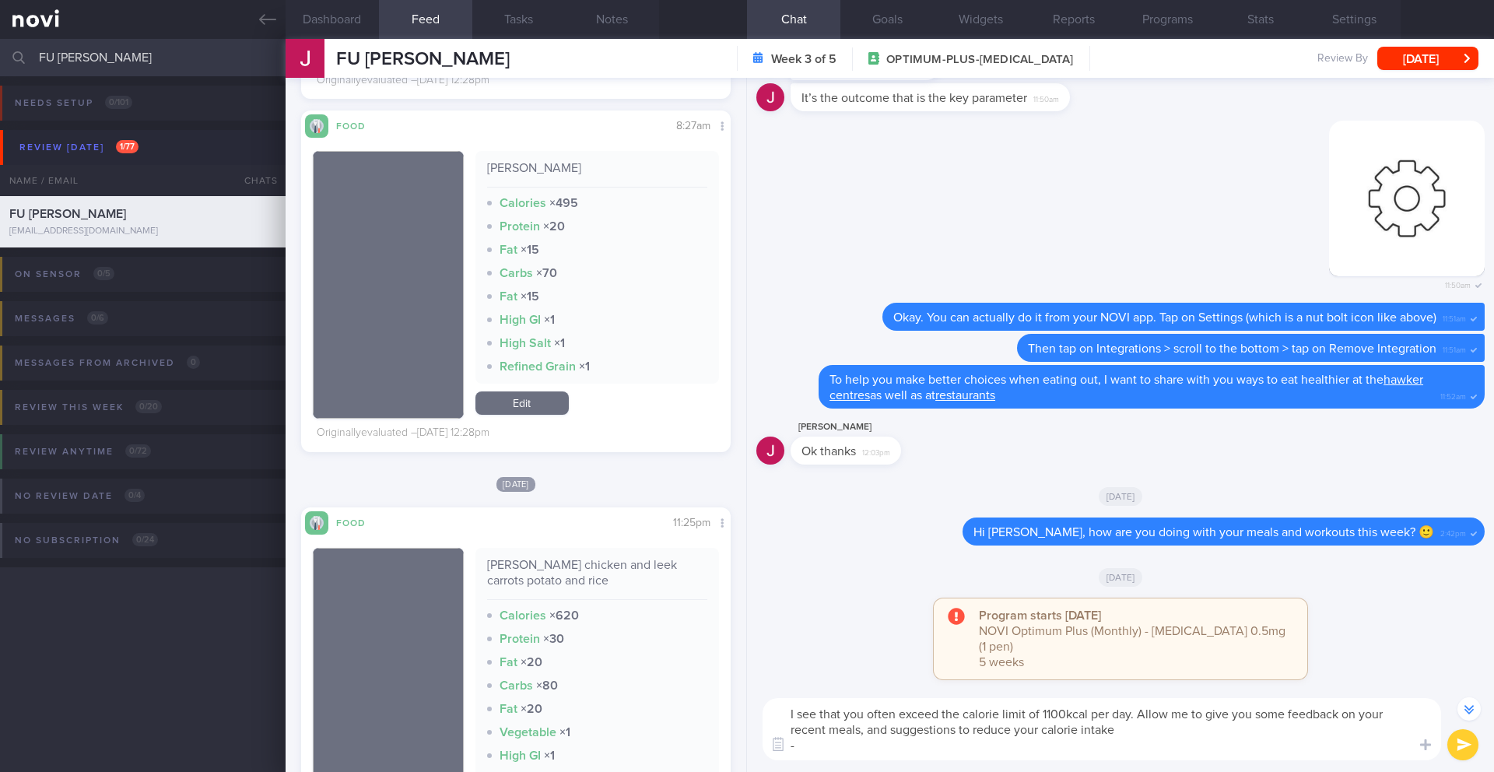
click at [816, 676] on textarea "I see that you often exceed the calorie limit of 1100kcal per day. Allow me to …" at bounding box center [1102, 729] width 678 height 62
paste textarea "- Sliced fish soup with bee hoon (clear soup, no evaporated milk) - Yong tau fo…"
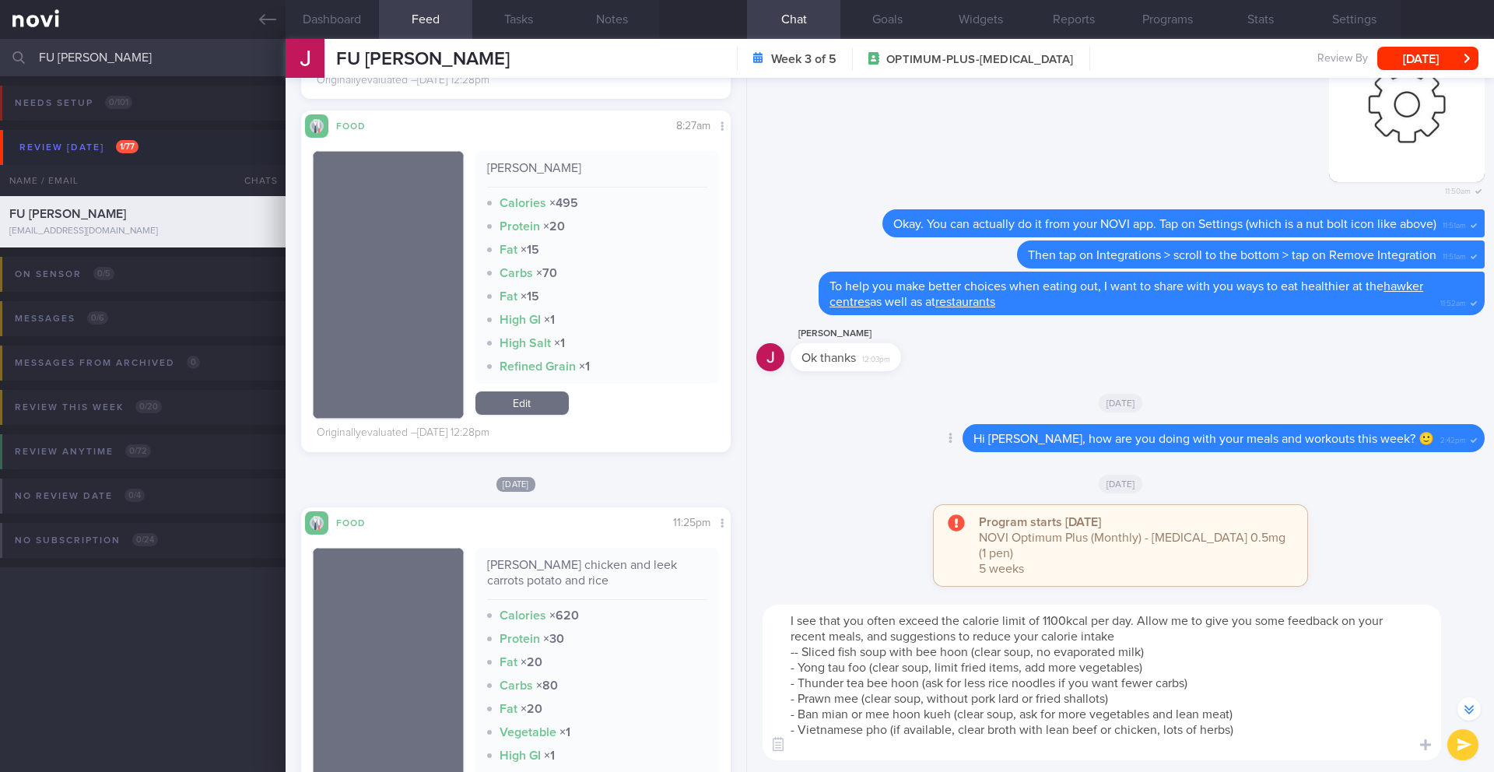
scroll to position [-1290, 0]
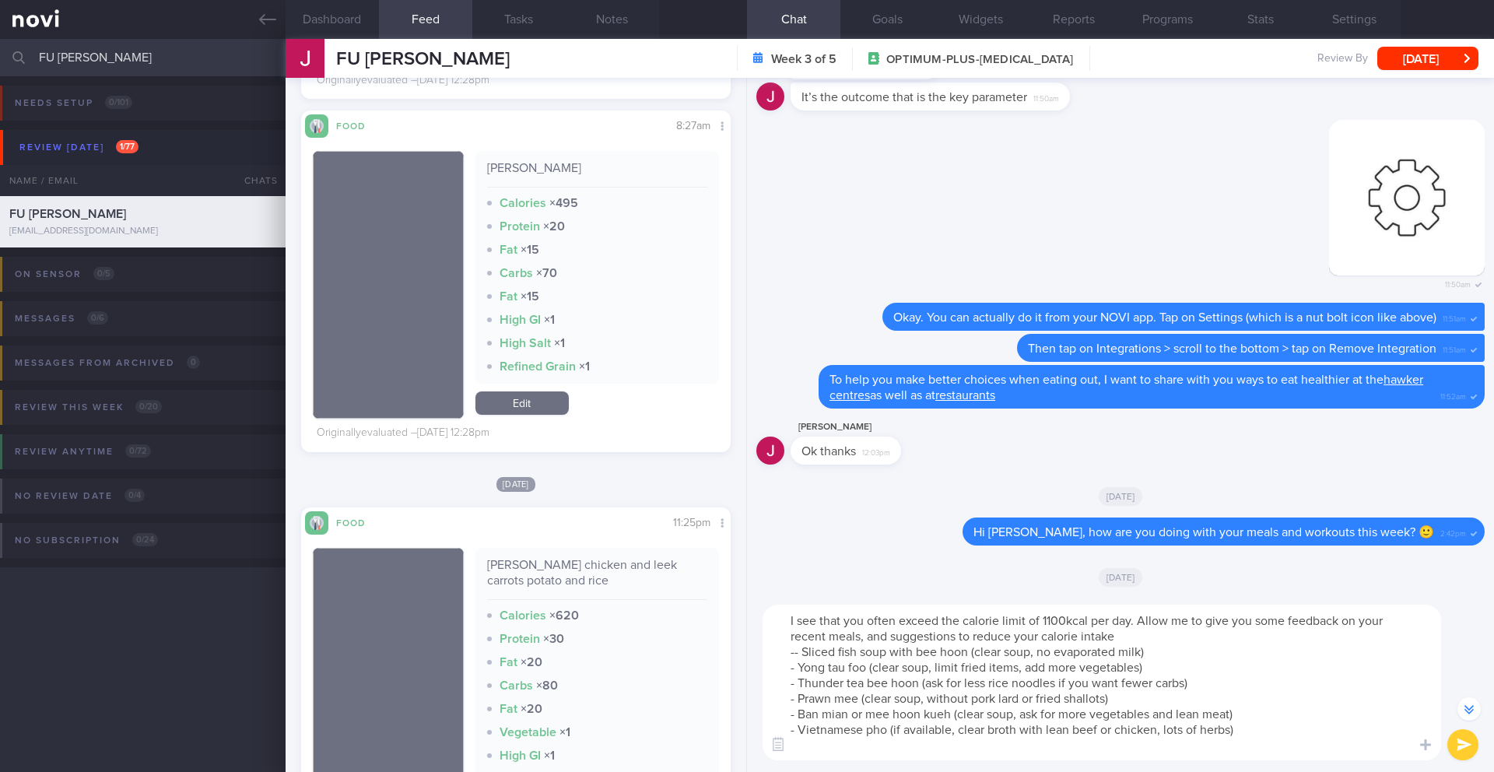
click at [798, 653] on textarea "I see that you often exceed the calorie limit of 1100kcal per day. Allow me to …" at bounding box center [1102, 683] width 678 height 156
click at [1275, 676] on textarea "I see that you often exceed the calorie limit of 1100kcal per day. Allow me to …" at bounding box center [1102, 674] width 678 height 171
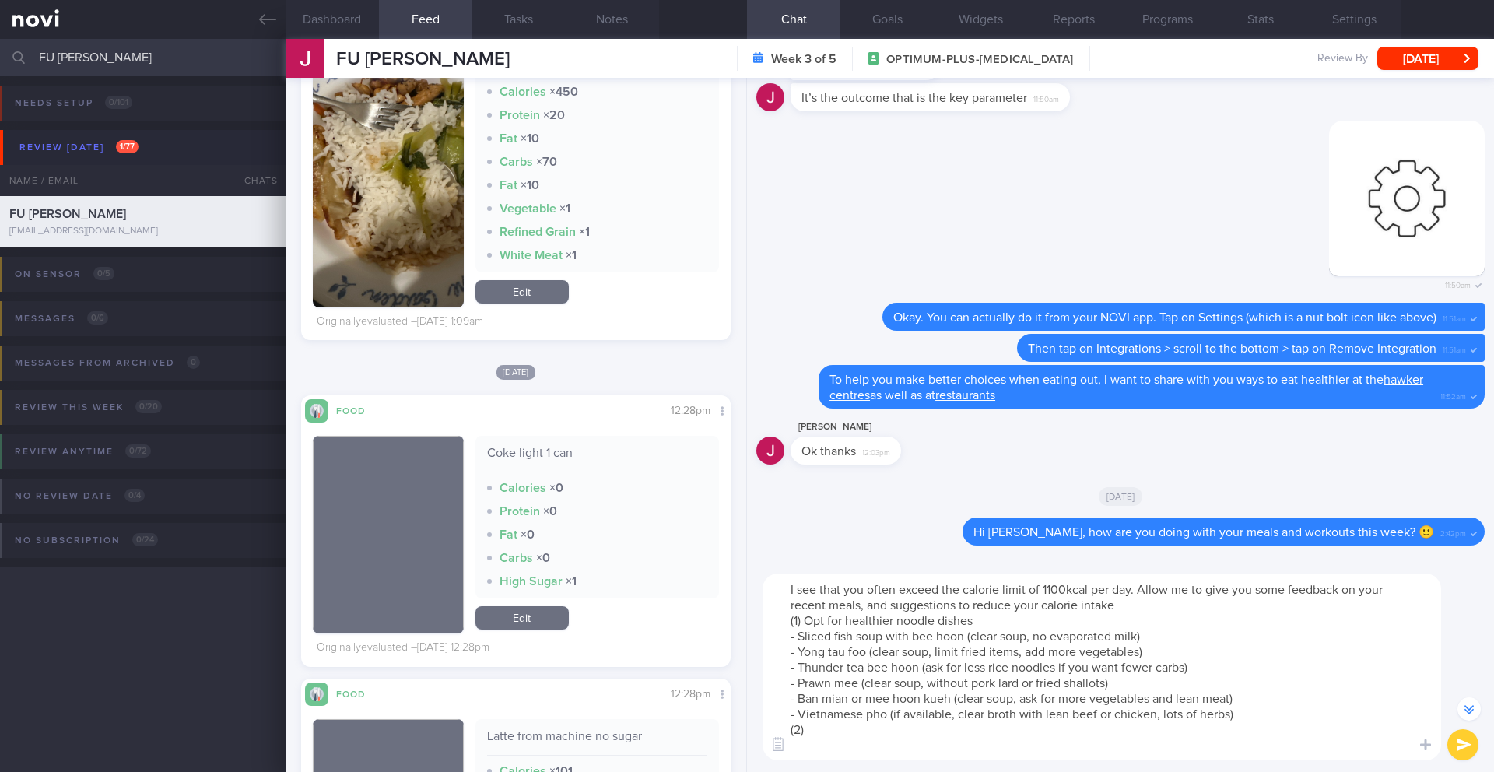
scroll to position [3844, 0]
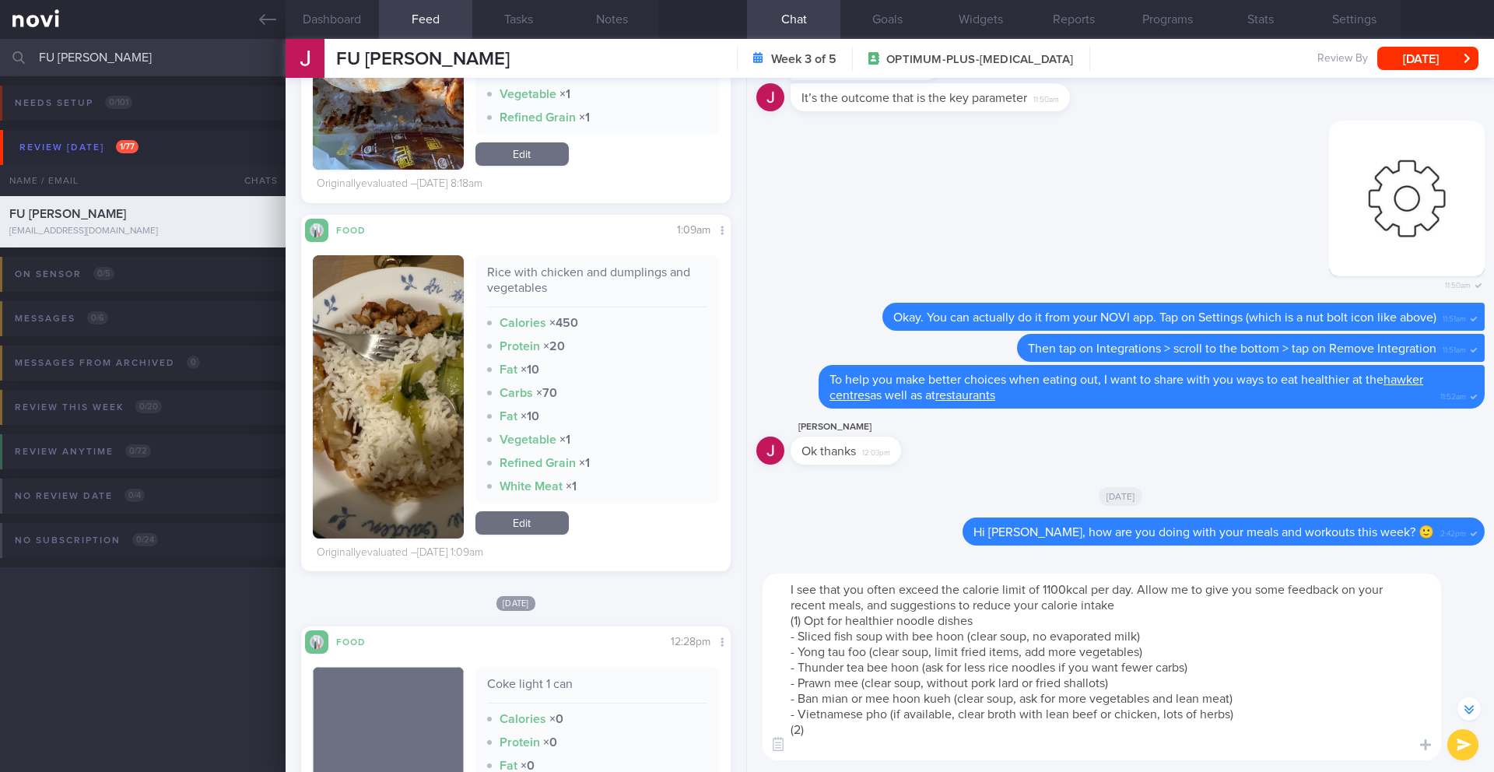
drag, startPoint x: 867, startPoint y: 594, endPoint x: 888, endPoint y: 587, distance: 22.1
click at [888, 587] on textarea "I see that you often exceed the calorie limit of 1100kcal per day. Allow me to …" at bounding box center [1102, 666] width 678 height 187
drag, startPoint x: 1204, startPoint y: 591, endPoint x: 971, endPoint y: 591, distance: 232.6
click at [971, 591] on textarea "I see that your meals can be quiteexceed the calorie limit of 1100kcal per day.…" at bounding box center [1102, 666] width 678 height 187
click at [920, 676] on textarea "I see that your meals can be quite high in calories. Allow me to give you some …" at bounding box center [1102, 666] width 678 height 187
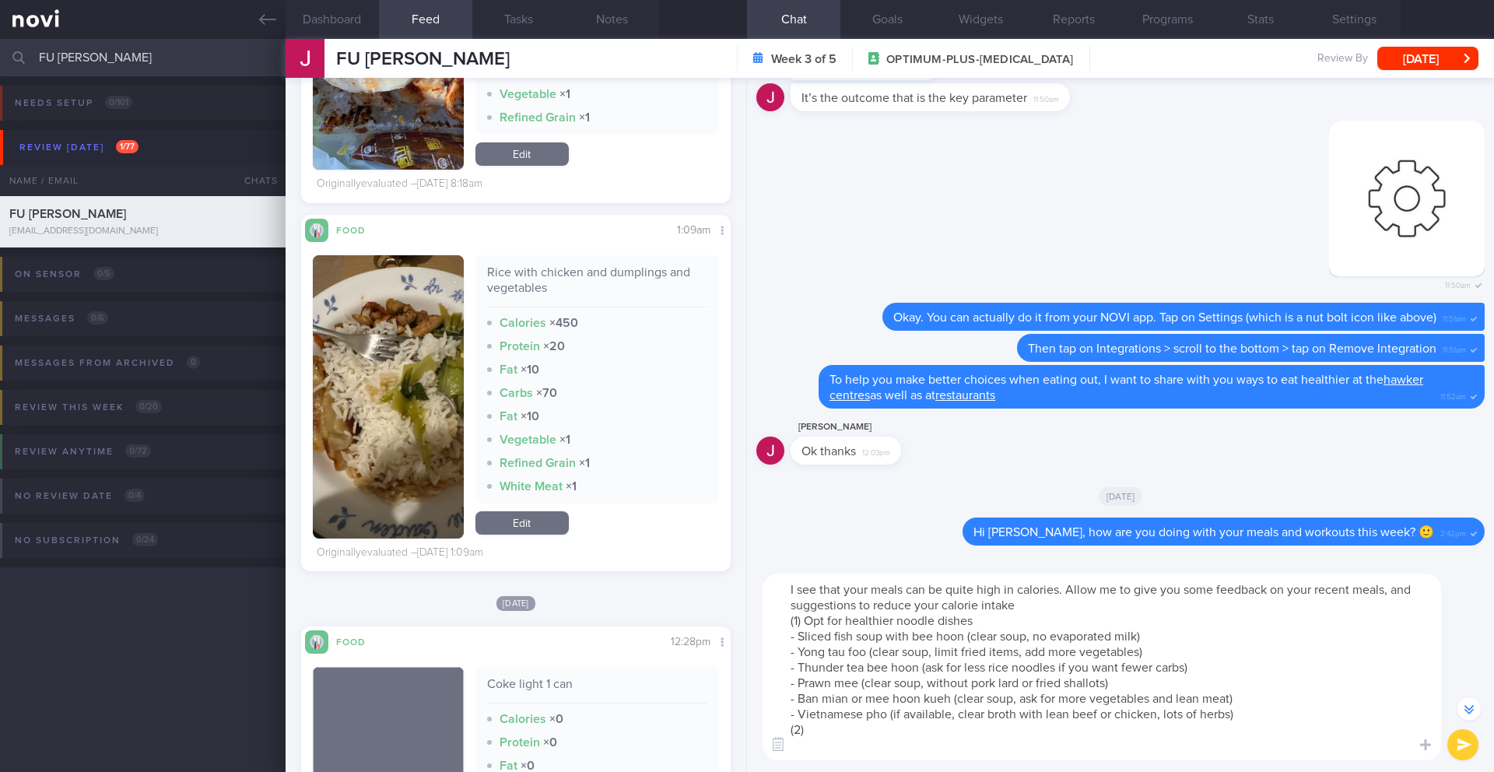
click at [920, 676] on textarea "I see that your meals can be quite high in calories. Allow me to give you some …" at bounding box center [1102, 666] width 678 height 187
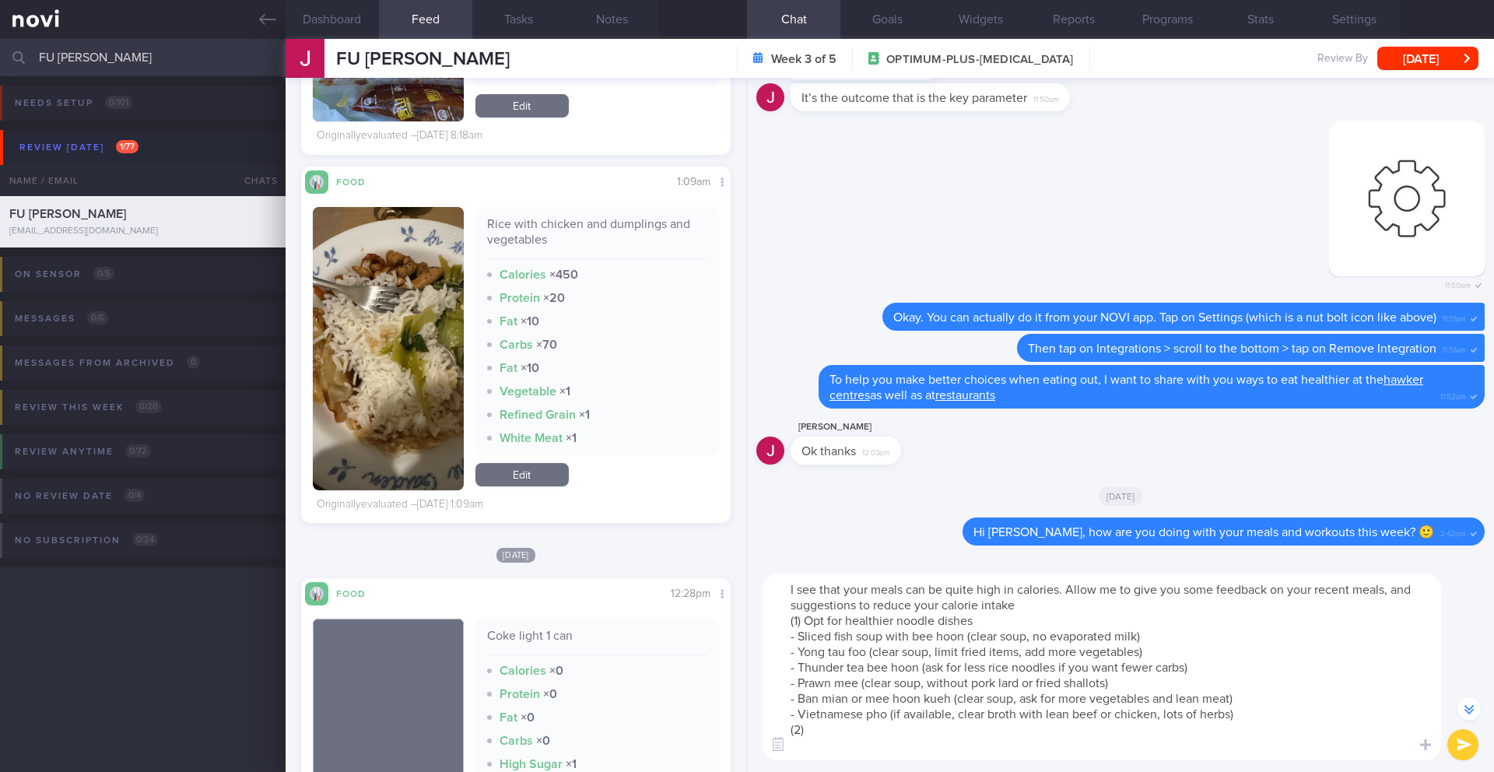
scroll to position [3936, 0]
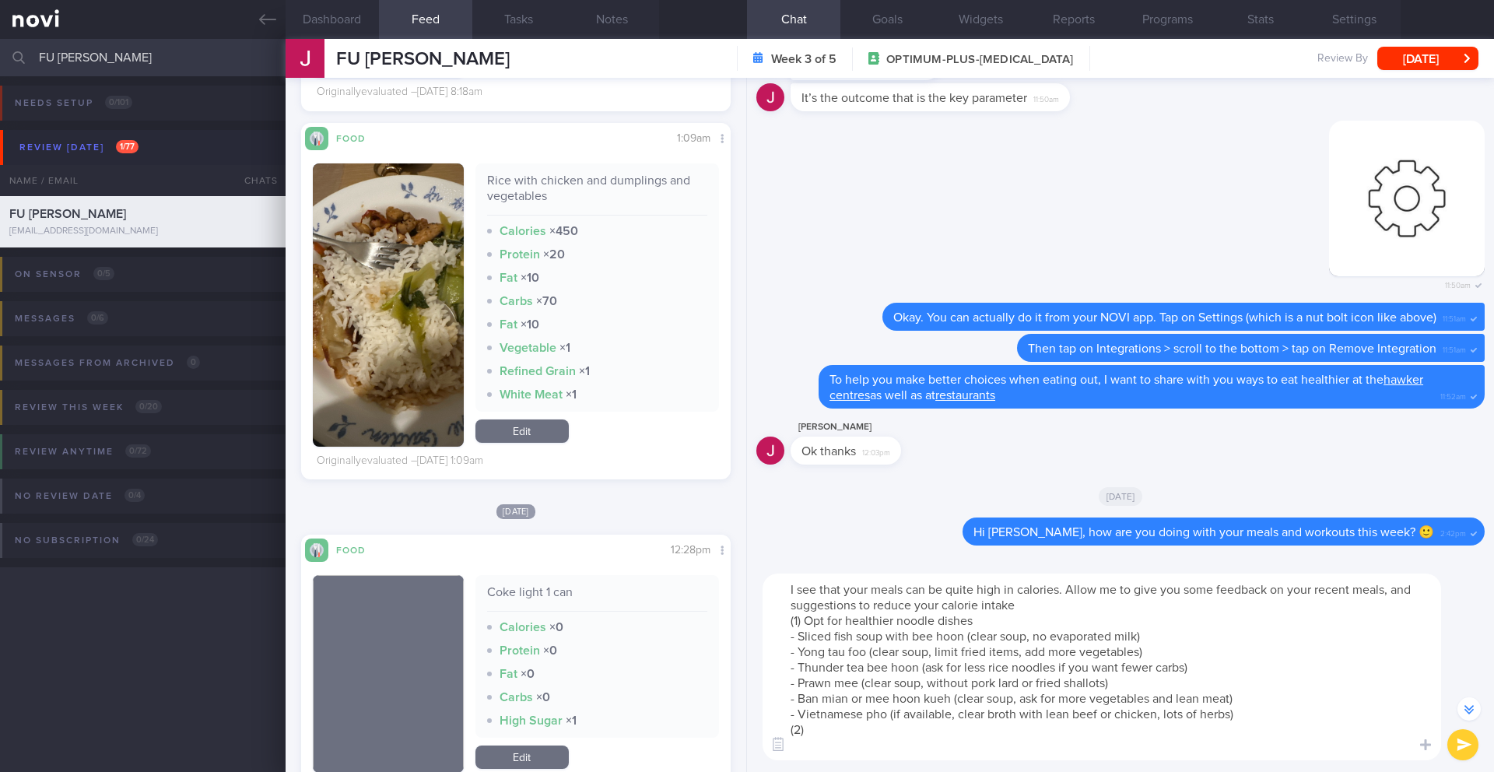
click at [370, 322] on button "button" at bounding box center [388, 304] width 151 height 283
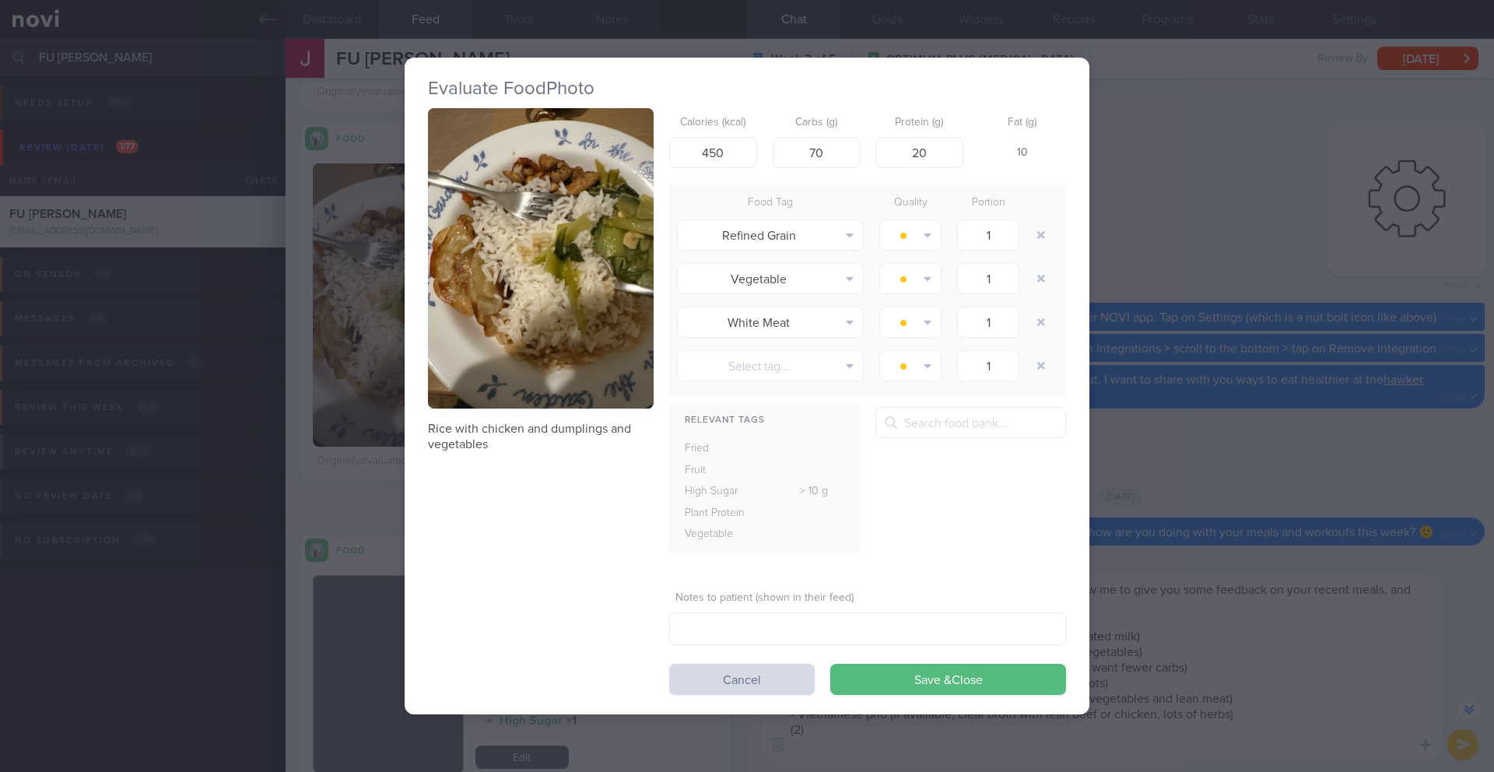
click at [511, 295] on button "button" at bounding box center [541, 258] width 226 height 301
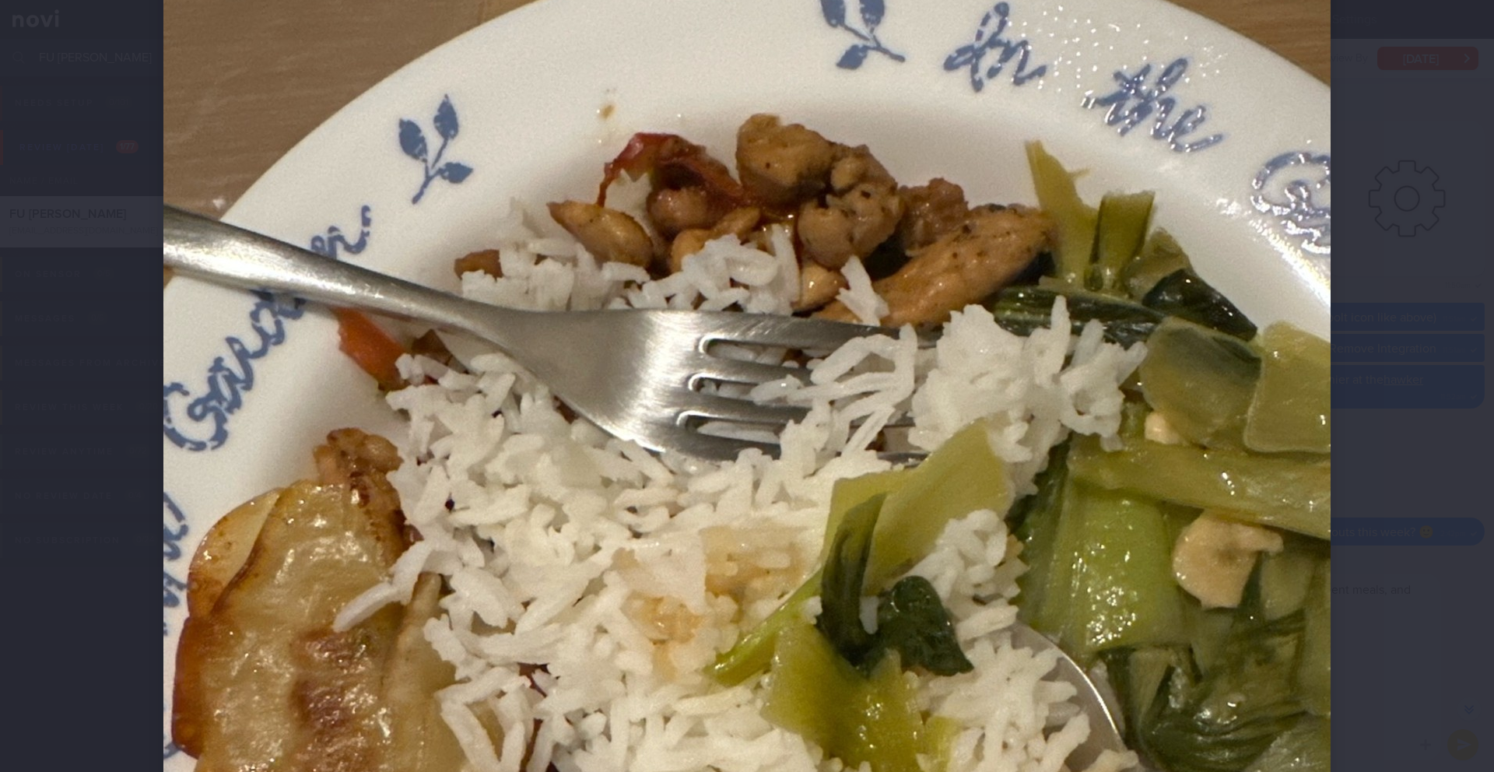
scroll to position [541, 0]
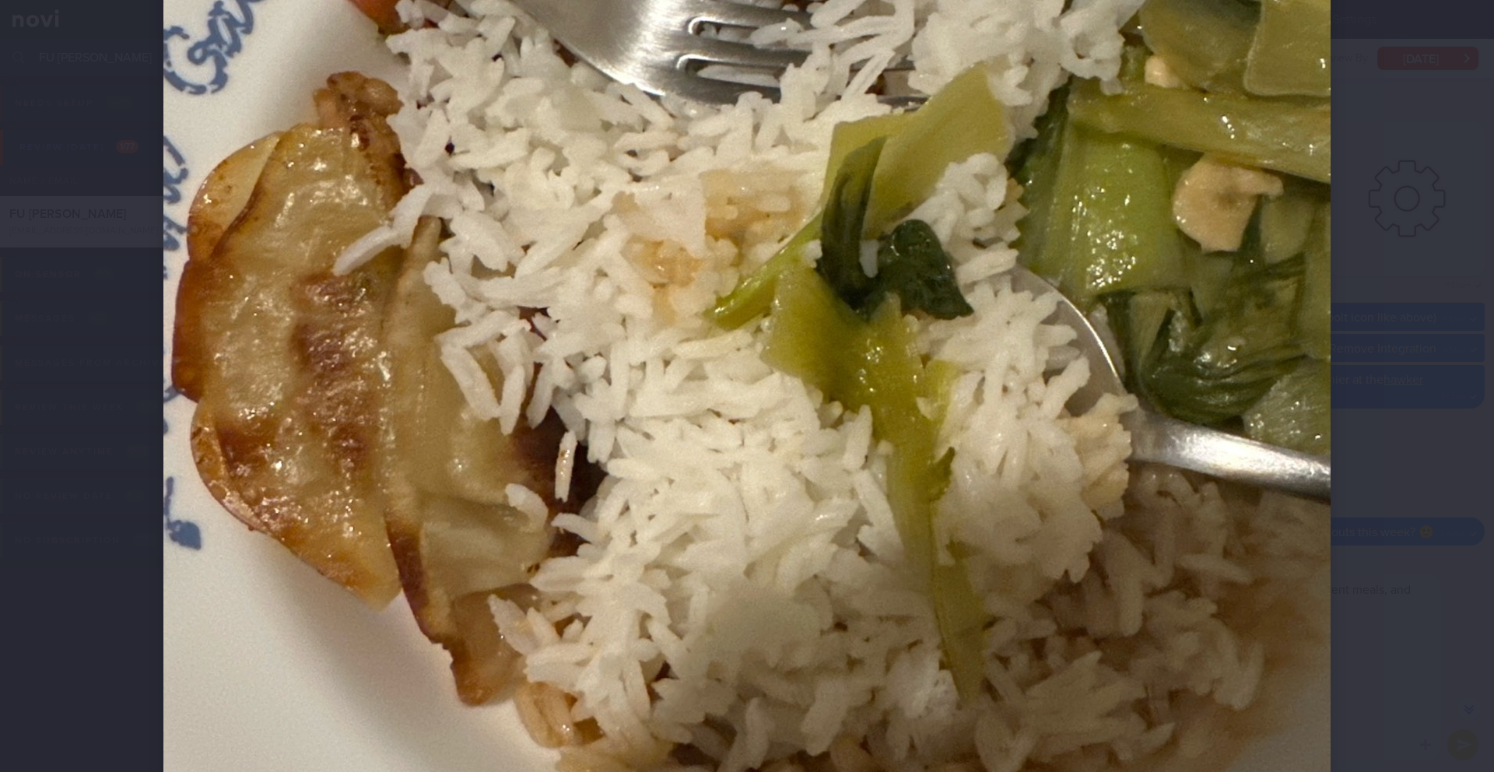
click at [1438, 289] on div at bounding box center [747, 386] width 1494 height 772
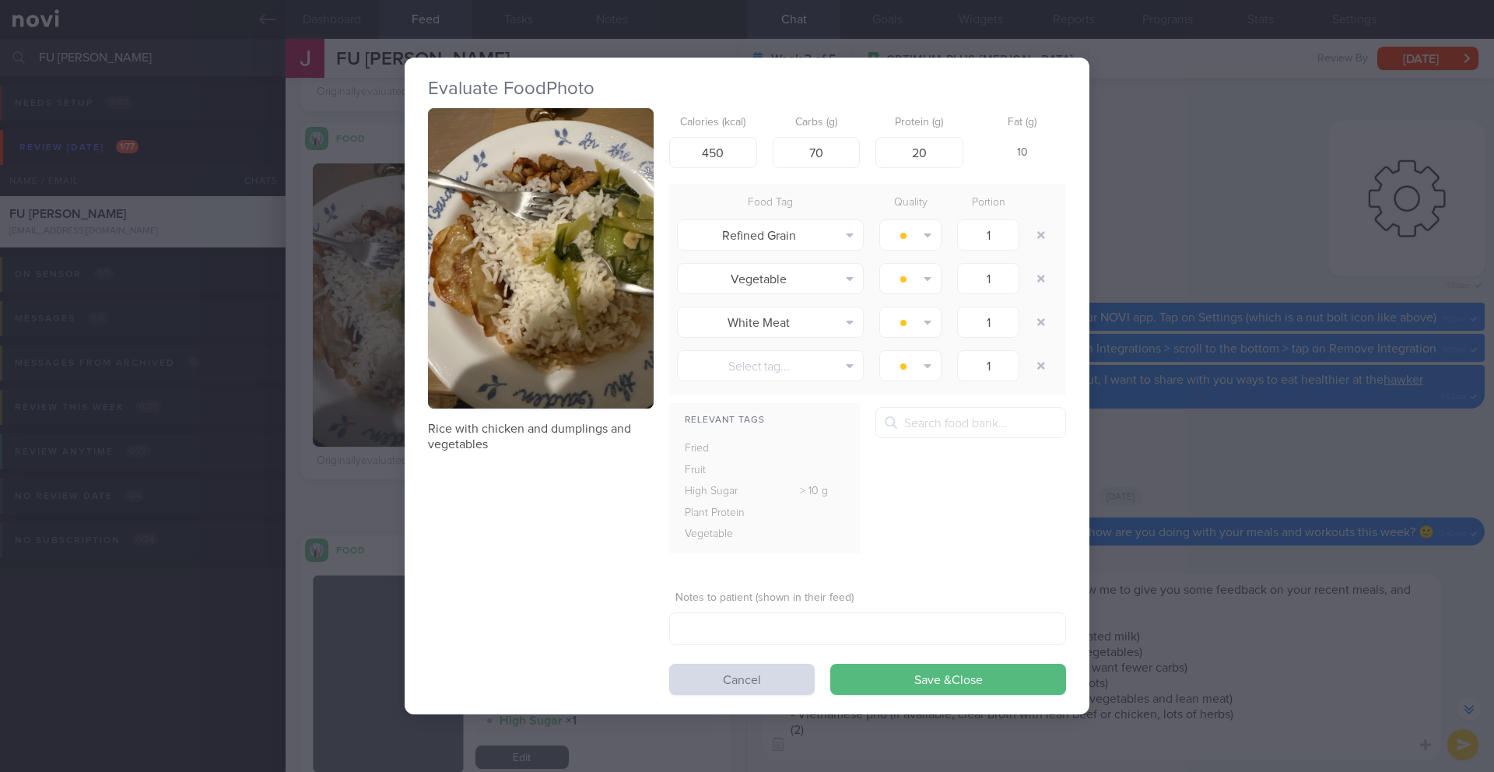
click at [326, 513] on div "Evaluate Food Photo Rice with chicken and dumplings and vegetables Calories (kc…" at bounding box center [747, 386] width 1494 height 772
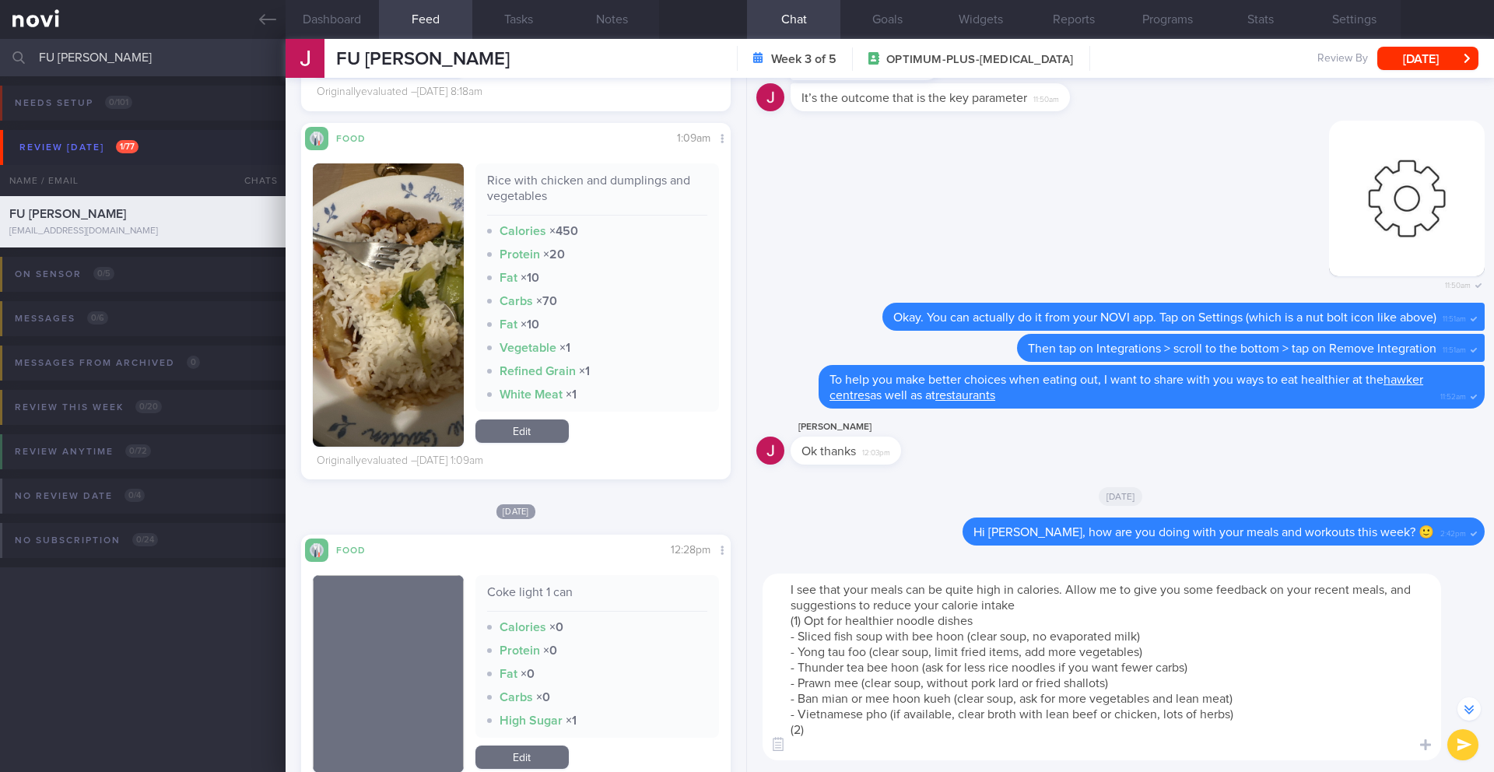
scroll to position [3591, 0]
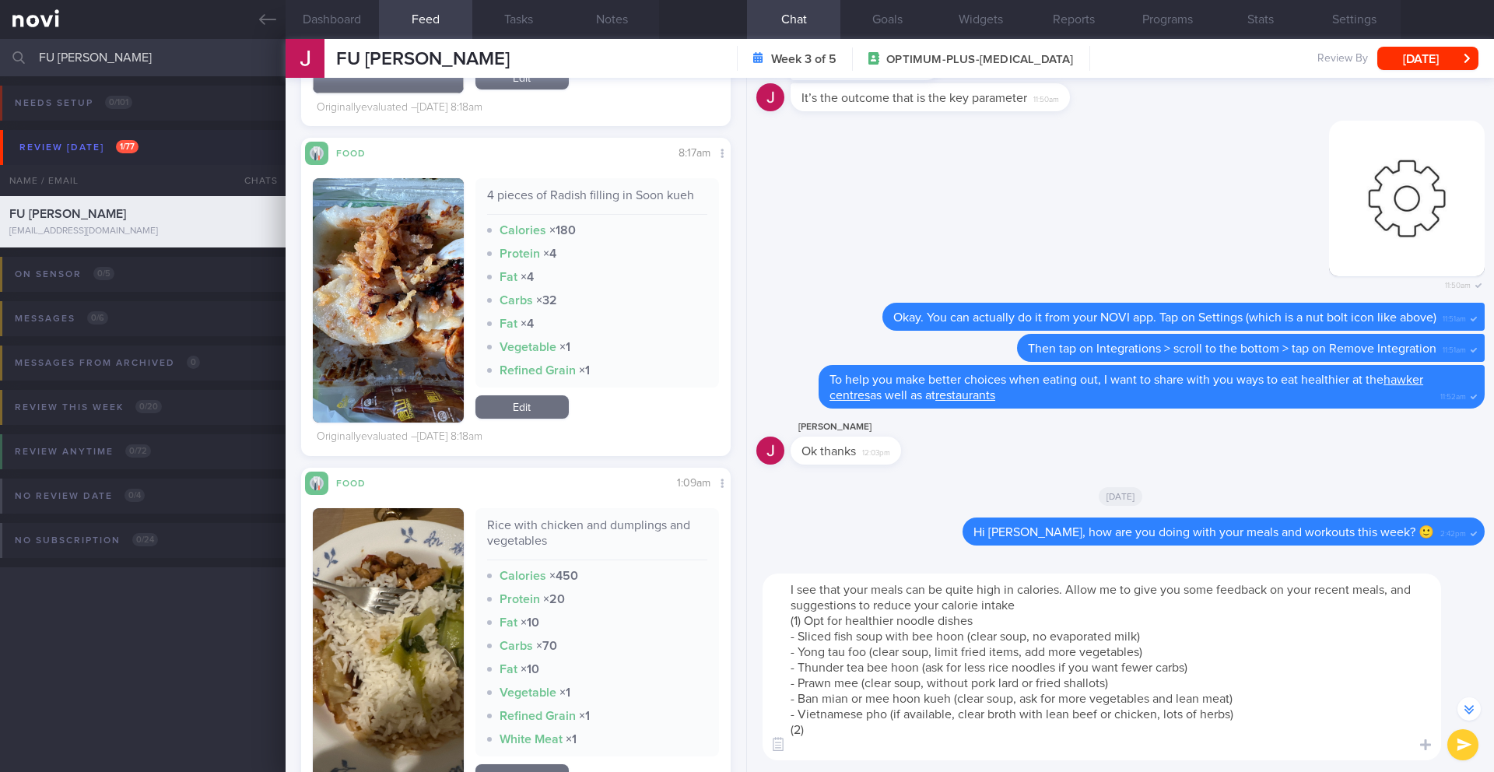
click at [421, 303] on button "button" at bounding box center [388, 300] width 151 height 244
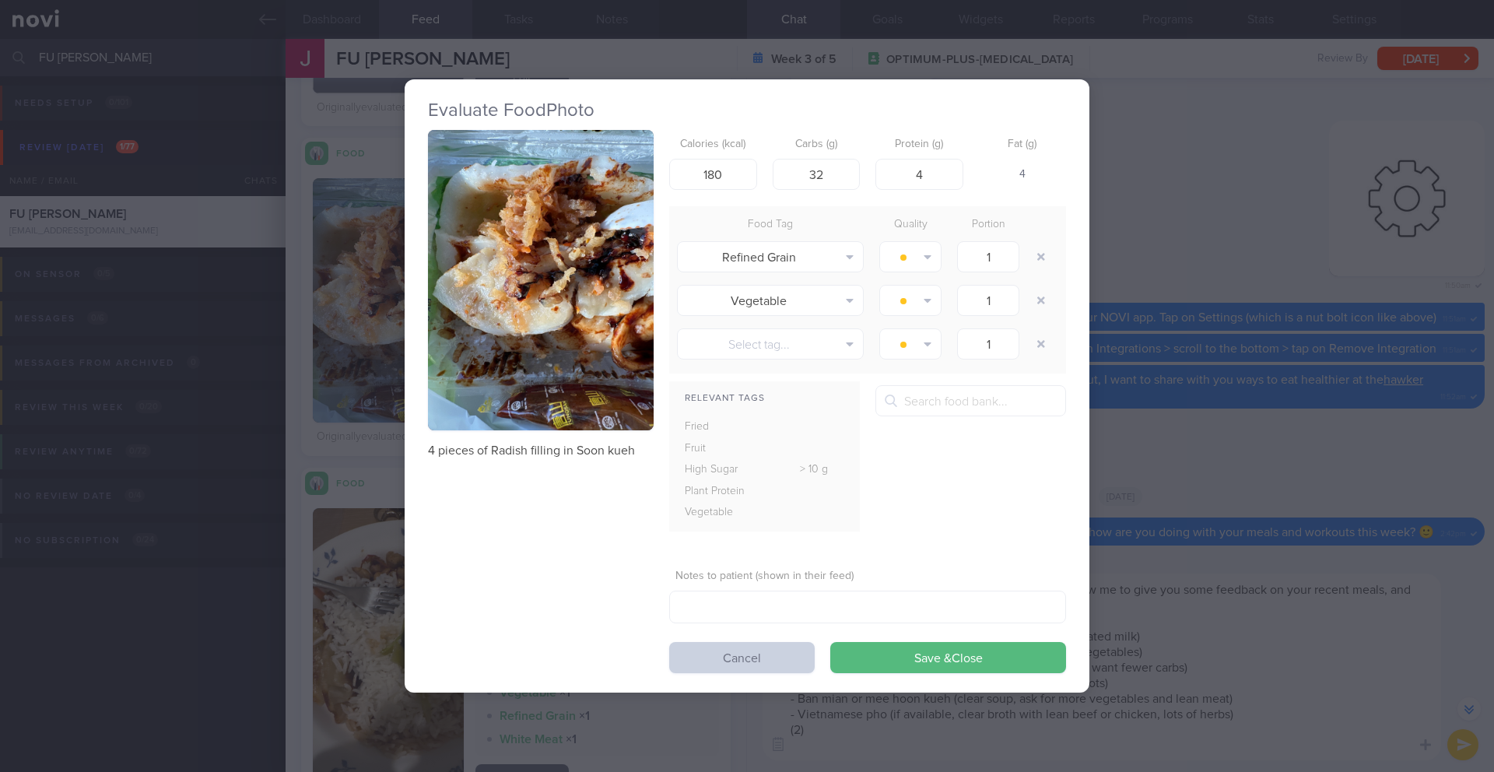
click at [699, 655] on button "Cancel" at bounding box center [742, 657] width 146 height 31
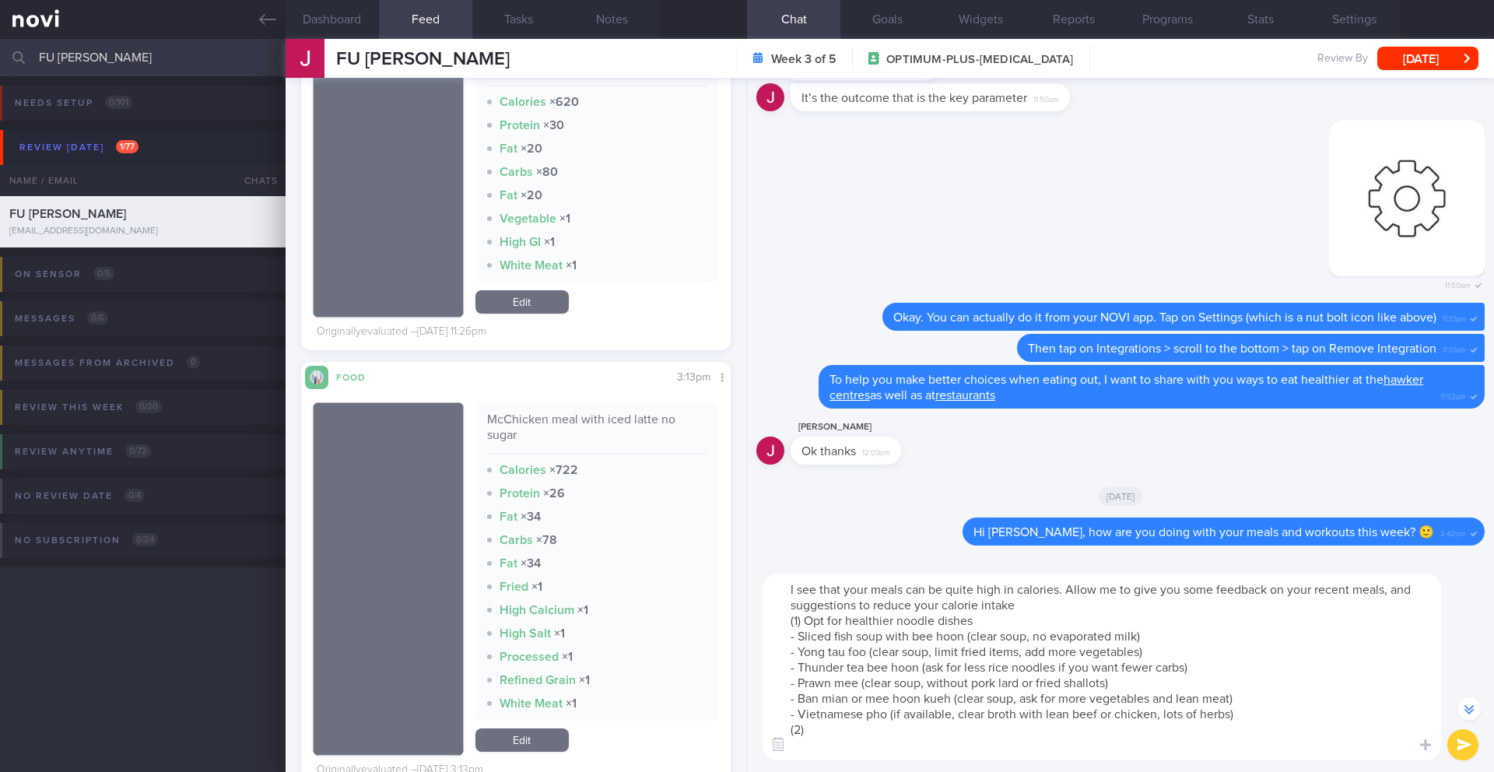
scroll to position [5429, 0]
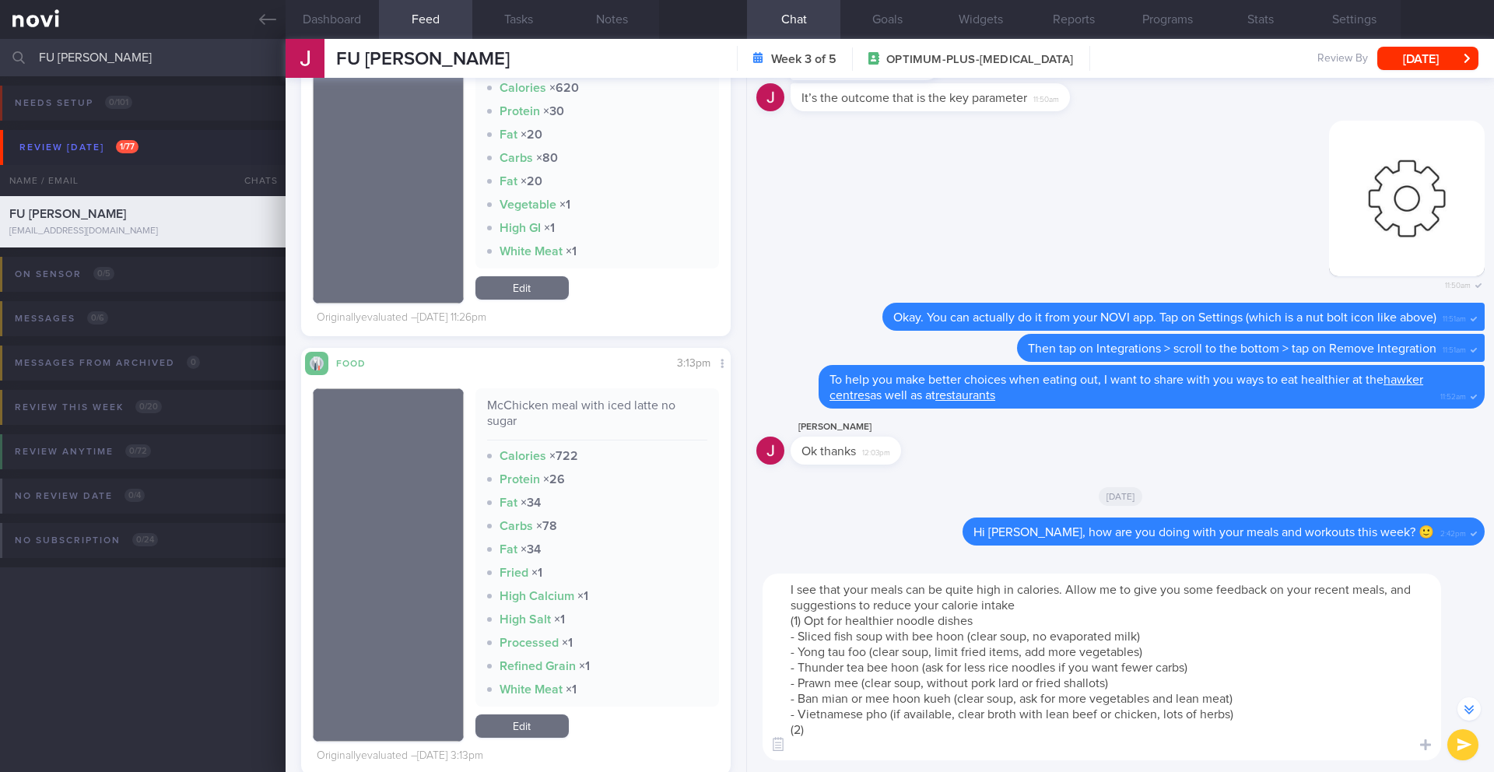
click at [816, 676] on textarea "I see that your meals can be quite high in calories. Allow me to give you some …" at bounding box center [1102, 666] width 678 height 187
paste textarea "Hamburger Meal with Garden Side Salad and Ice Mountain"
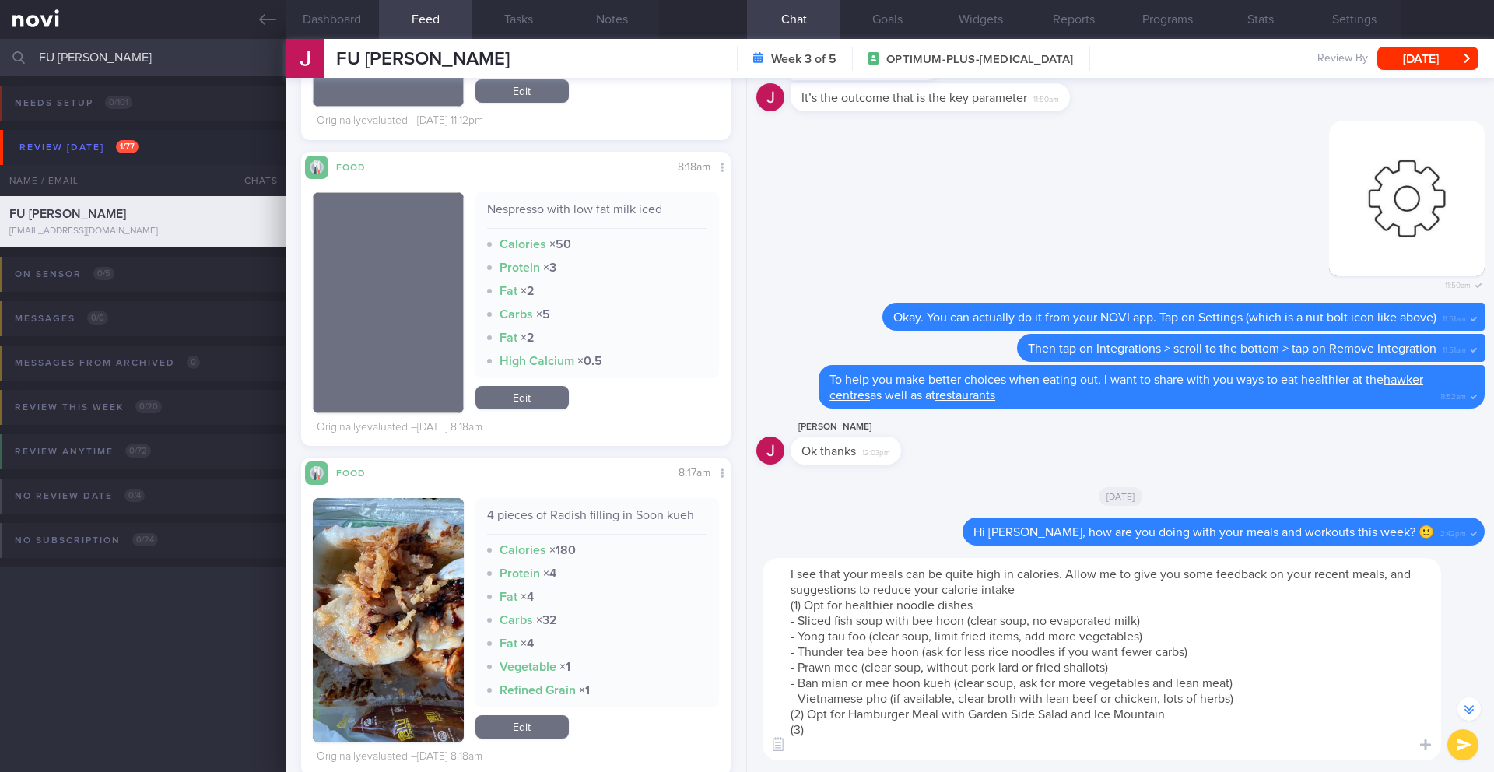
scroll to position [3287, 0]
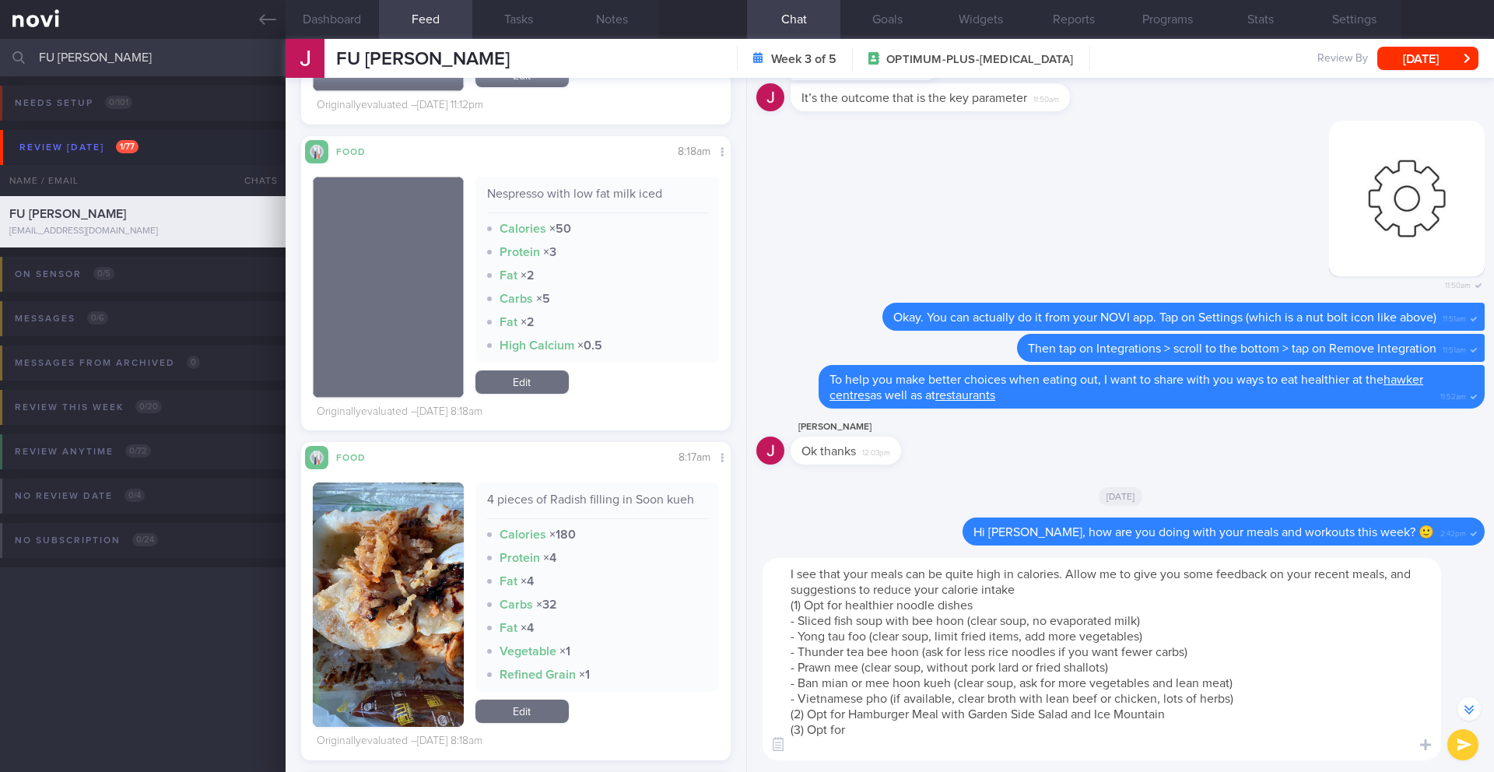
paste textarea "- 2 soft-boiled eggs - 1 wholemeal vegetable pau - 1 cup tea C kosong"
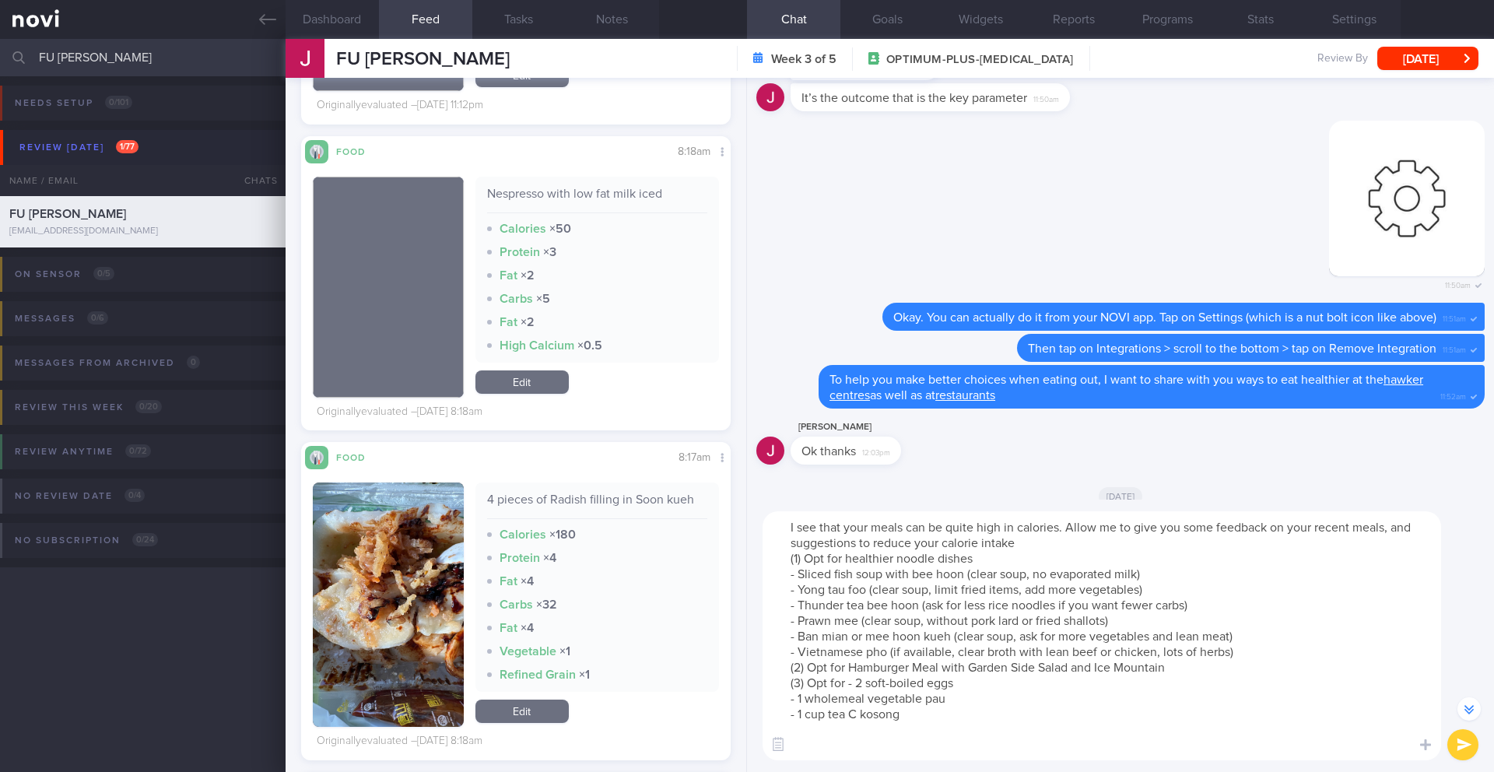
click at [864, 676] on textarea "I see that your meals can be quite high in calories. Allow me to give you some …" at bounding box center [1102, 635] width 678 height 249
click at [857, 676] on textarea "I see that your meals can be quite high in calories. Allow me to give you some …" at bounding box center [1102, 635] width 678 height 249
click at [795, 676] on textarea "I see that your meals can be quite high in calories. Allow me to give you some …" at bounding box center [1102, 635] width 678 height 249
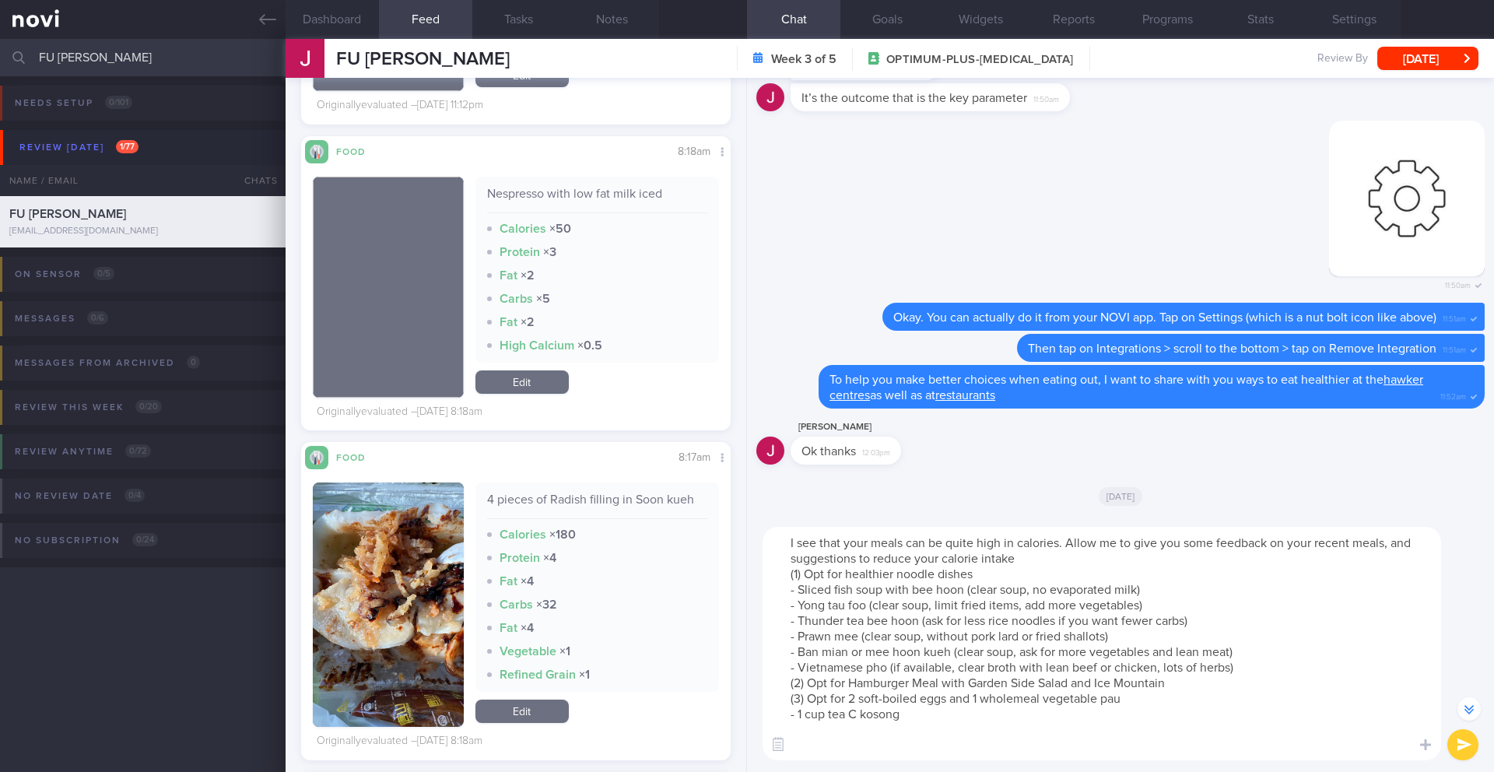
drag, startPoint x: 917, startPoint y: 717, endPoint x: 766, endPoint y: 717, distance: 150.2
click at [766, 676] on textarea "I see that your meals can be quite high in calories. Allow me to give you some …" at bounding box center [1102, 643] width 678 height 233
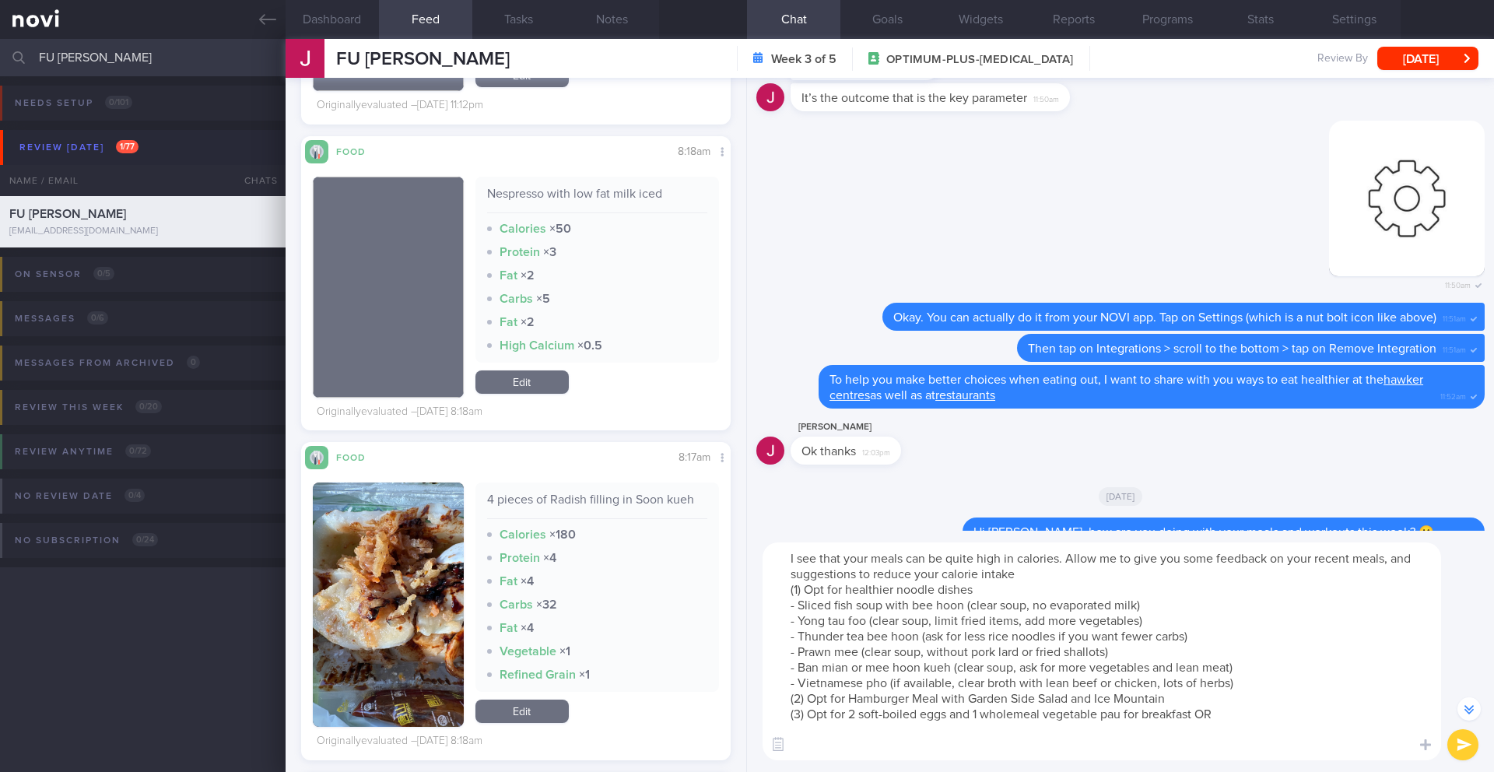
paste textarea "1 big chicken pau"
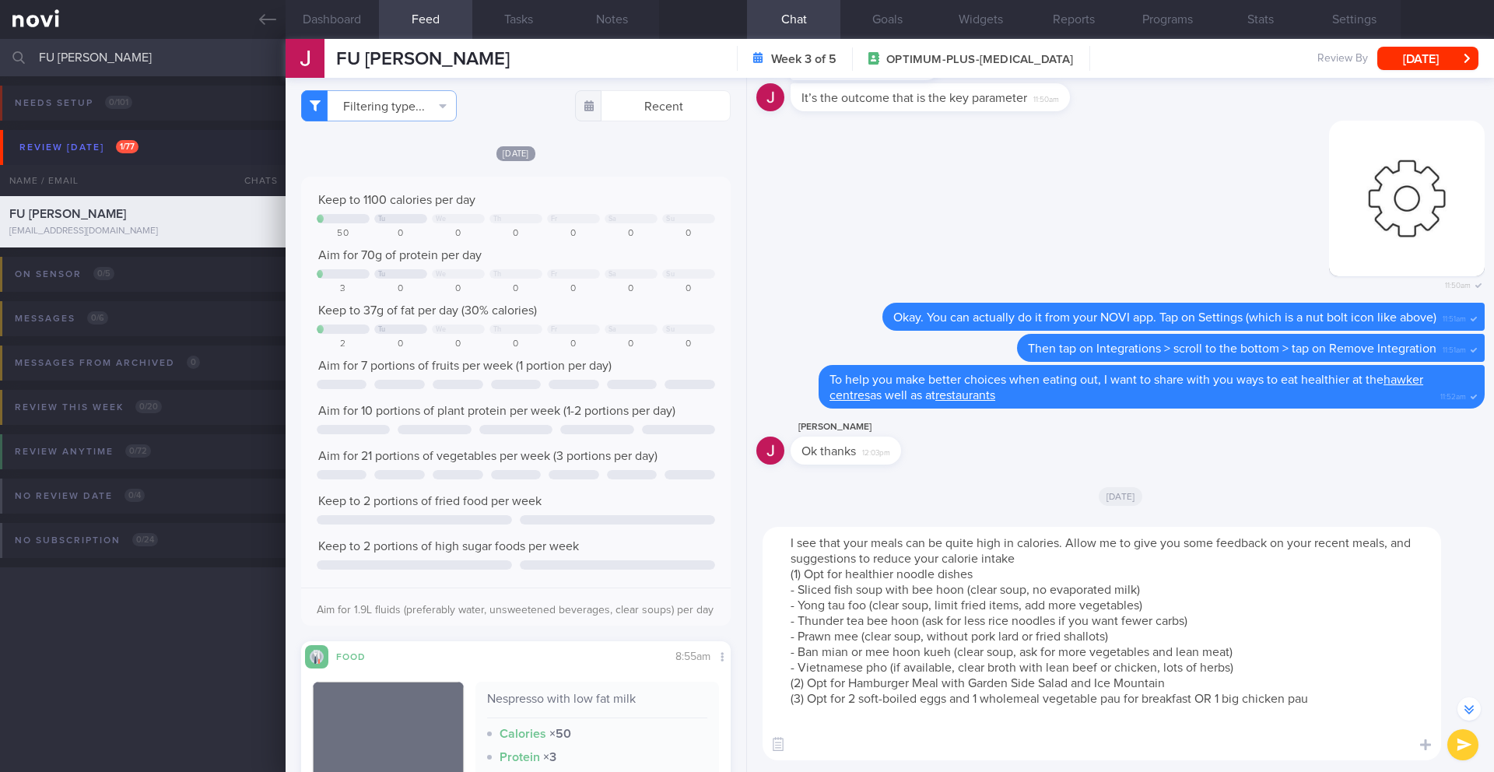
scroll to position [0, 0]
type textarea "I see that your meals can be quite high in calories. Allow me to give you some …"
click at [1460, 676] on button "submit" at bounding box center [1462, 744] width 31 height 31
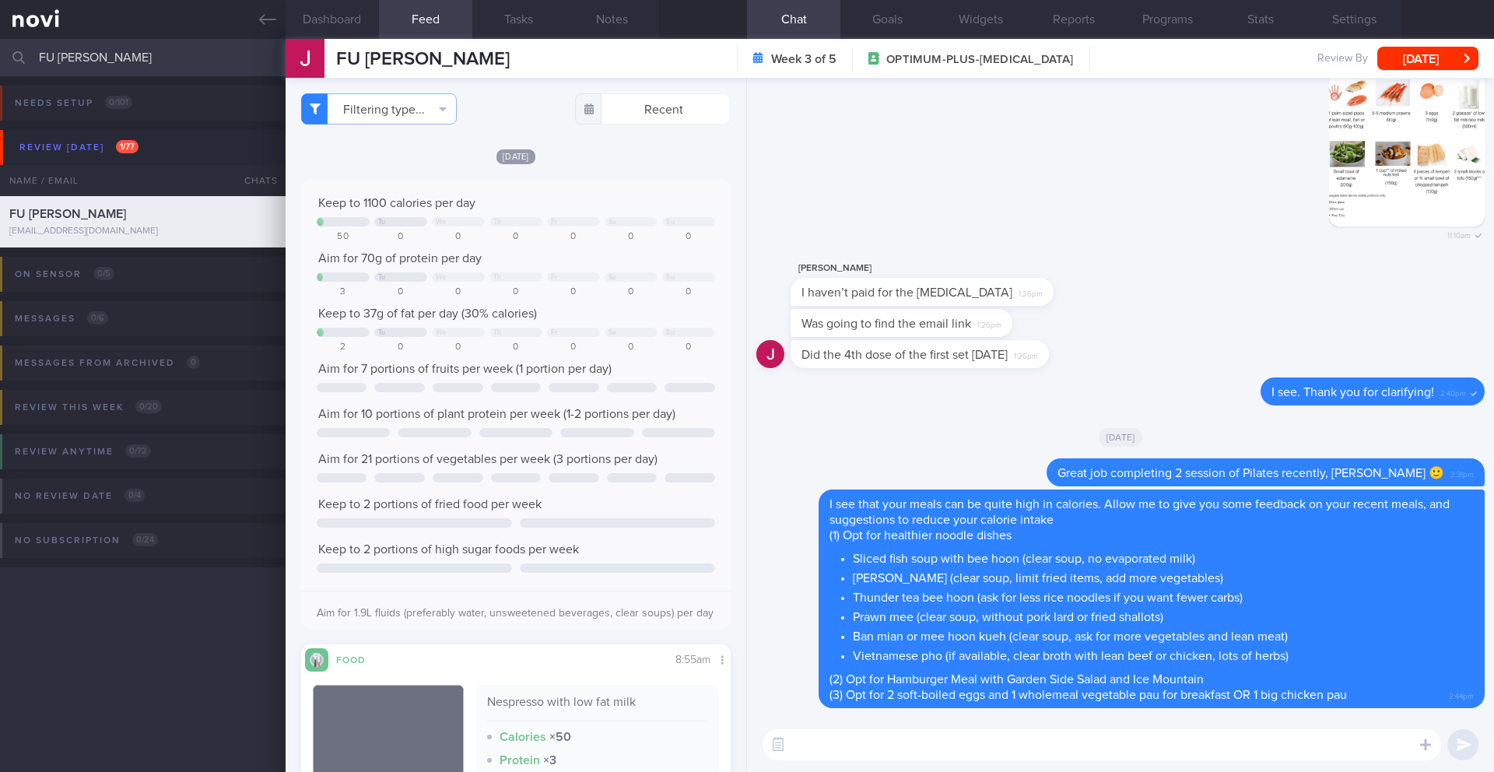
paste textarea "Lo ipsum d sitame con adipis elit seddoei, temp inc utlaboree do magn 🙂 **Aliqu…"
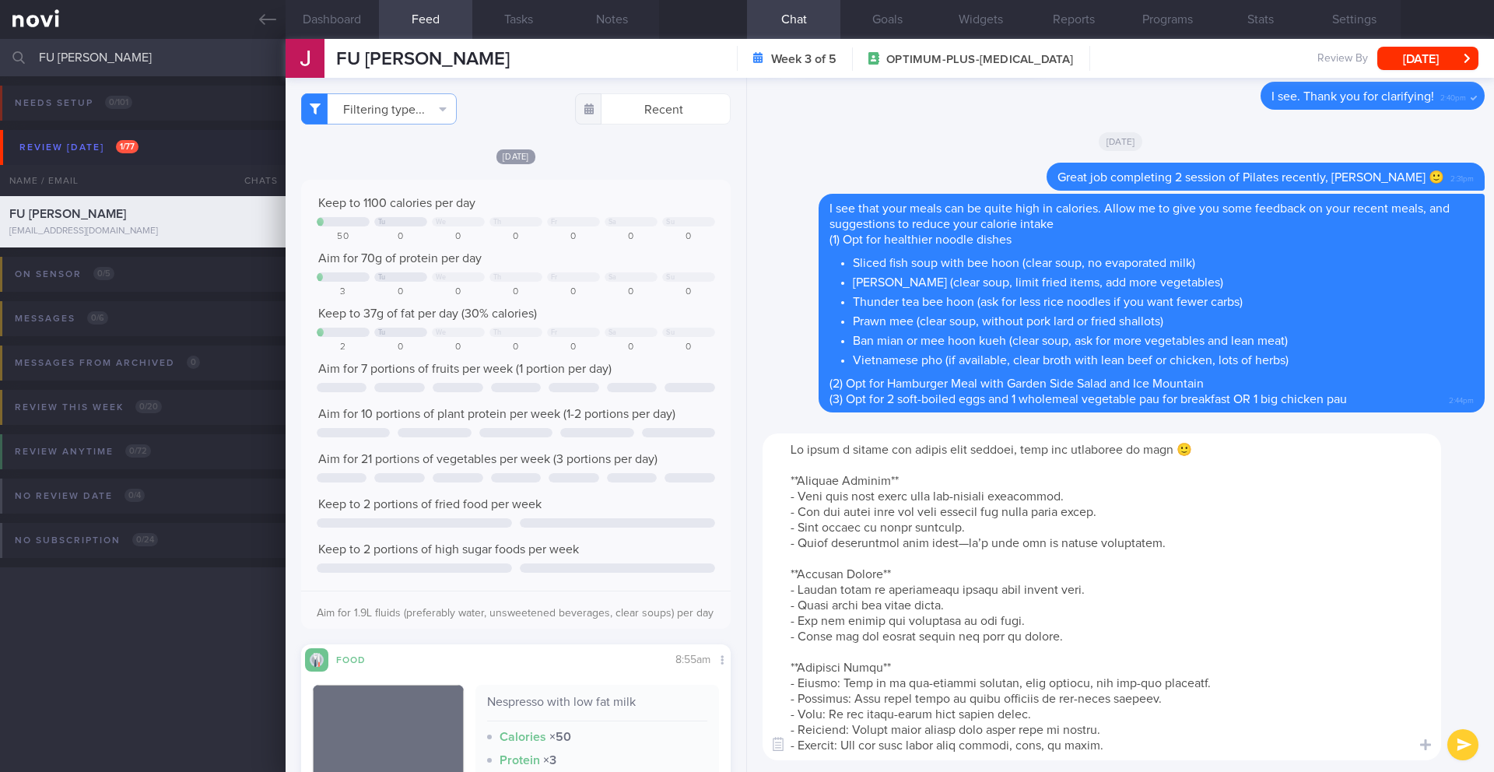
drag, startPoint x: 958, startPoint y: 454, endPoint x: 1023, endPoint y: 455, distance: 65.4
click at [1023, 455] on textarea at bounding box center [1102, 596] width 678 height 327
drag, startPoint x: 1320, startPoint y: 457, endPoint x: 778, endPoint y: 450, distance: 541.6
click at [778, 450] on textarea at bounding box center [1102, 596] width 678 height 327
paste textarea "How to enjoy a buffet without going way over your calorie limit:"
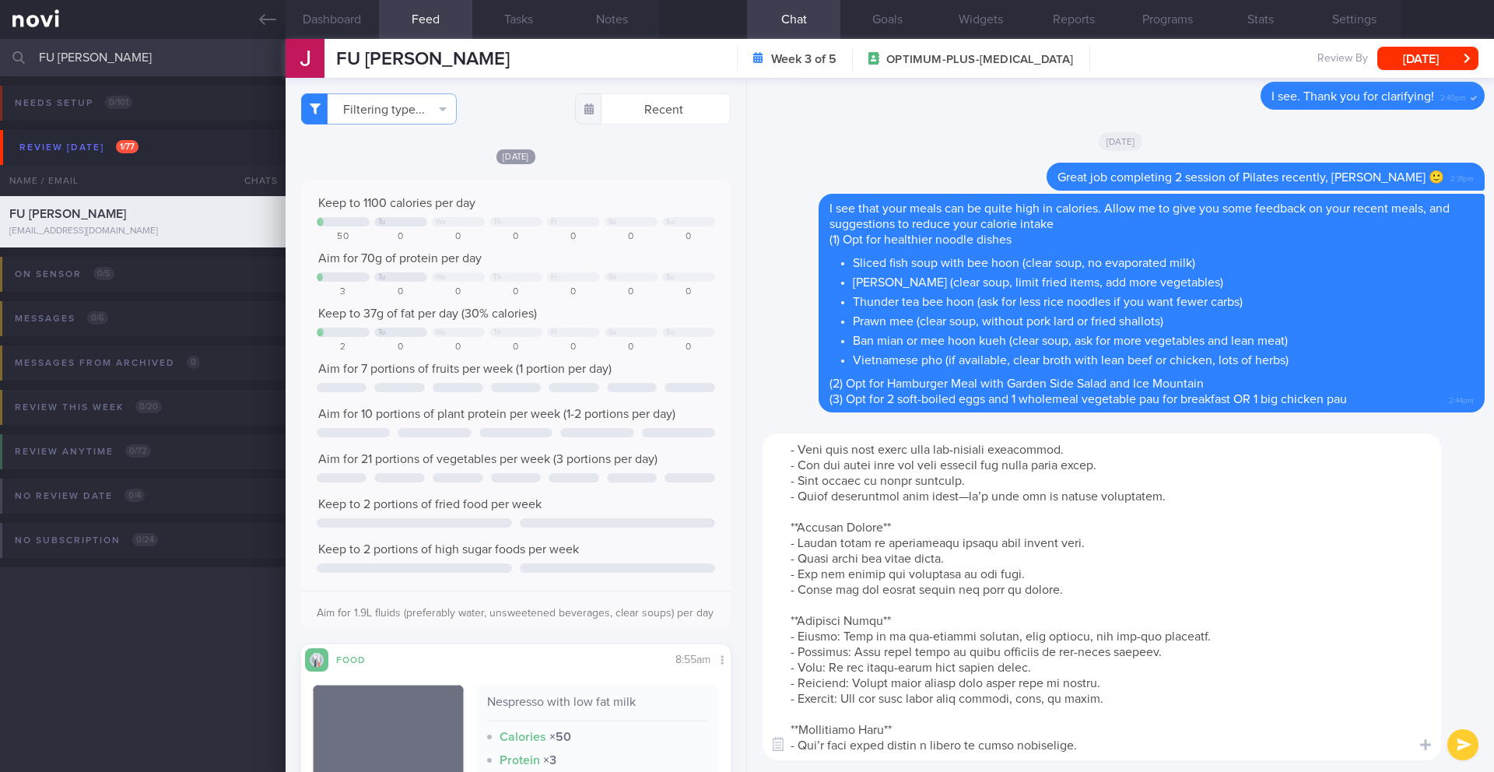
scroll to position [109, 0]
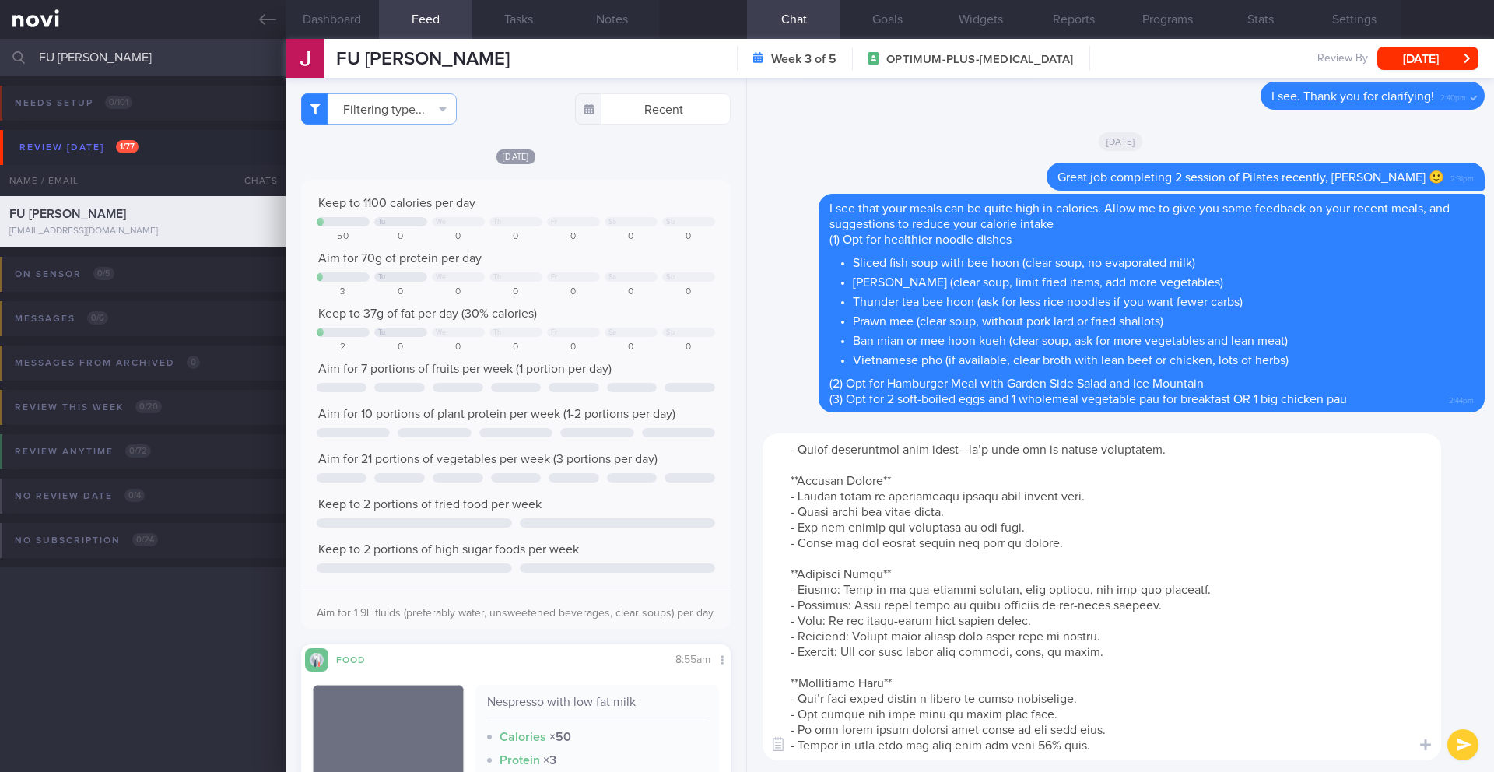
type textarea "Lor ip dolor s ametco adipisc elits doe temp inci utlabor etdol: **Magnaal Enim…"
click at [1458, 676] on button "submit" at bounding box center [1462, 744] width 31 height 31
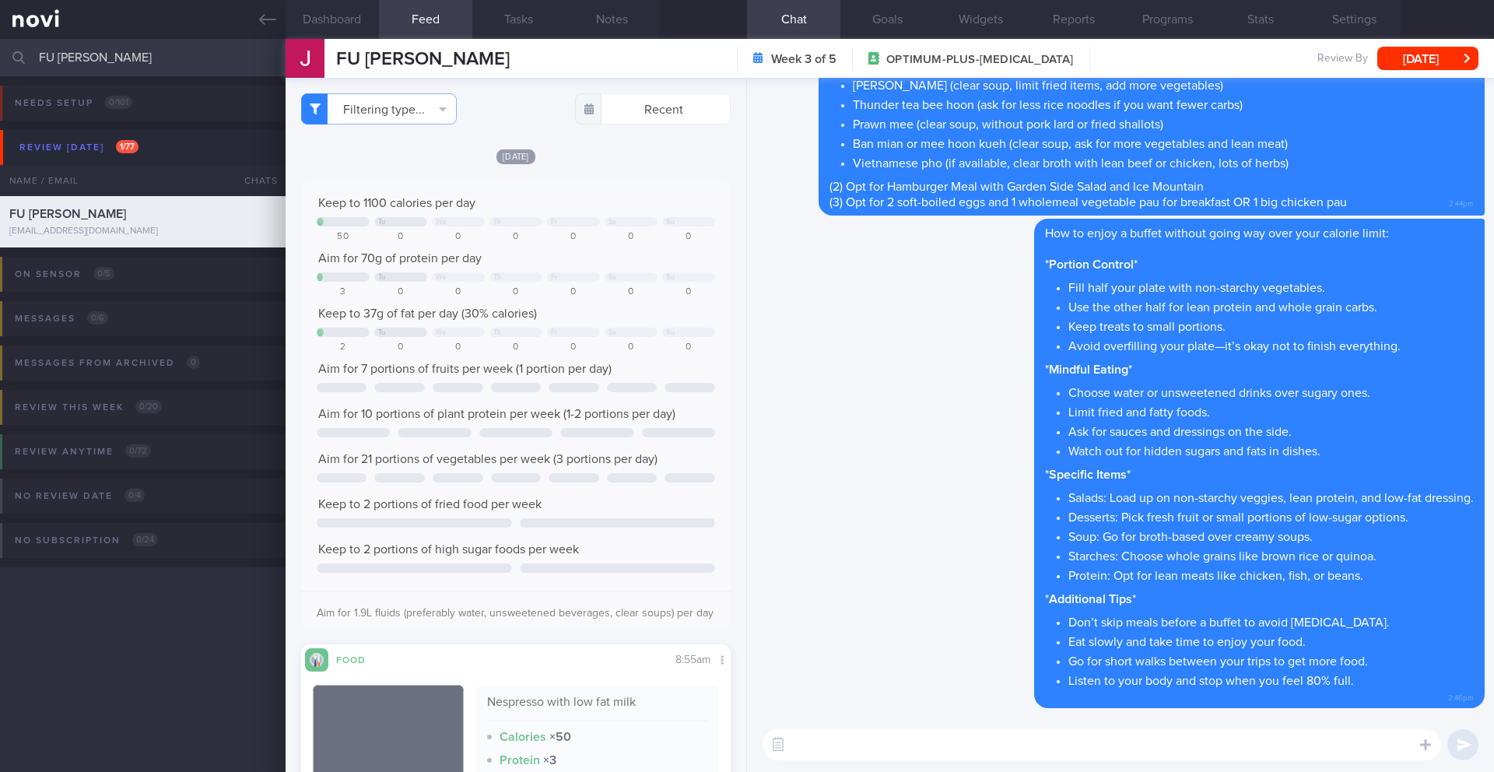
scroll to position [0, 0]
click at [624, 26] on button "Notes" at bounding box center [612, 19] width 93 height 39
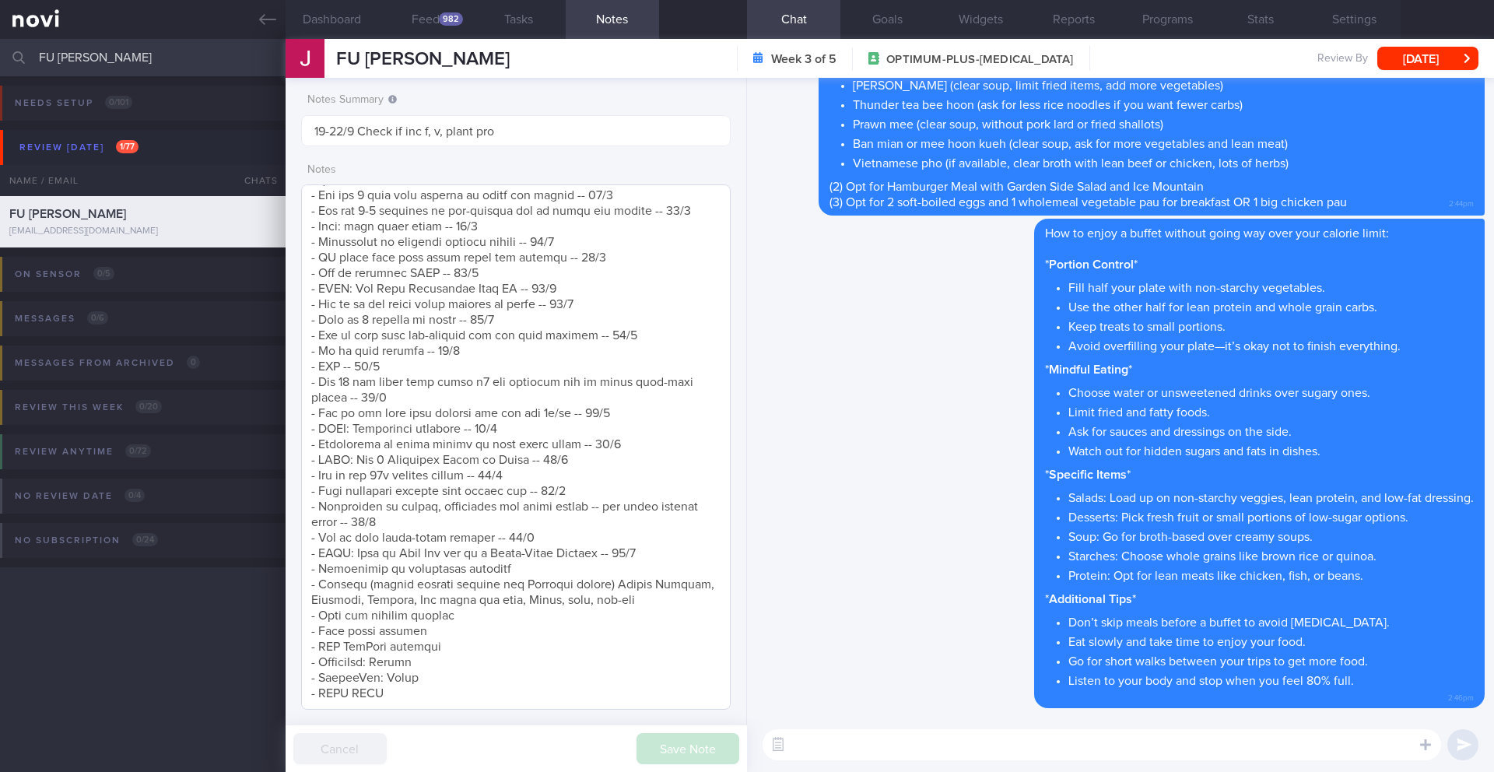
scroll to position [846, 0]
click at [665, 523] on textarea at bounding box center [515, 446] width 429 height 525
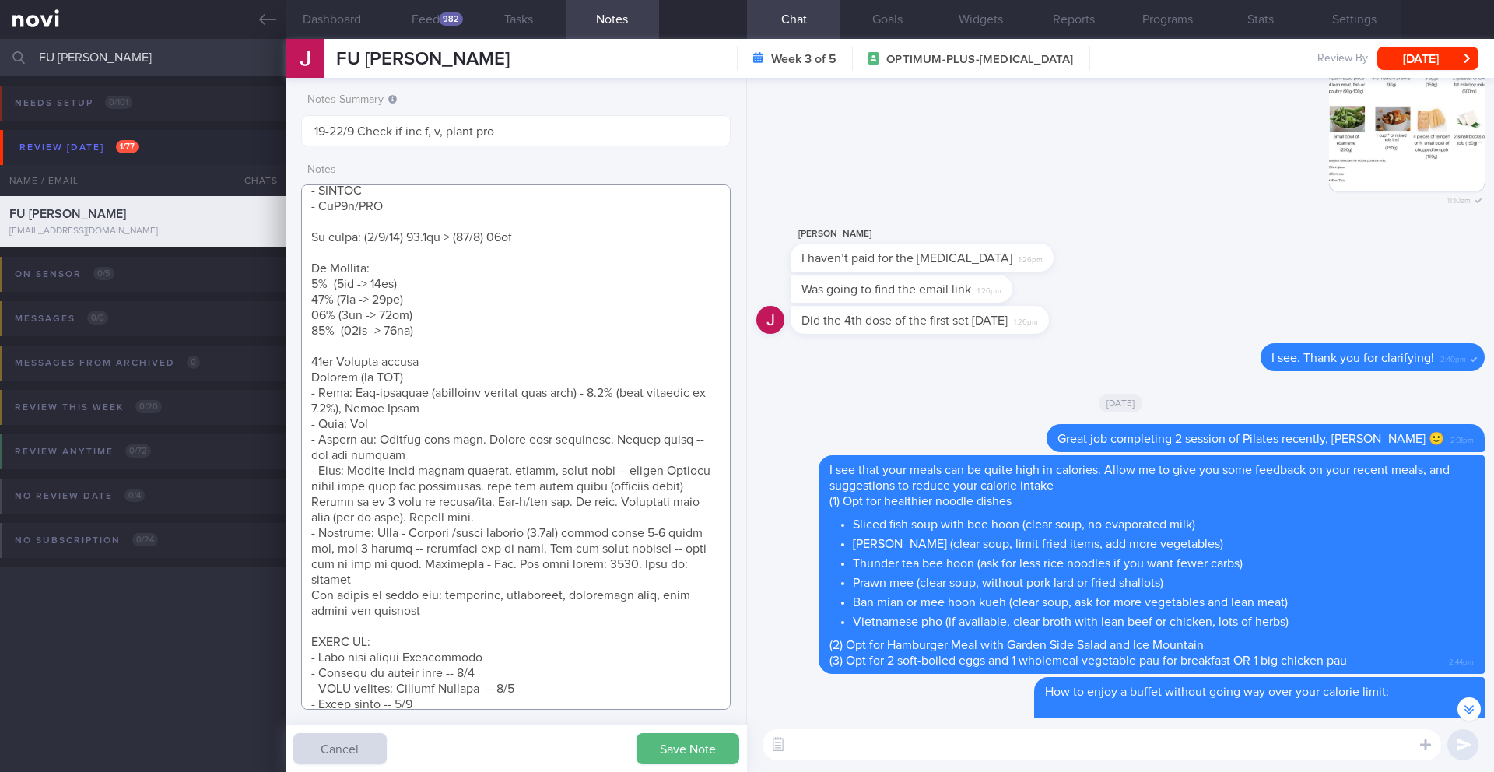
scroll to position [0, 0]
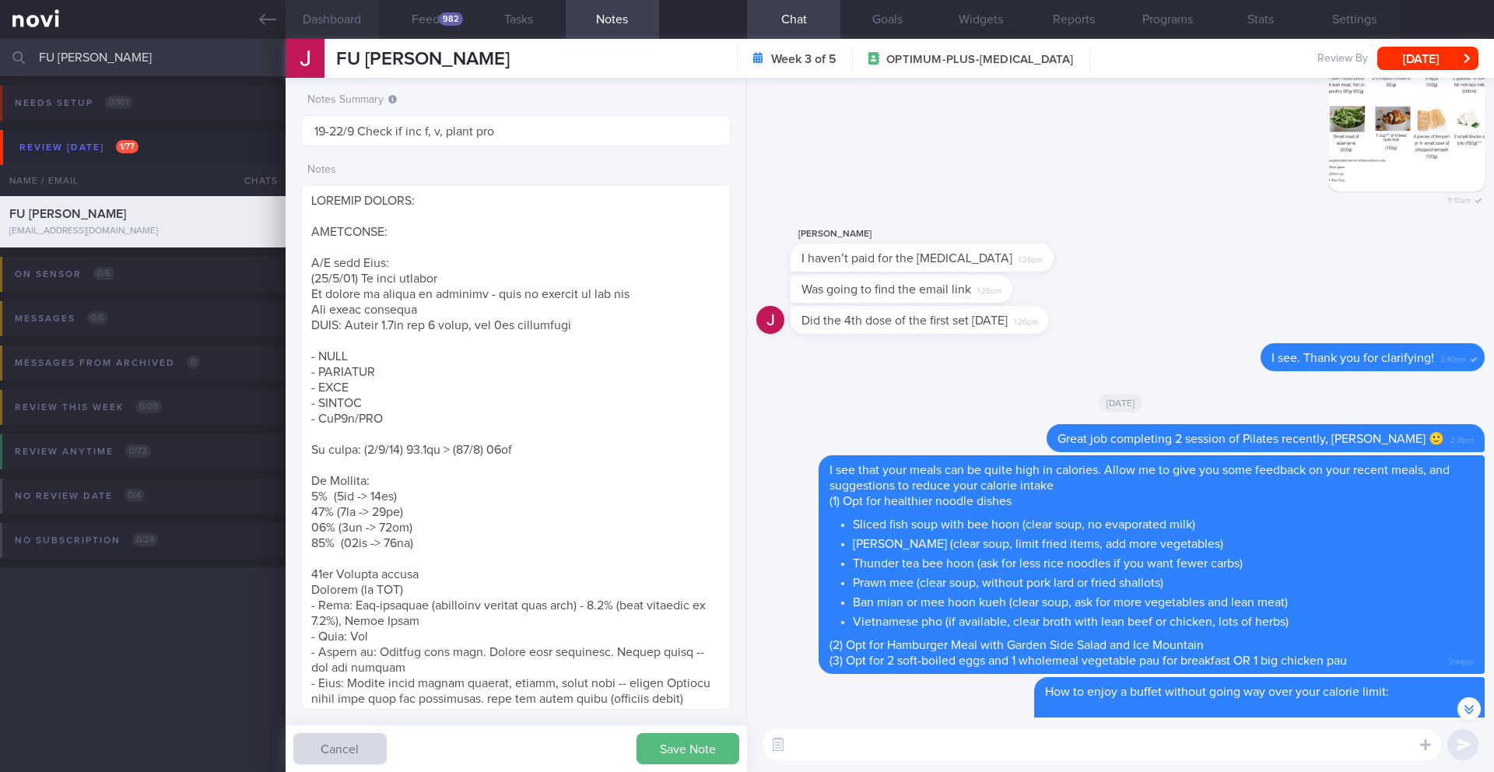
click at [338, 22] on button "Dashboard" at bounding box center [332, 19] width 93 height 39
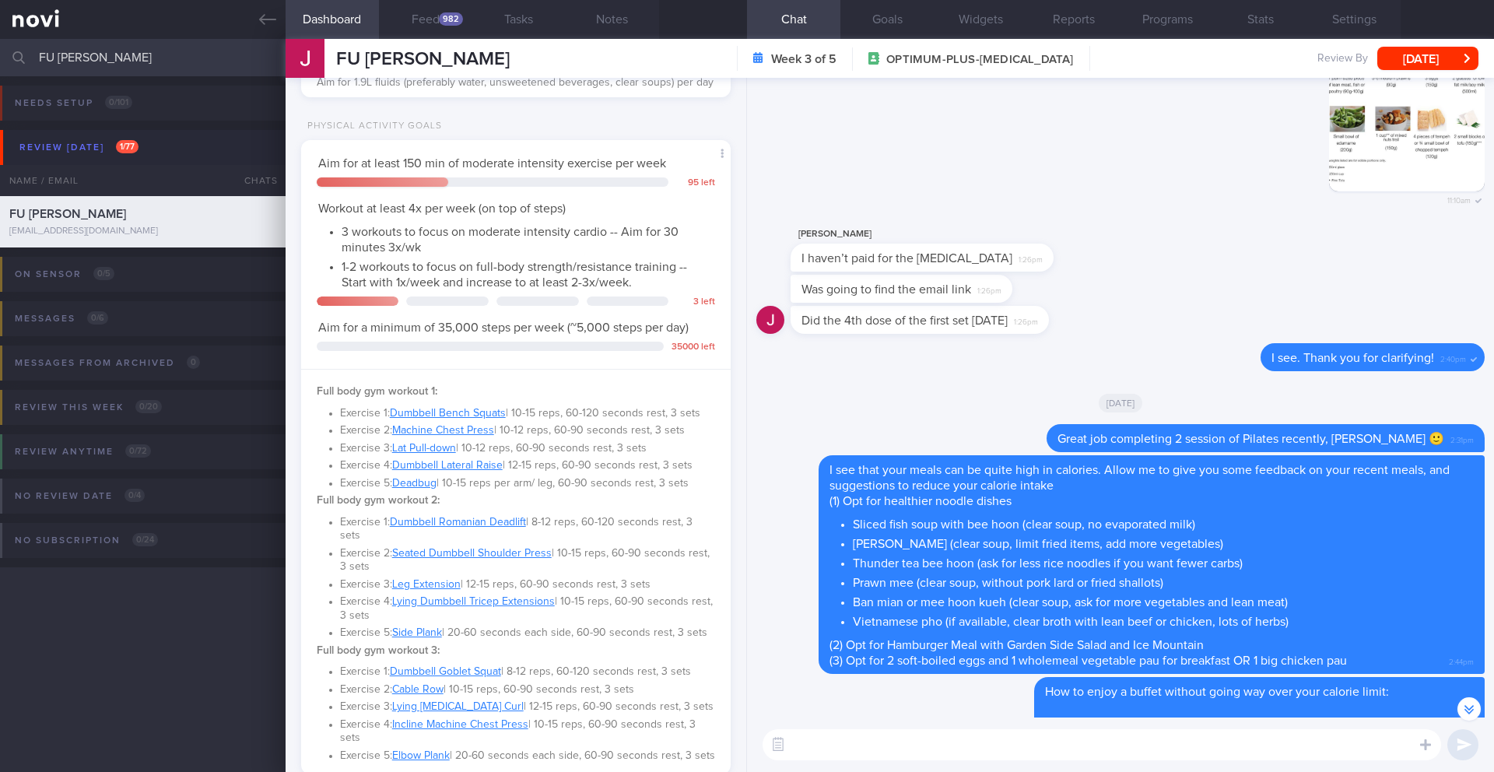
scroll to position [503, 0]
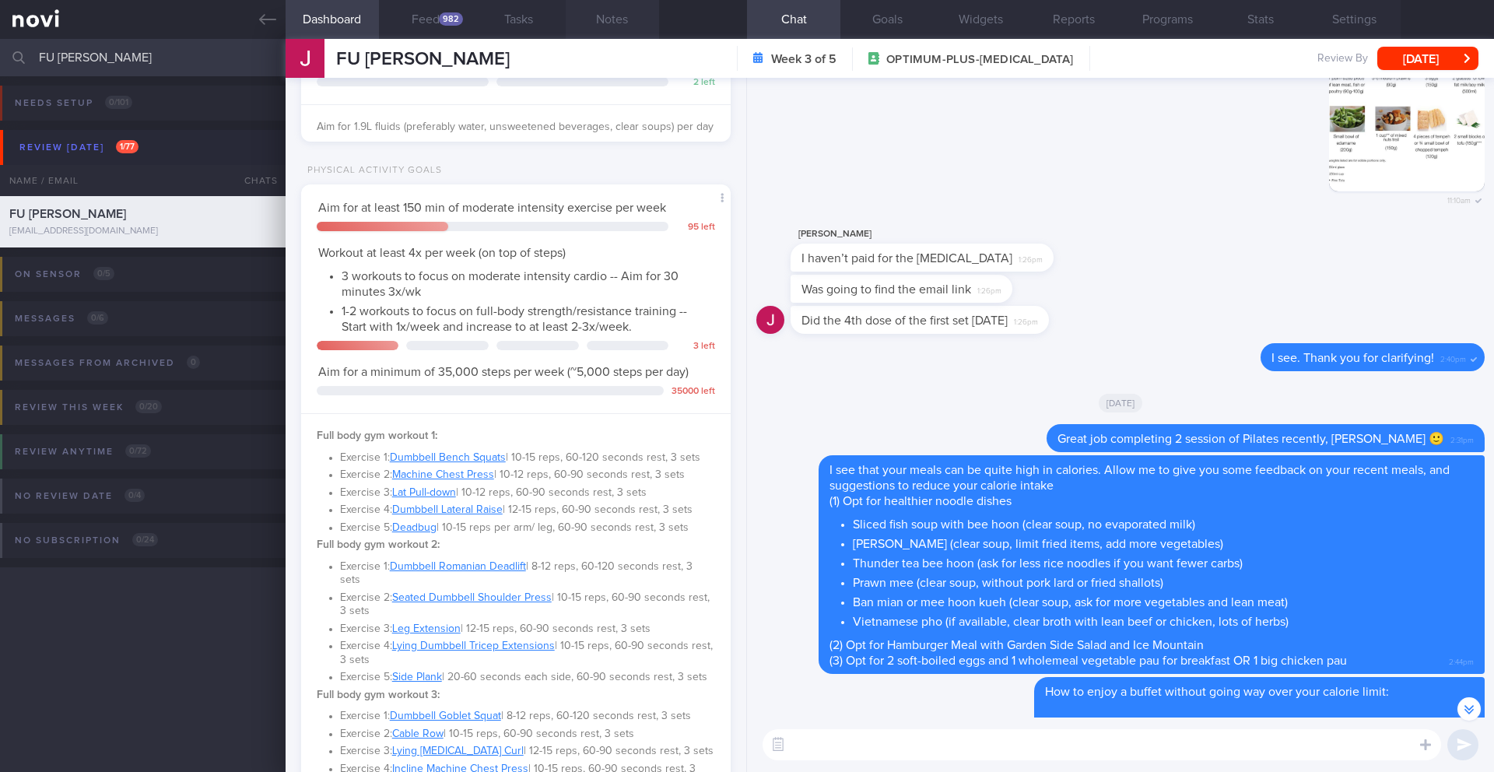
click at [619, 20] on button "Notes" at bounding box center [612, 19] width 93 height 39
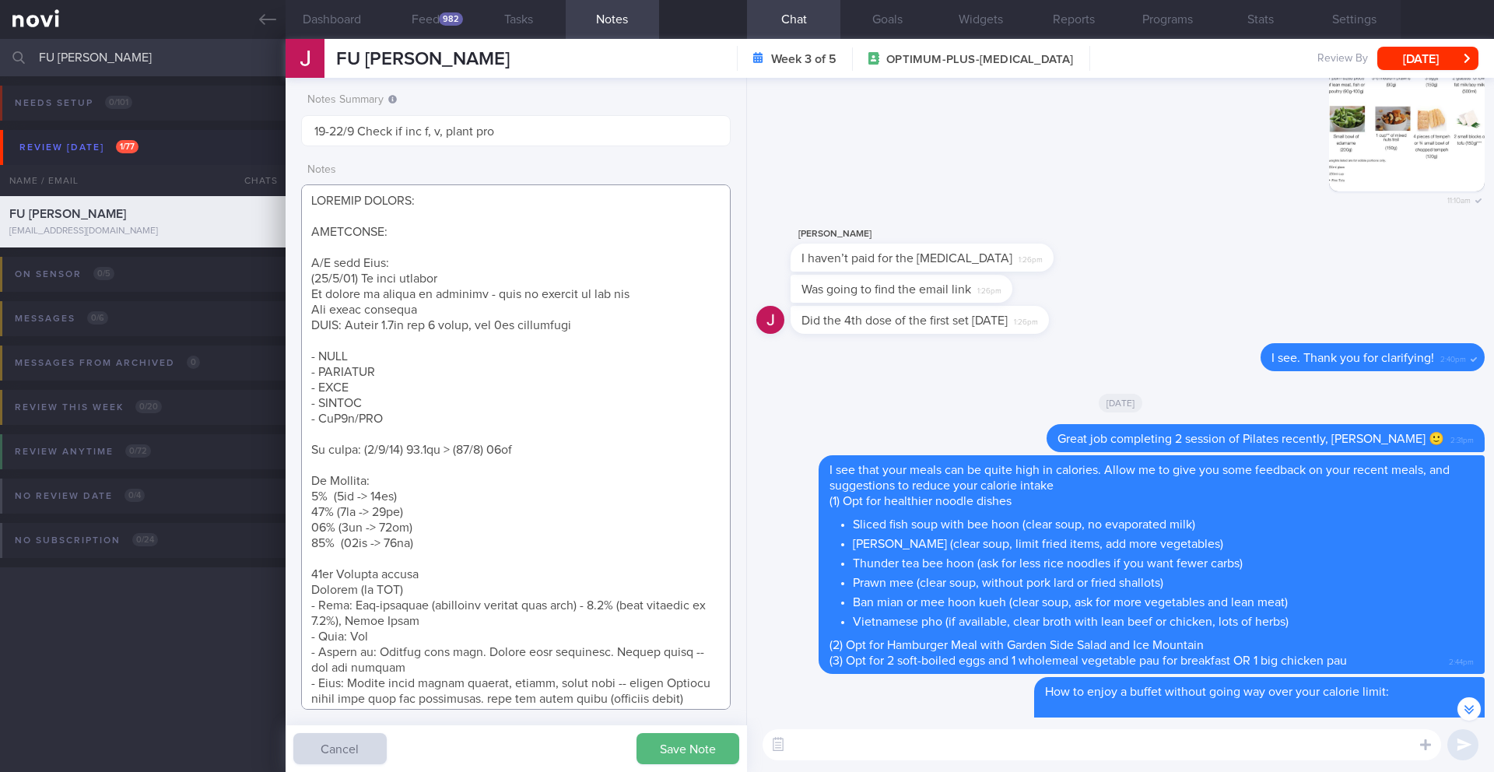
click at [717, 303] on textarea at bounding box center [515, 446] width 429 height 525
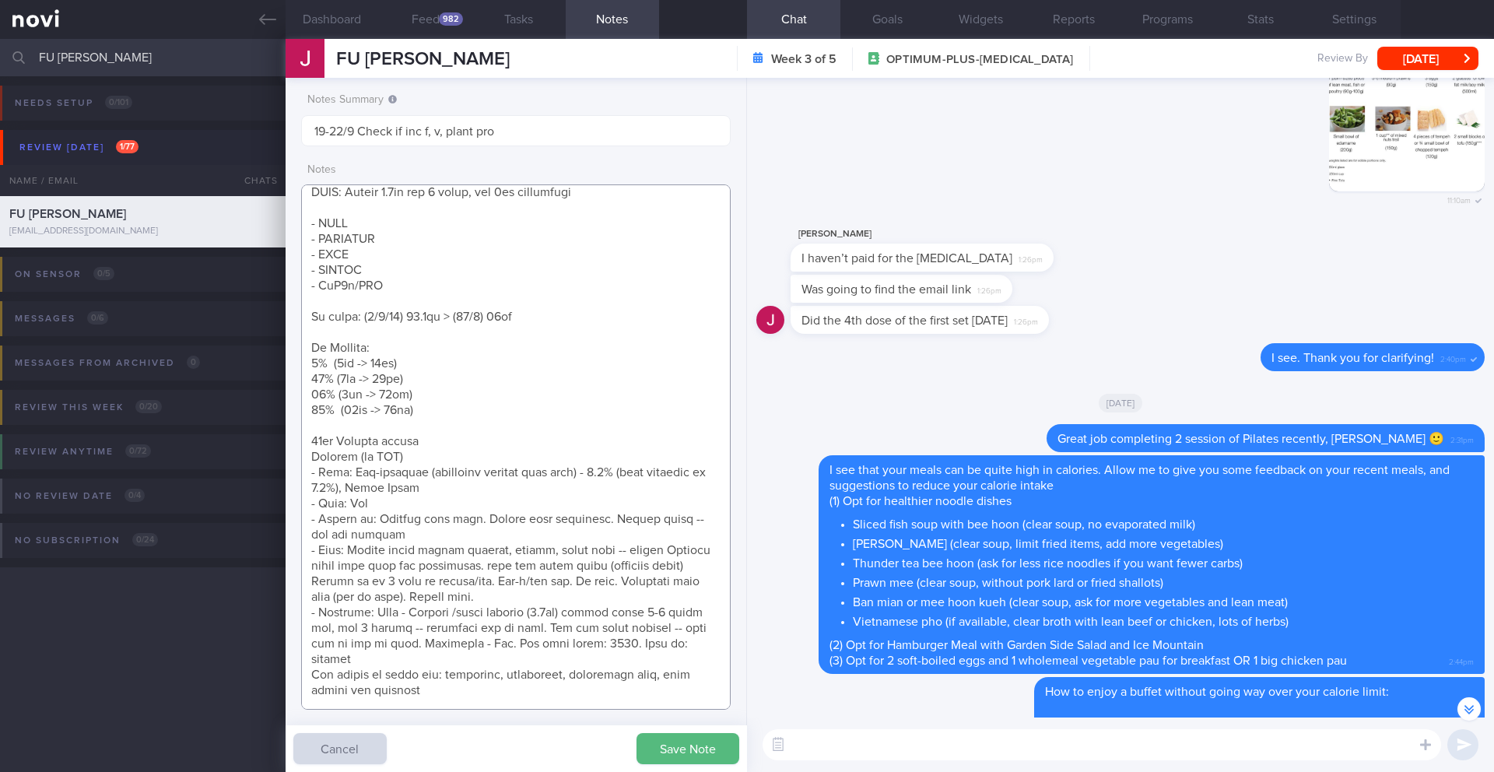
scroll to position [135, 0]
drag, startPoint x: 460, startPoint y: 656, endPoint x: 640, endPoint y: 657, distance: 179.7
click at [640, 657] on textarea at bounding box center [515, 446] width 429 height 525
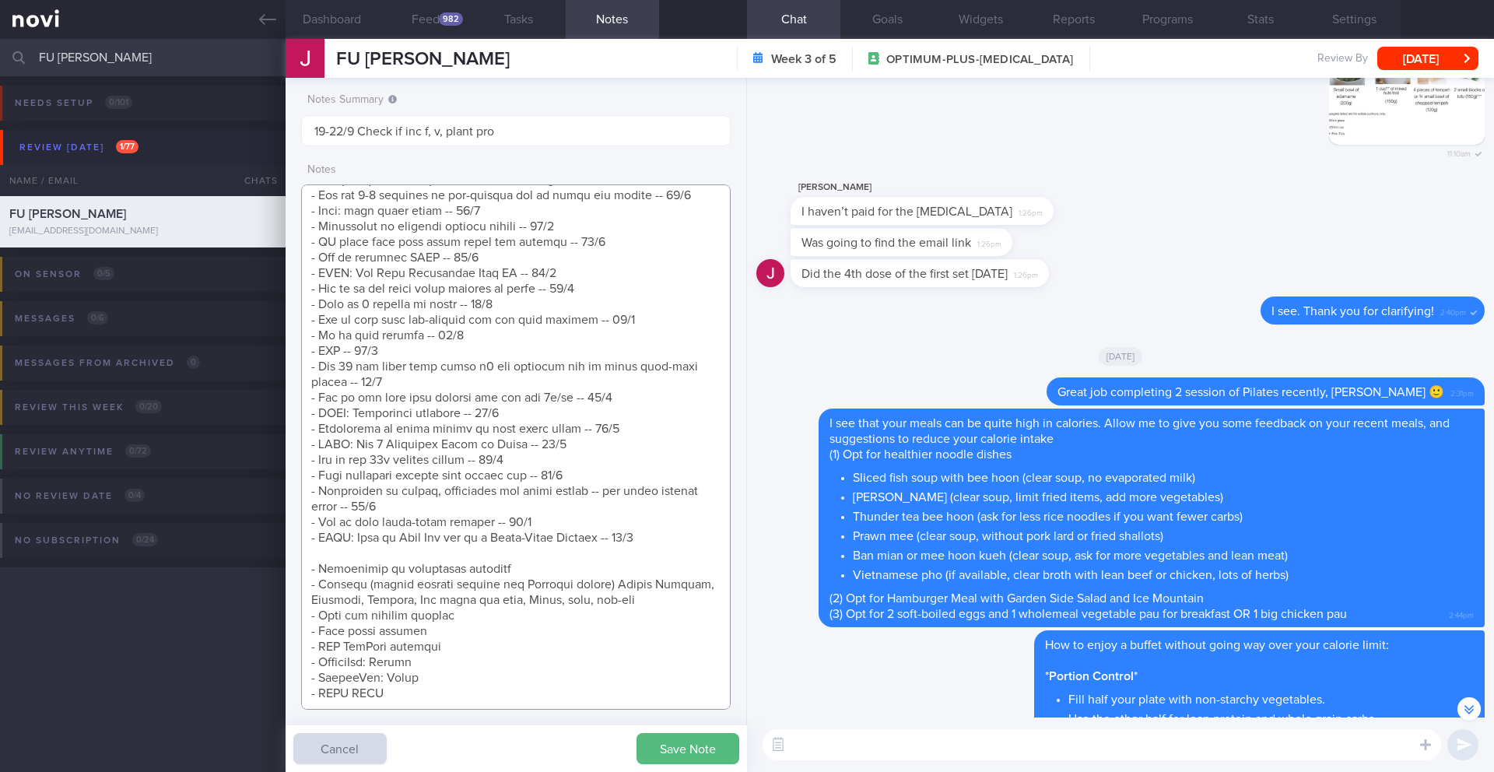
scroll to position [861, 0]
click at [646, 522] on textarea at bounding box center [515, 446] width 429 height 525
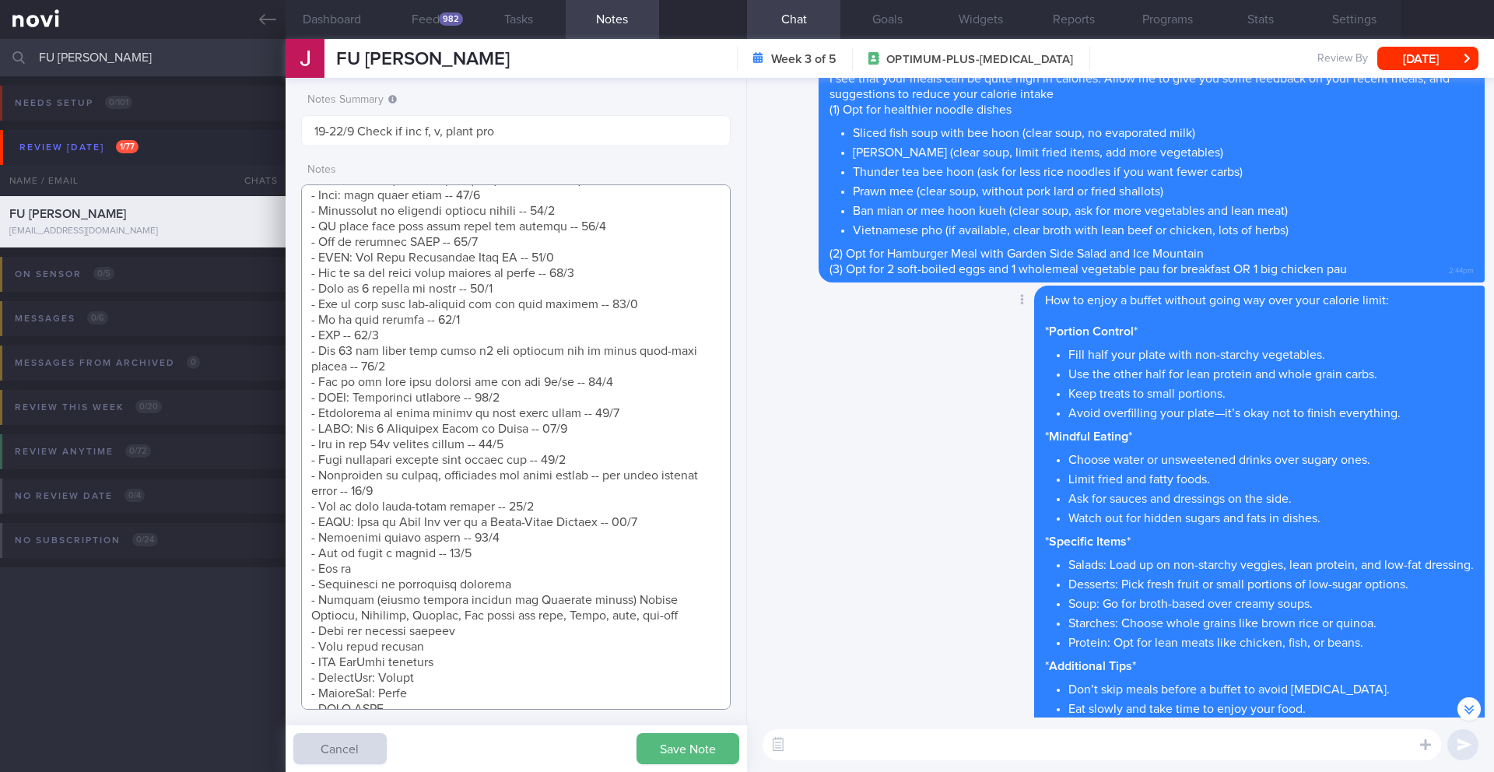
scroll to position [1, 0]
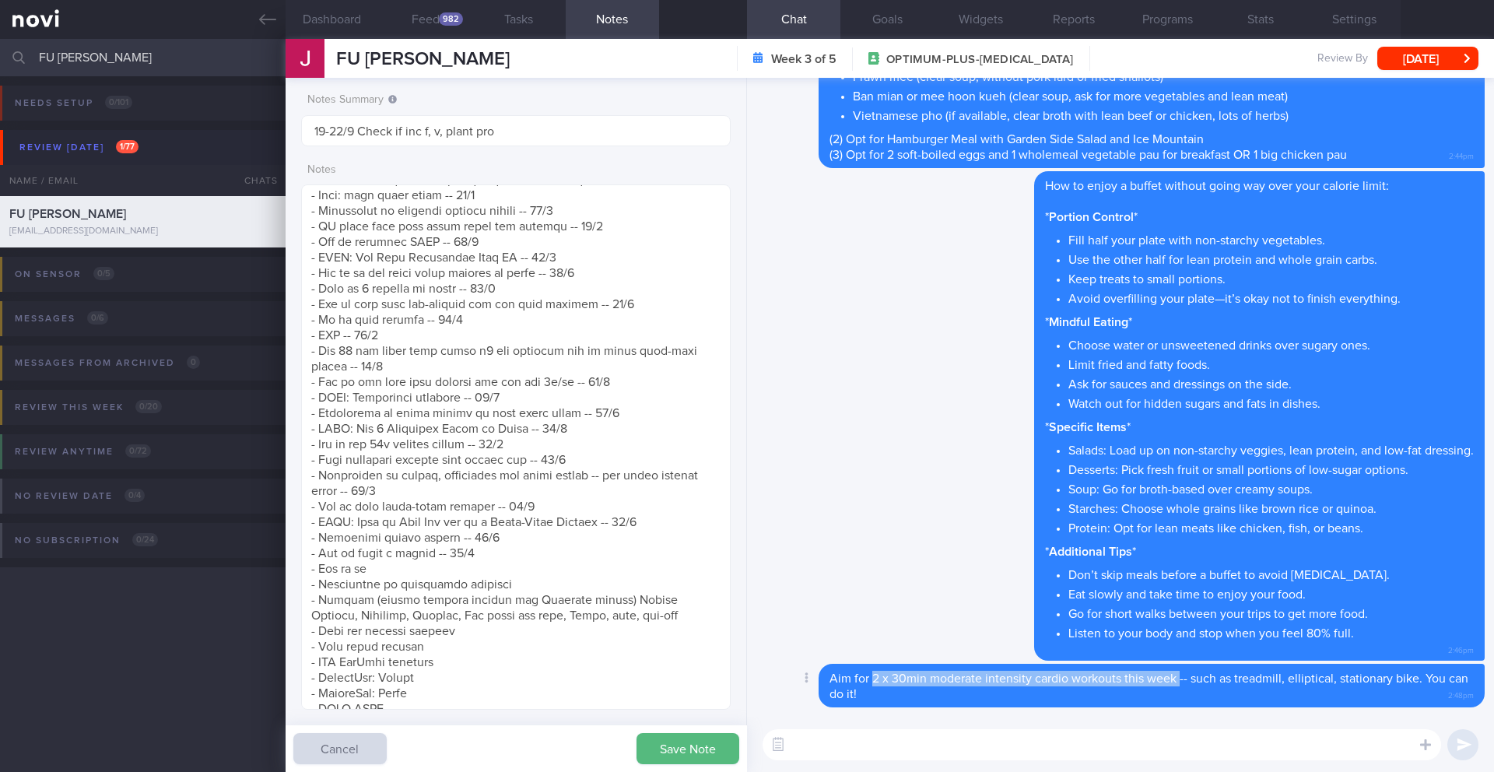
drag, startPoint x: 1180, startPoint y: 682, endPoint x: 871, endPoint y: 680, distance: 308.9
click at [871, 676] on span "Aim for 2 x 30min moderate intensity cardio workouts this week -- such as tread…" at bounding box center [1148, 686] width 639 height 28
copy span "2 x 30min moderate intensity cardio workouts this week"
click at [394, 552] on textarea at bounding box center [515, 446] width 429 height 525
paste textarea "2 x 30min moderate intensity cardio workouts this week"
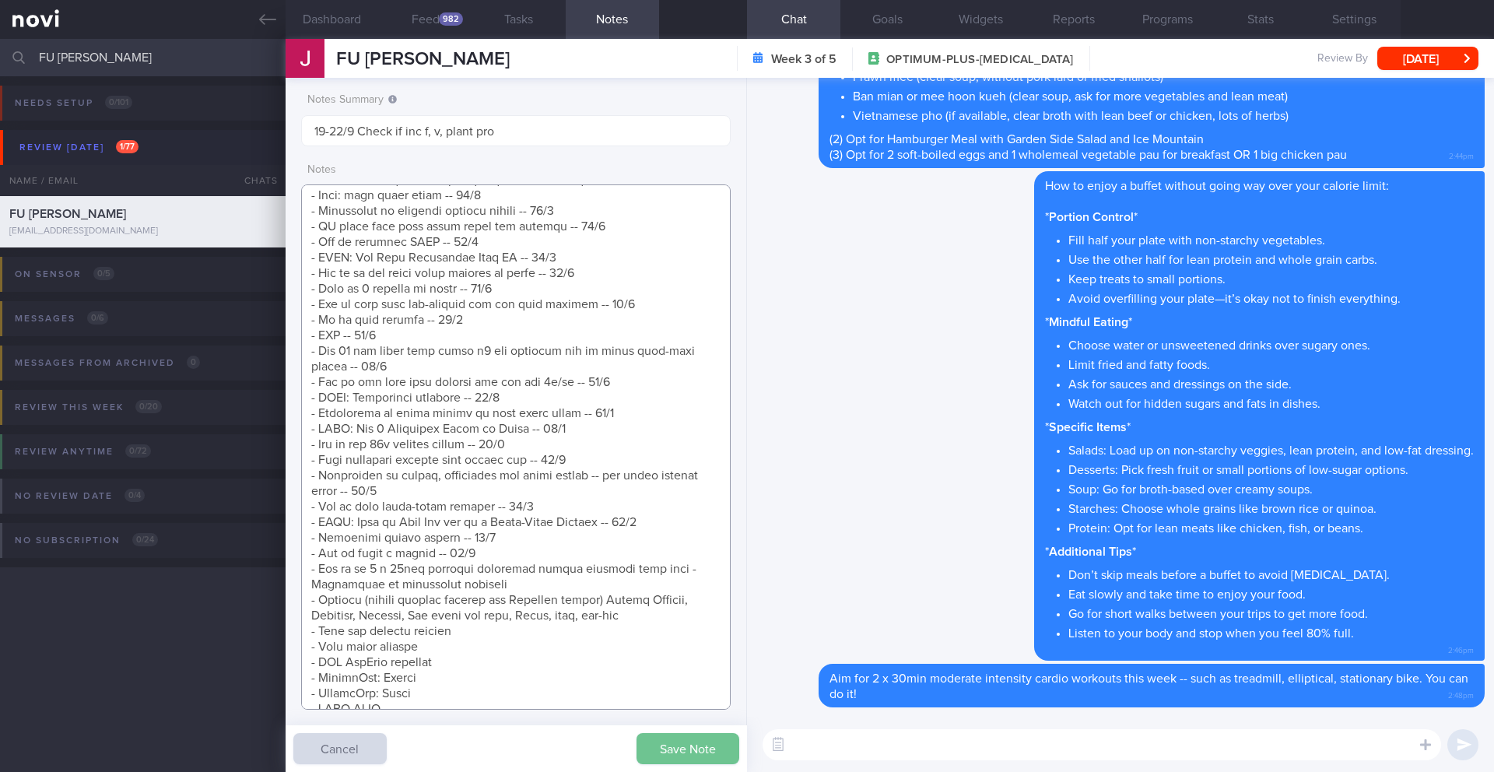
type textarea "SUPPORT NEEDED: CHALLENGE: R/V with [PERSON_NAME]: ([DATE]) No side effects No …"
click at [644, 676] on button "Save Note" at bounding box center [687, 748] width 103 height 31
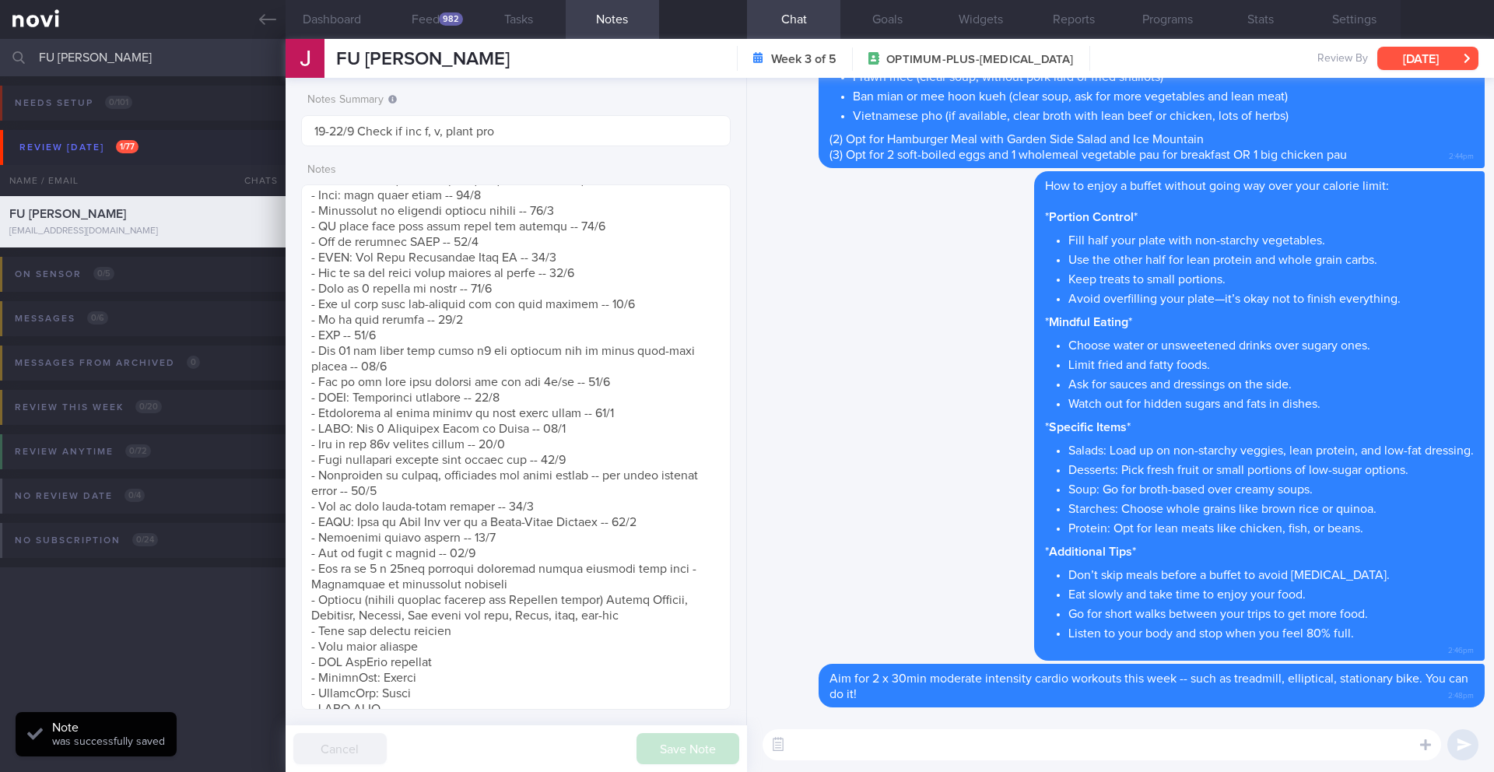
click at [1437, 57] on button "[DATE]" at bounding box center [1427, 58] width 101 height 23
click at [885, 369] on div "Delete How to enjoy a buffet without going way over your calorie limit: * Porti…" at bounding box center [1120, 417] width 728 height 493
click at [1161, 21] on button "Programs" at bounding box center [1166, 19] width 93 height 39
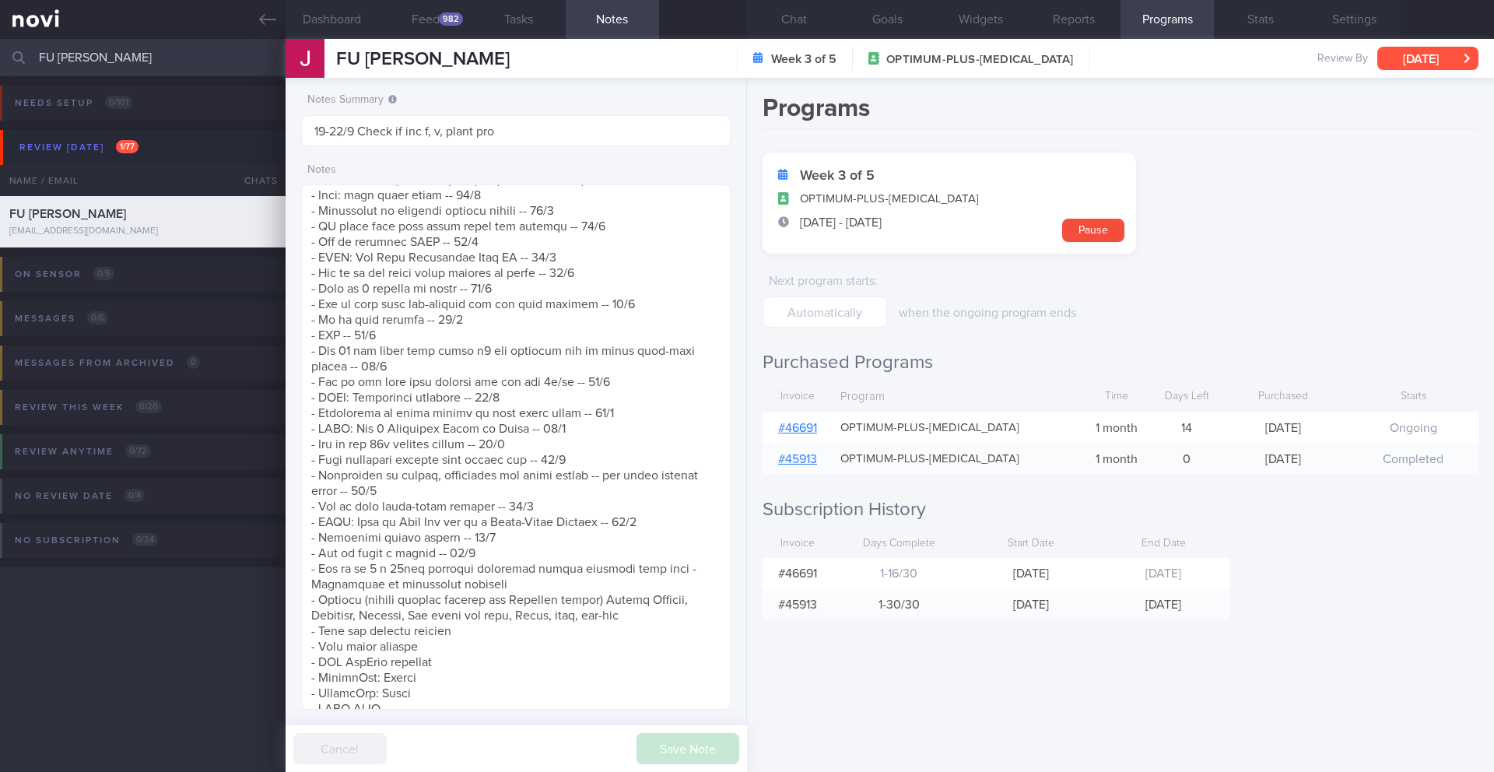
click at [1425, 67] on button "[DATE]" at bounding box center [1427, 58] width 101 height 23
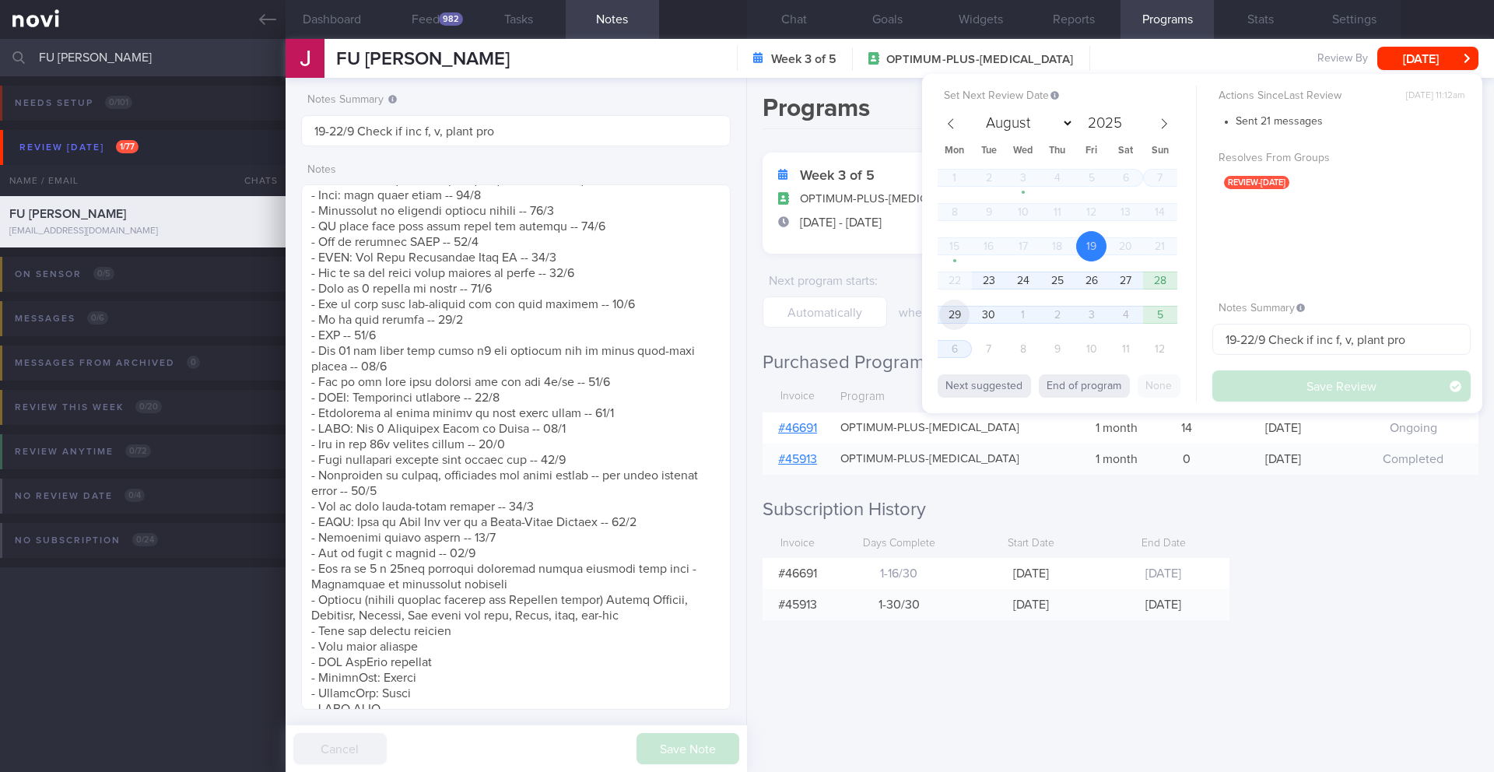
click at [952, 324] on span "29" at bounding box center [954, 315] width 30 height 30
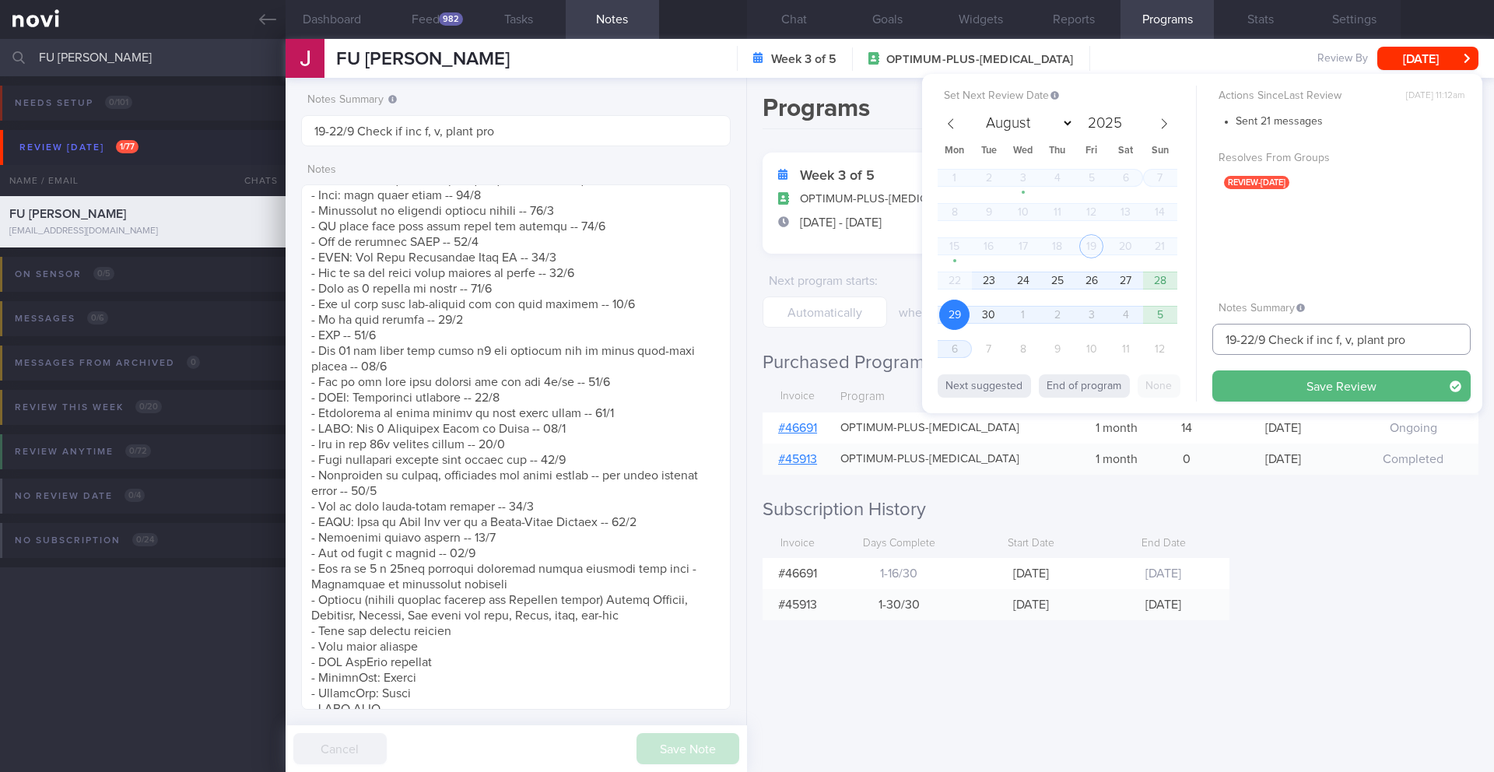
drag, startPoint x: 1254, startPoint y: 342, endPoint x: 1195, endPoint y: 345, distance: 59.2
click at [1195, 345] on div "Set Next Review Date [DATE] August September October November [DATE] Mon Tue We…" at bounding box center [1202, 243] width 560 height 339
type input "29-30/9 Check if inc f, v, plant pro"
click at [1377, 380] on button "Save Review" at bounding box center [1341, 385] width 258 height 31
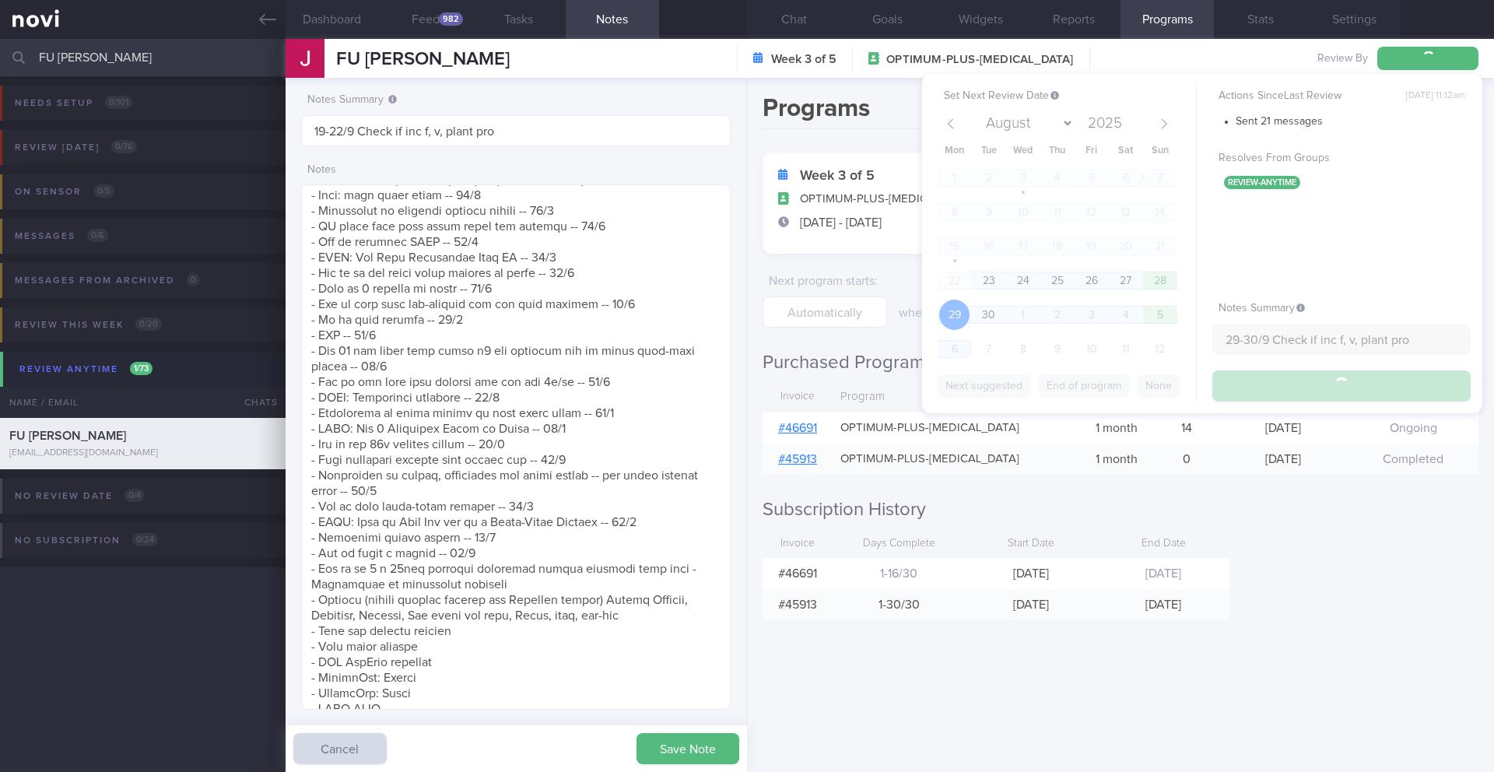
type input "29-30/9 Check if inc f, v, plant pro"
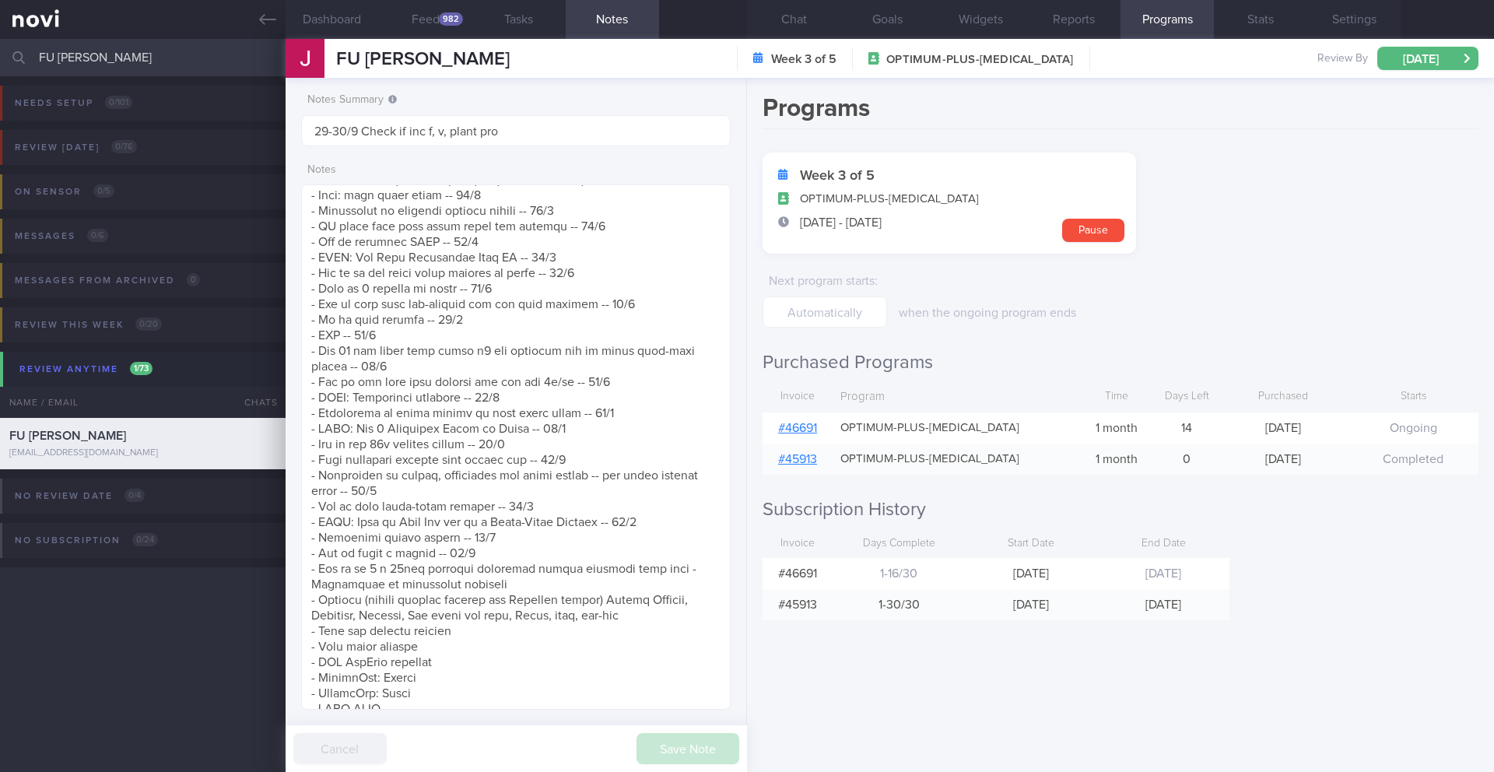
drag, startPoint x: 127, startPoint y: 65, endPoint x: 12, endPoint y: 54, distance: 114.8
click at [12, 54] on div "FU [PERSON_NAME] Assigned patients Assigned patients All active patients Archiv…" at bounding box center [747, 57] width 1494 height 37
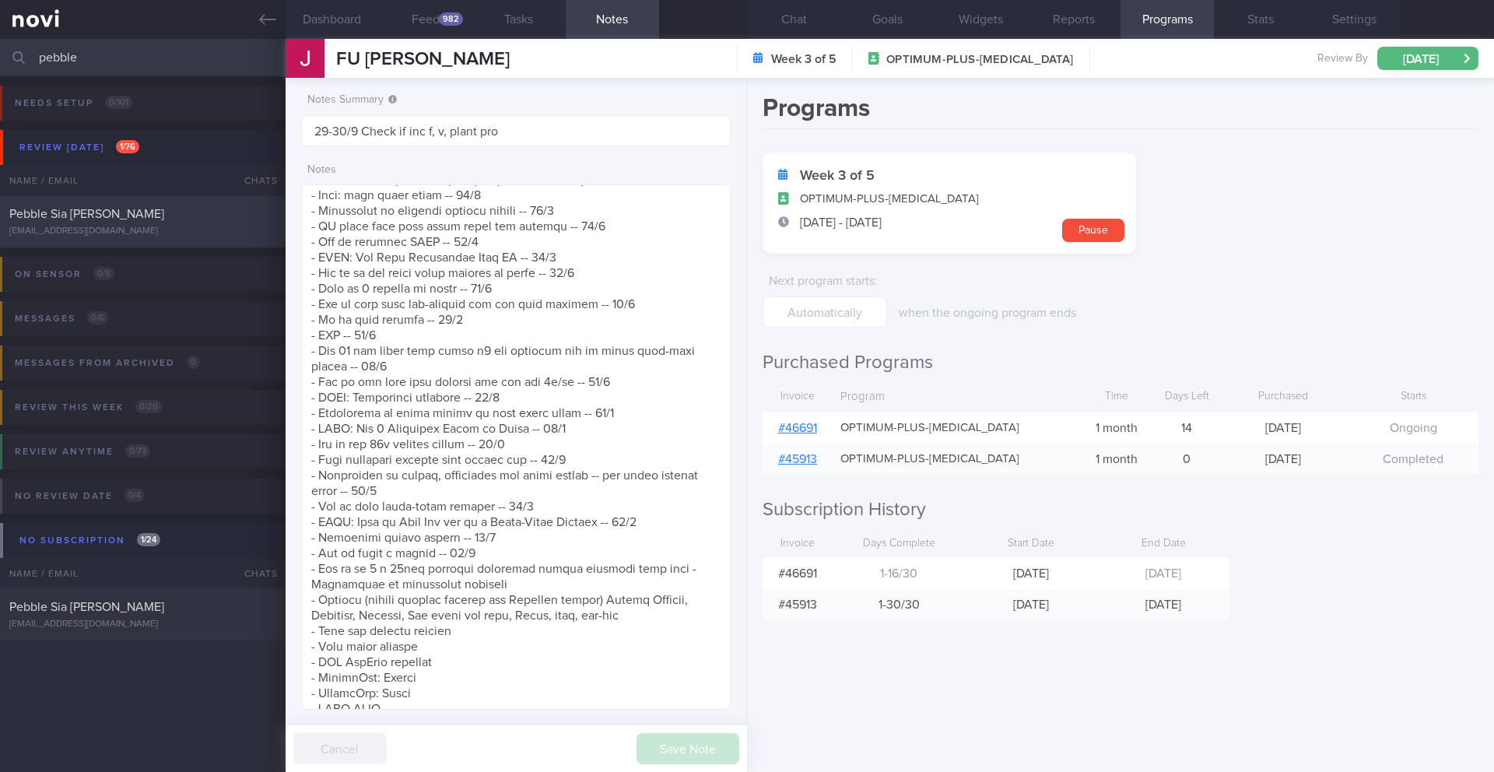
type input "pebble"
click at [158, 221] on div "Pebble Sia [PERSON_NAME]" at bounding box center [140, 214] width 263 height 16
type input "17/9 Prep for GOP R/V"
type textarea "[DEMOGRAPHIC_DATA] [DEMOGRAPHIC_DATA] [DEMOGRAPHIC_DATA] Lawyer Comorbidities B…"
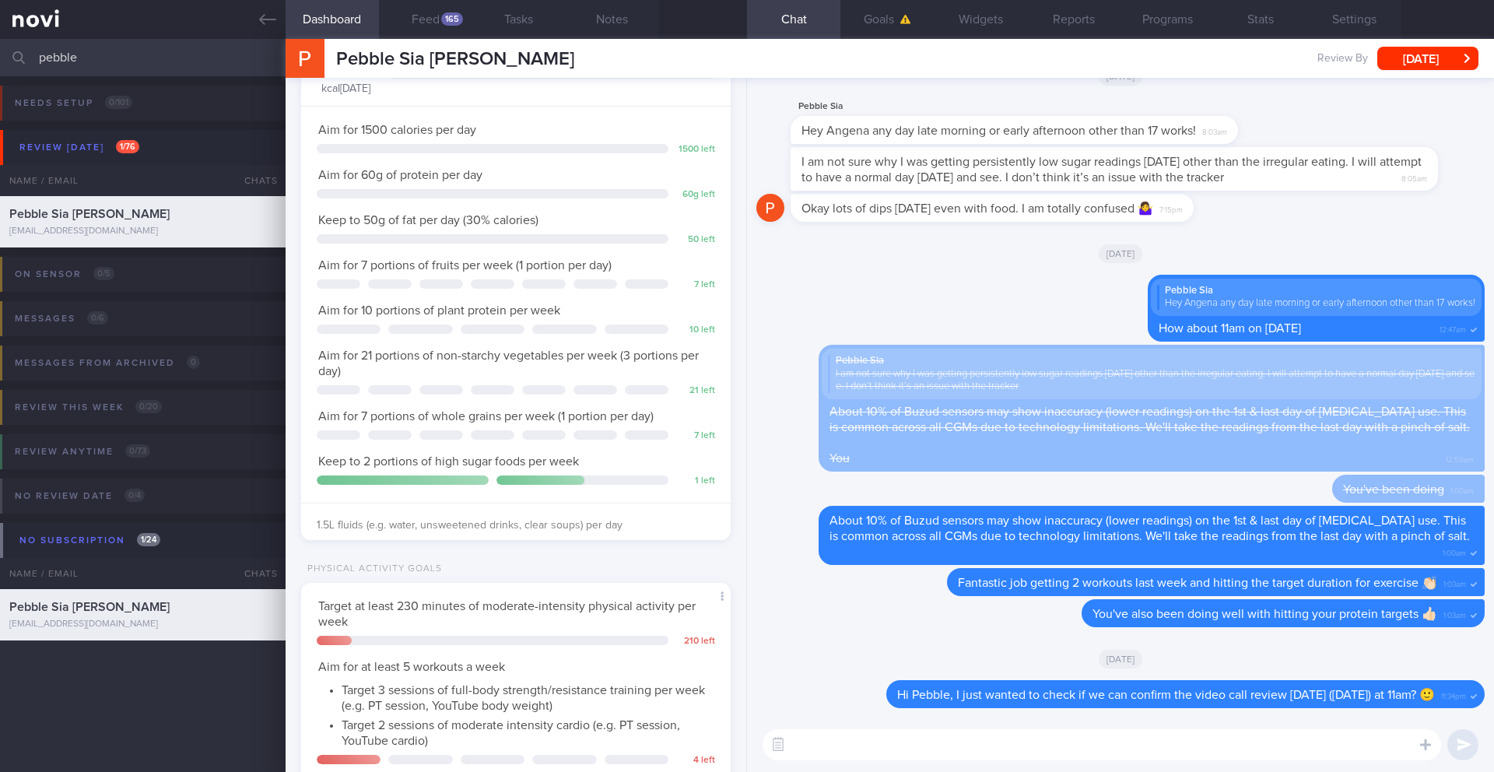
scroll to position [198, 397]
click at [129, 61] on input "pebble" at bounding box center [747, 57] width 1494 height 37
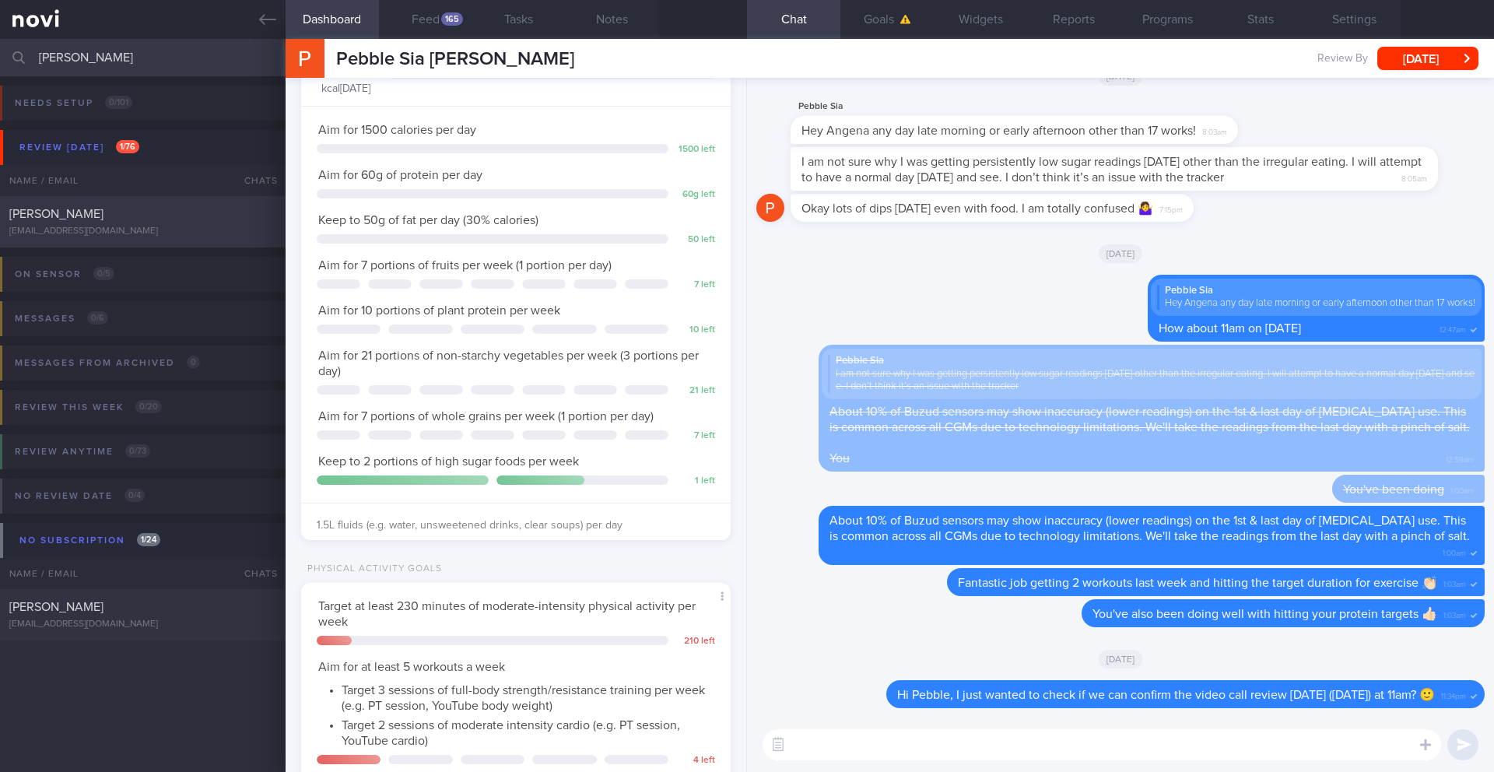
type input "[PERSON_NAME]"
click at [156, 226] on div "[EMAIL_ADDRESS][DOMAIN_NAME]" at bounding box center [142, 232] width 267 height 12
type input "19/9 SAF REVIEW"
type textarea "Motivation: To lose weight, To learn about my blood sugar SUPPORT NEEDED: CHALL…"
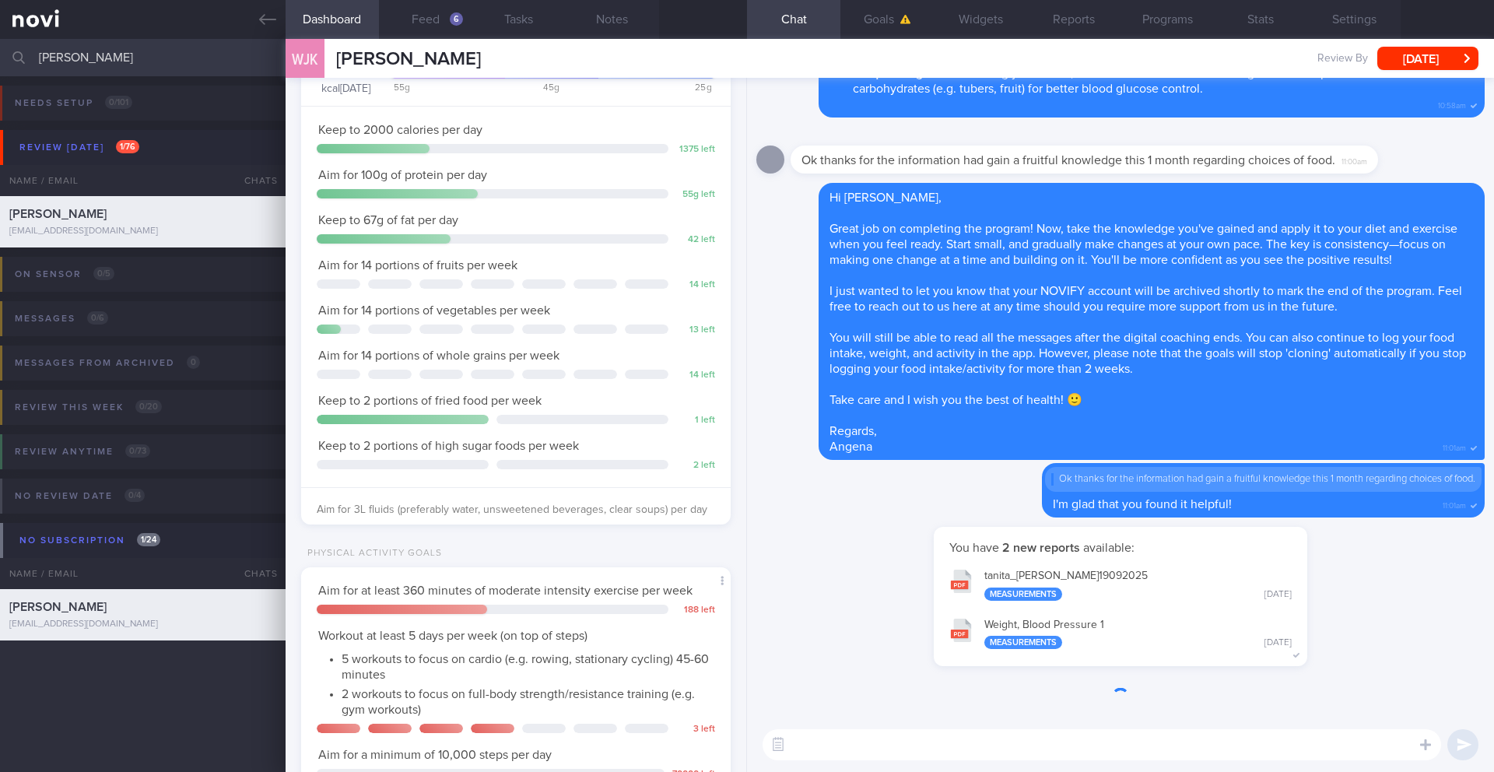
scroll to position [198, 397]
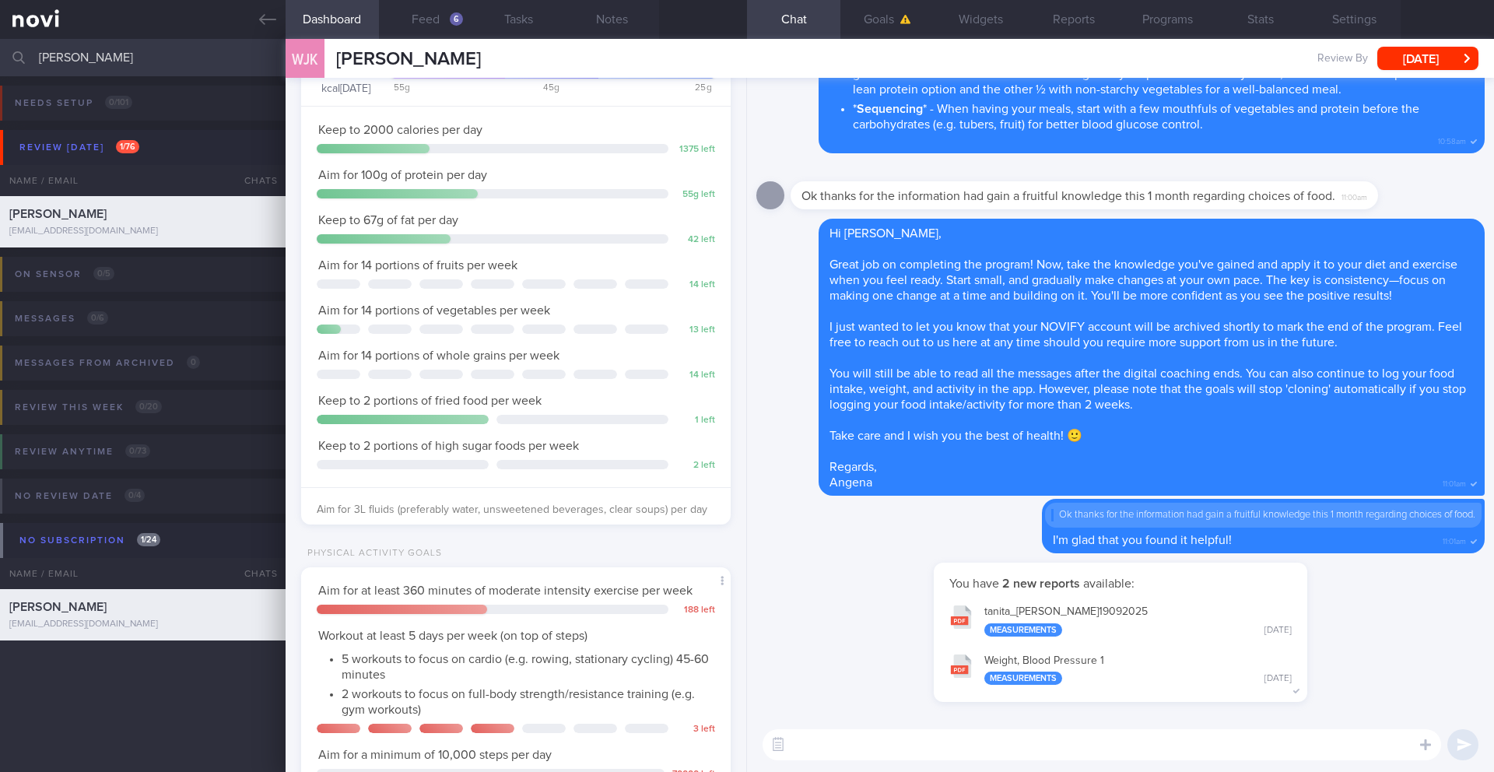
click at [87, 61] on input "[PERSON_NAME]" at bounding box center [747, 57] width 1494 height 37
click at [1361, 30] on button "Settings" at bounding box center [1353, 19] width 93 height 39
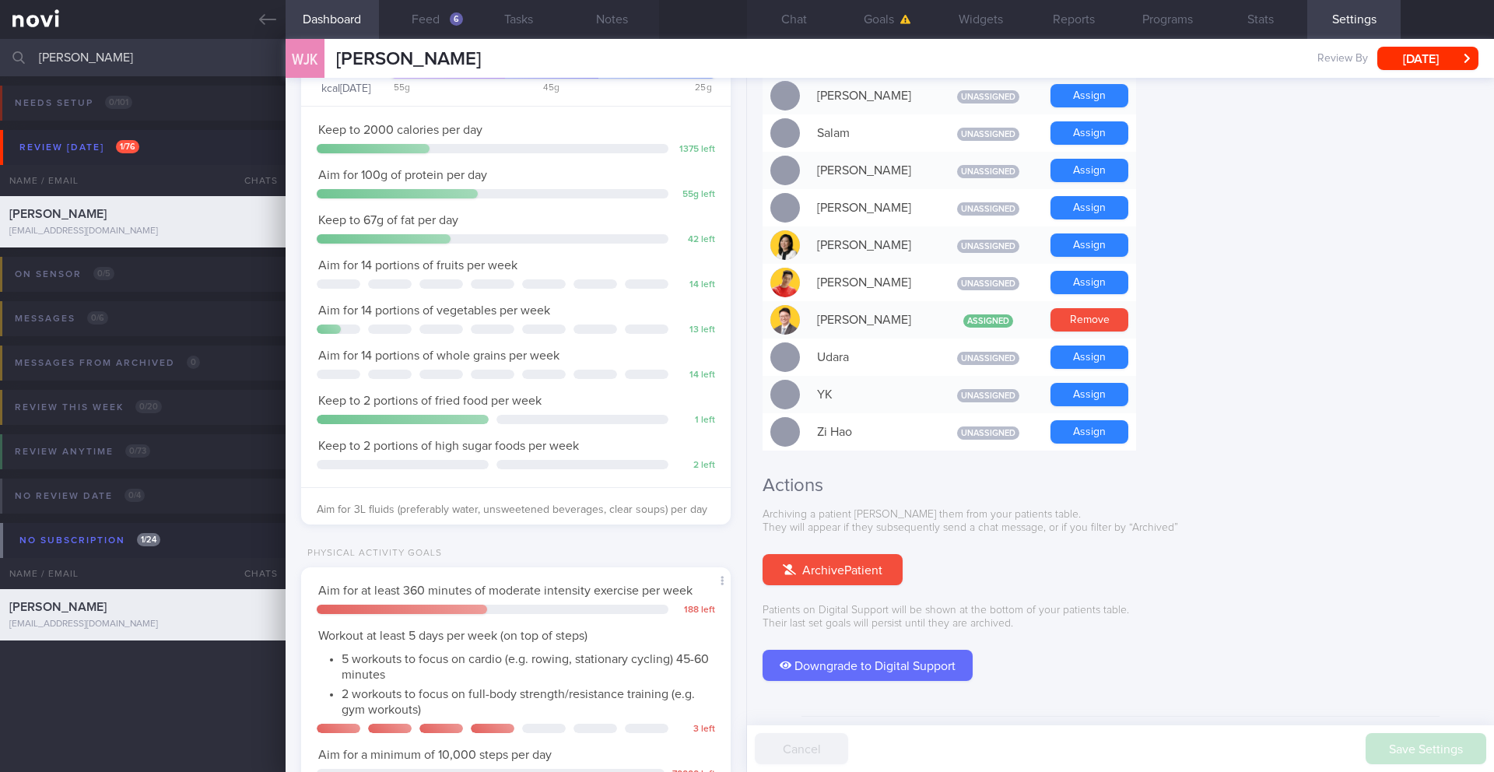
scroll to position [1275, 0]
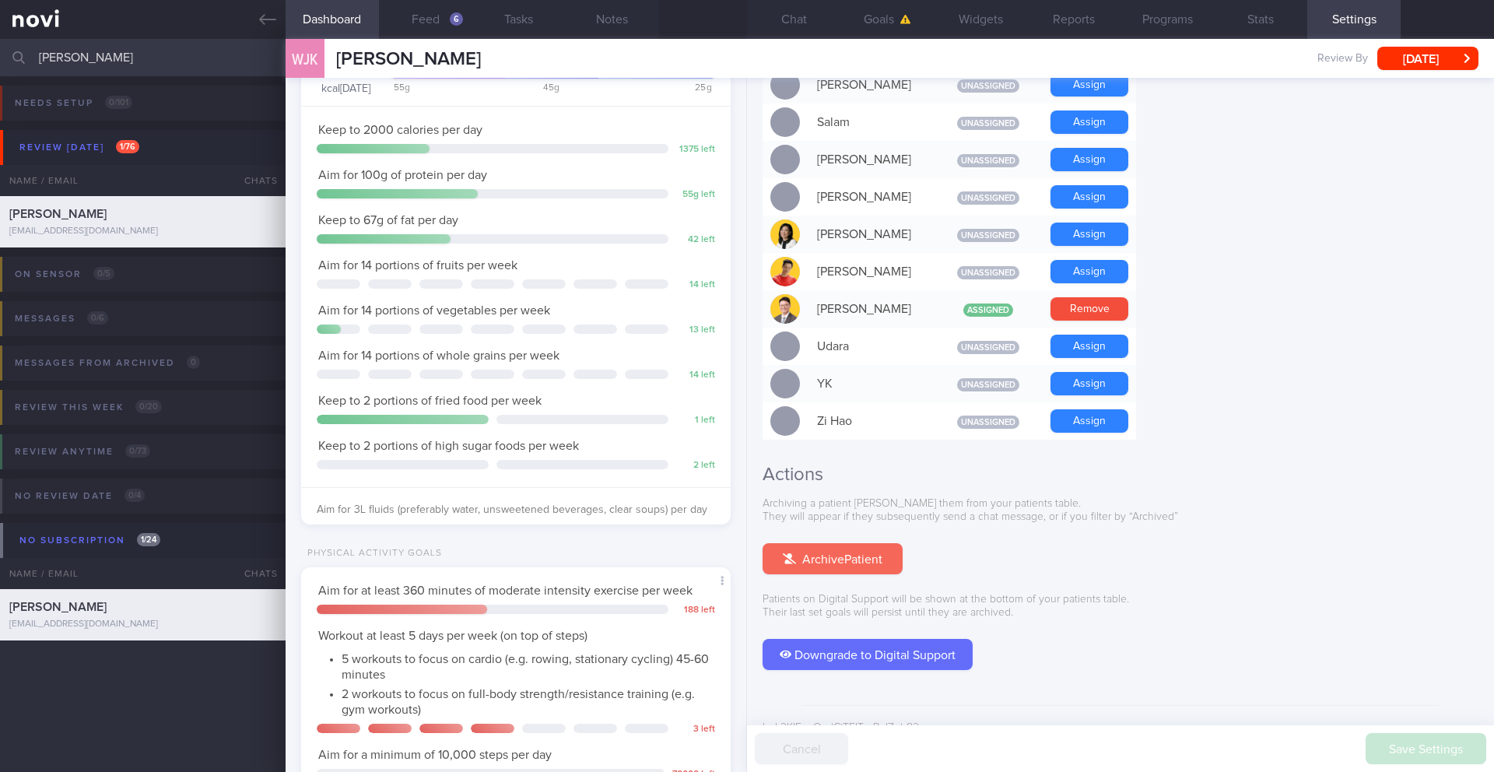
click at [857, 546] on button "Archive Patient" at bounding box center [833, 558] width 140 height 31
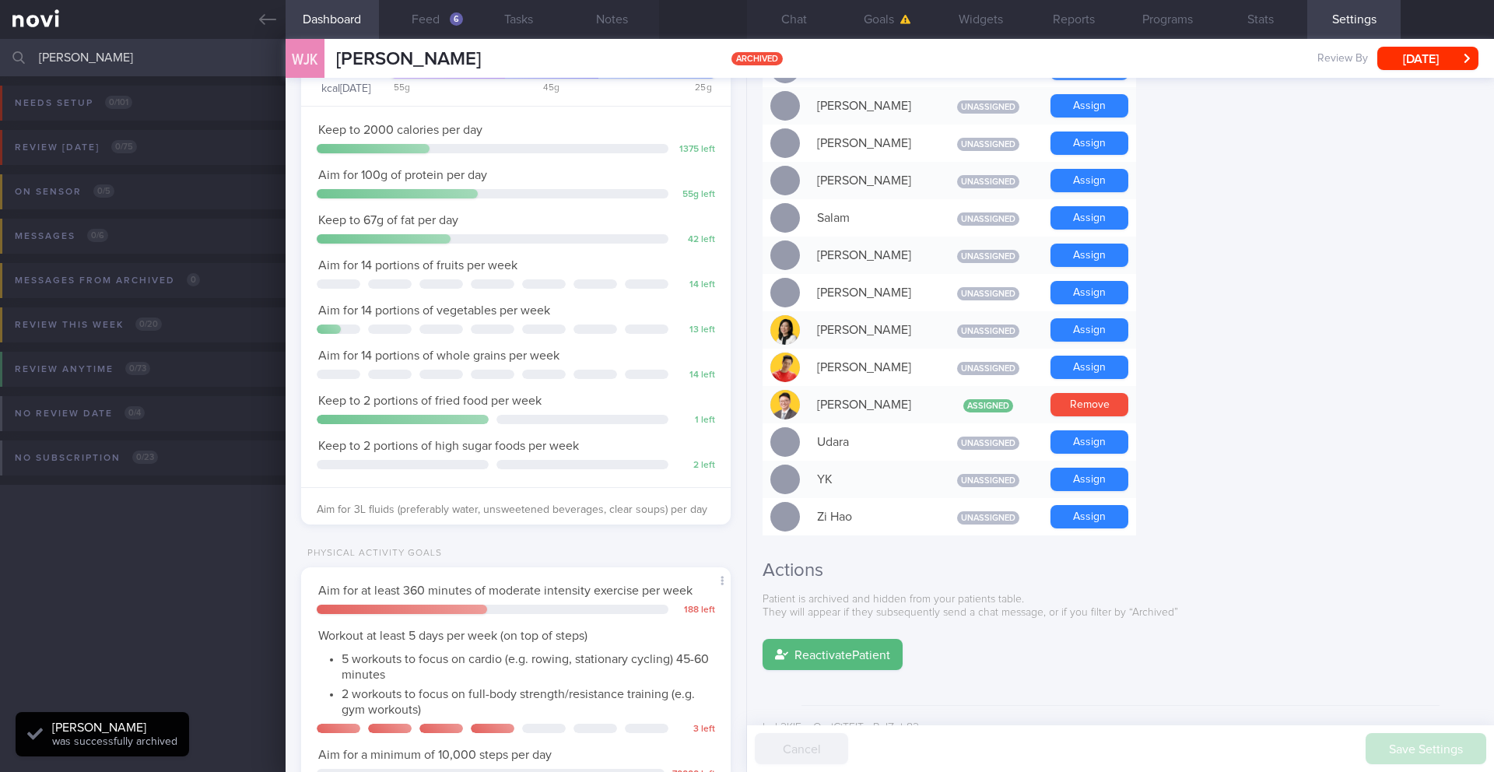
scroll to position [1, 0]
click at [79, 61] on input "[PERSON_NAME]" at bounding box center [747, 57] width 1494 height 37
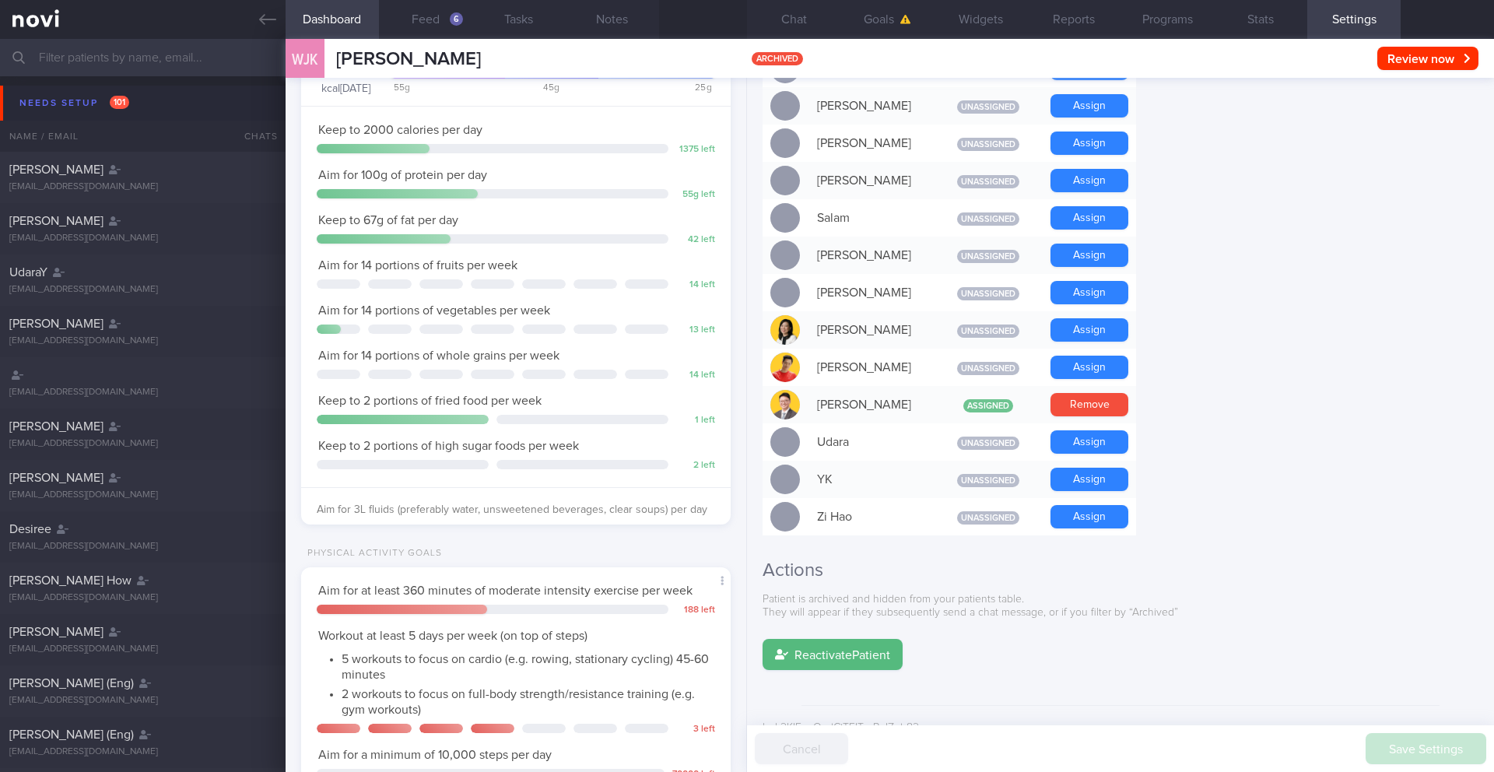
click at [130, 52] on input "text" at bounding box center [747, 57] width 1494 height 37
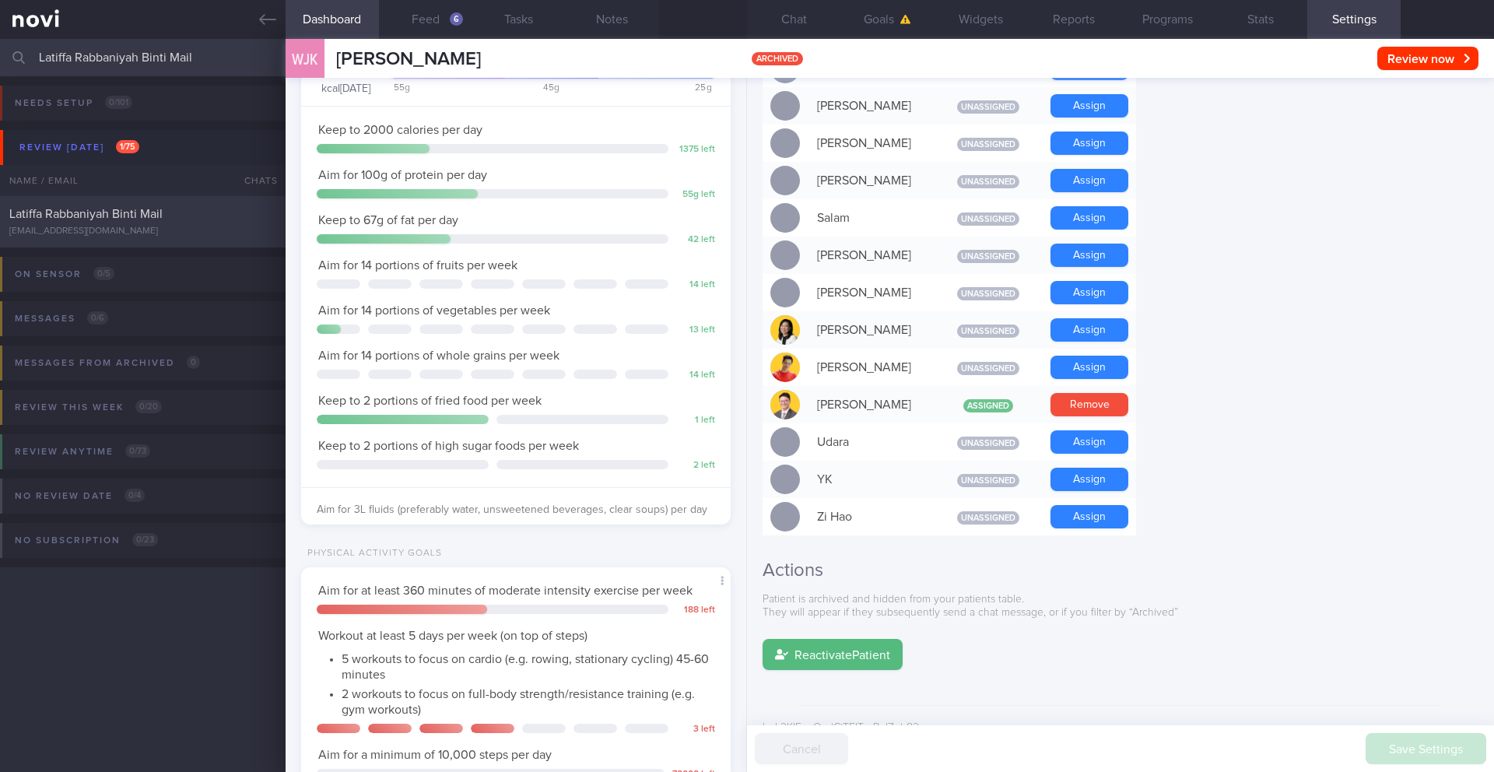
type input "Latiffa Rabbaniyah Binti Mail"
click at [202, 236] on div "[EMAIL_ADDRESS][DOMAIN_NAME]" at bounding box center [142, 232] width 267 height 12
type input "19/9 NEW OP+"
type textarea "[DATE] -- bridesmaid, wants to lose weight quickly SUPPORT NEEDED: CHALLENGE: -…"
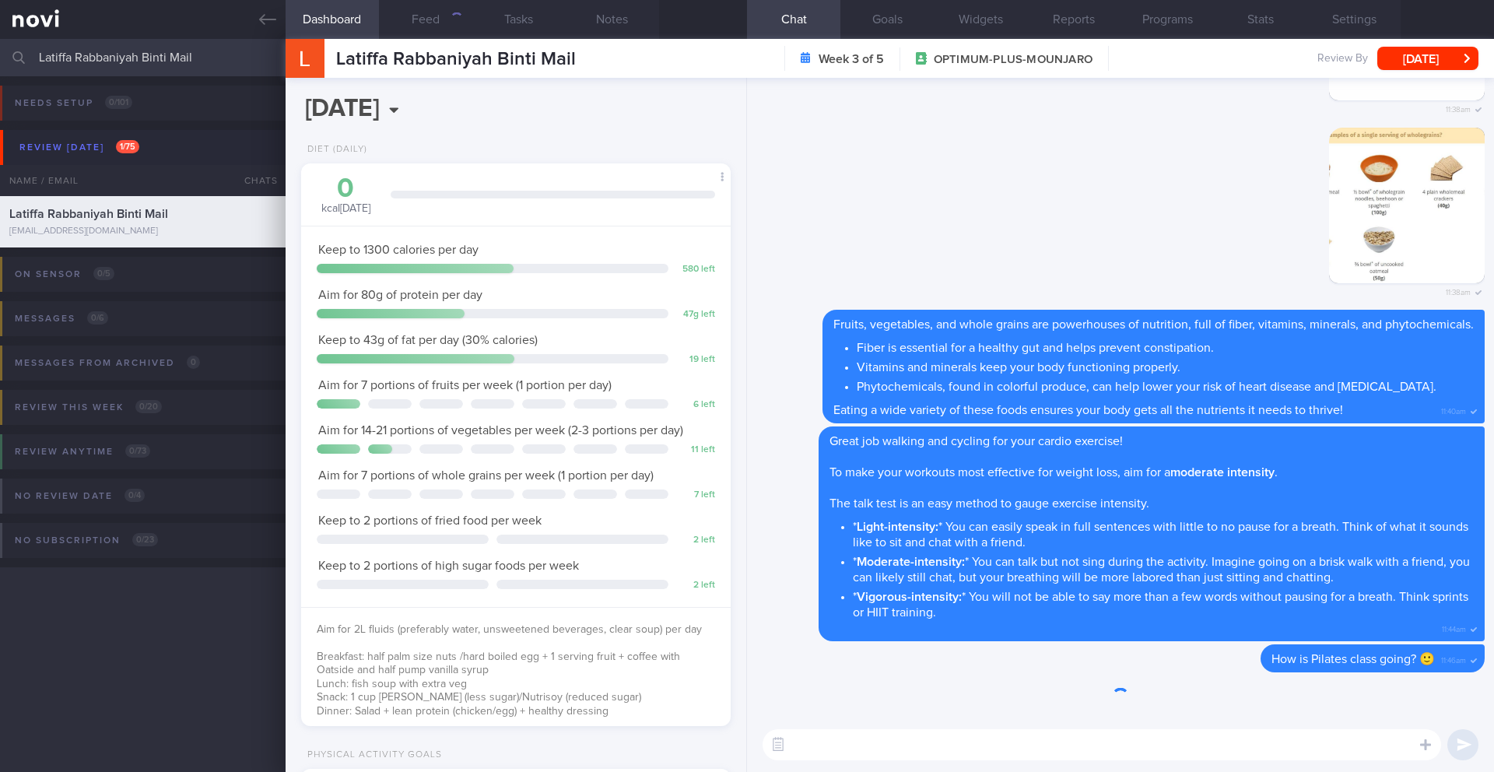
scroll to position [217, 391]
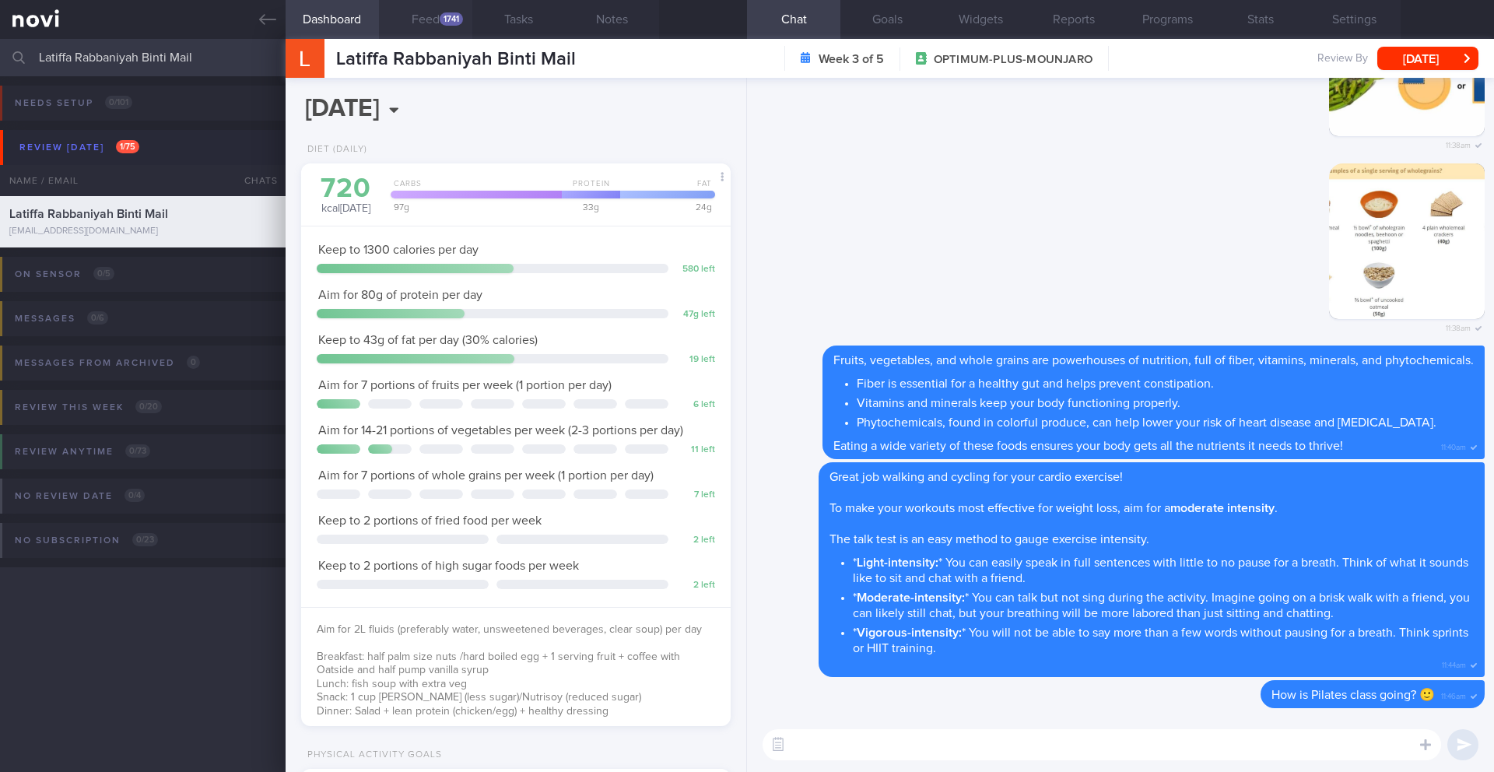
click at [442, 17] on div "1741" at bounding box center [451, 18] width 23 height 13
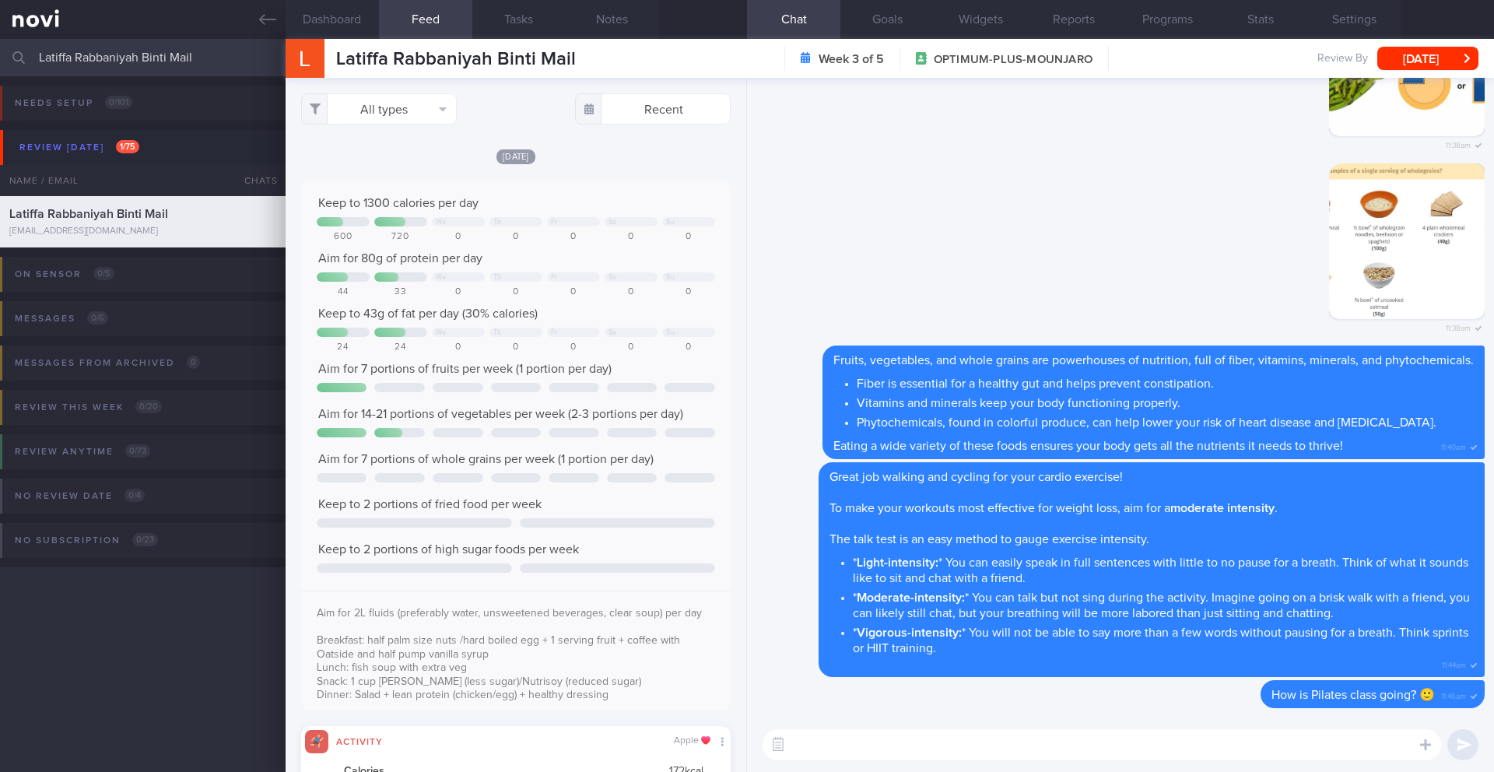
scroll to position [99, 398]
click at [422, 100] on button "All types" at bounding box center [379, 108] width 156 height 31
click at [385, 162] on button "Activity" at bounding box center [379, 162] width 154 height 23
checkbox input "false"
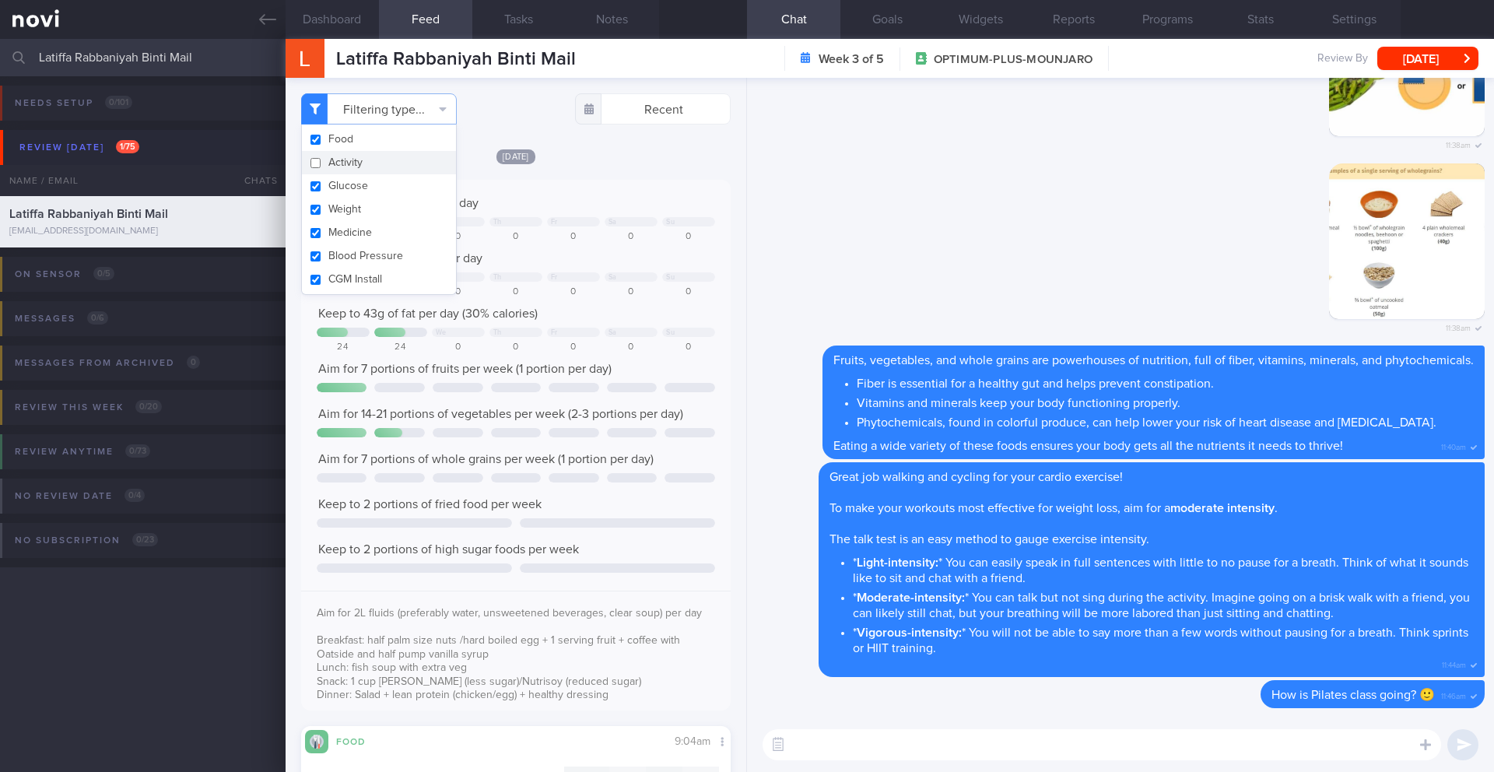
click at [672, 191] on div "Keep to 1300 calories per day We Th Fr Sa Su 600 720 0 0 0 0 0 Aim for 80g of p…" at bounding box center [515, 445] width 429 height 531
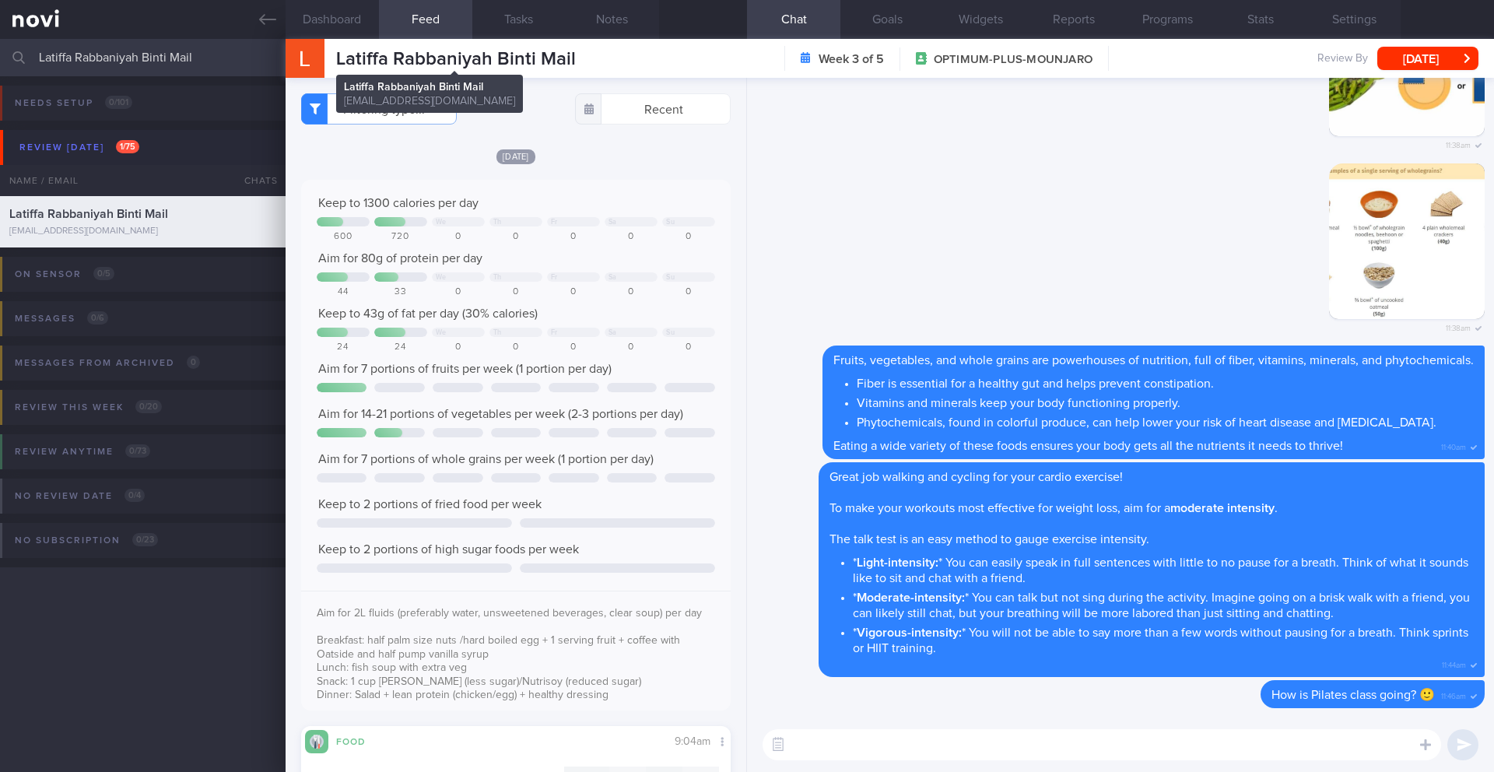
click at [449, 54] on span "Latiffa Rabbaniyah Binti Mail" at bounding box center [456, 59] width 240 height 19
copy div "Latiffa Rabbaniyah Binti Mail Latiffa Rabbaniyah Binti Mail [EMAIL_ADDRESS][DOM…"
